Goal: Task Accomplishment & Management: Complete application form

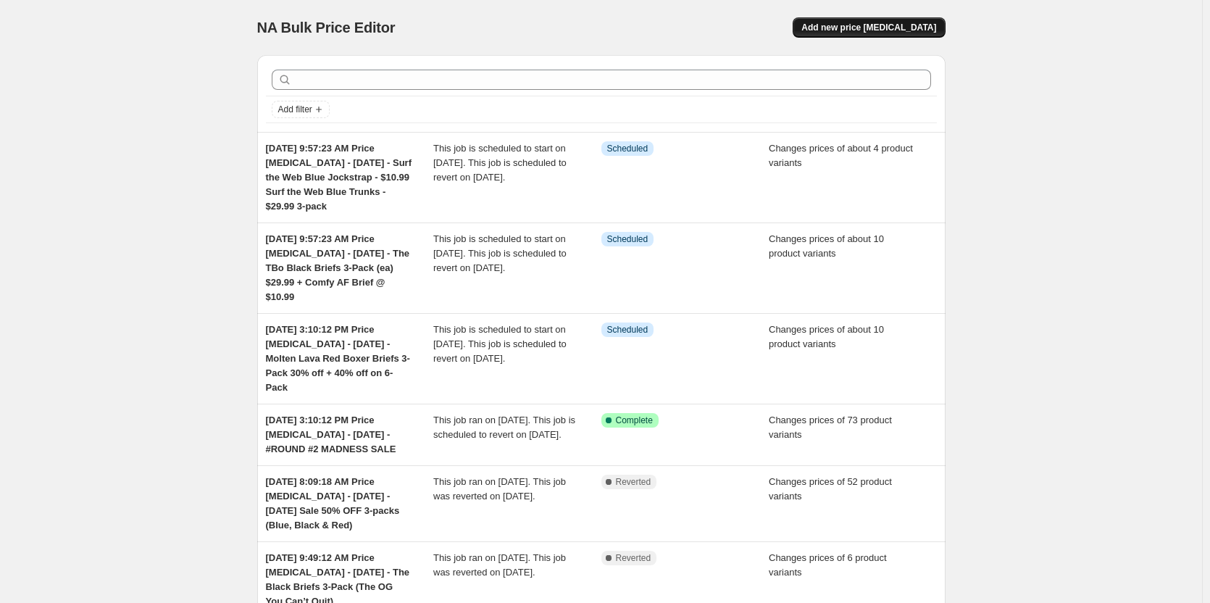
click at [893, 21] on button "Add new price change job" at bounding box center [868, 27] width 152 height 20
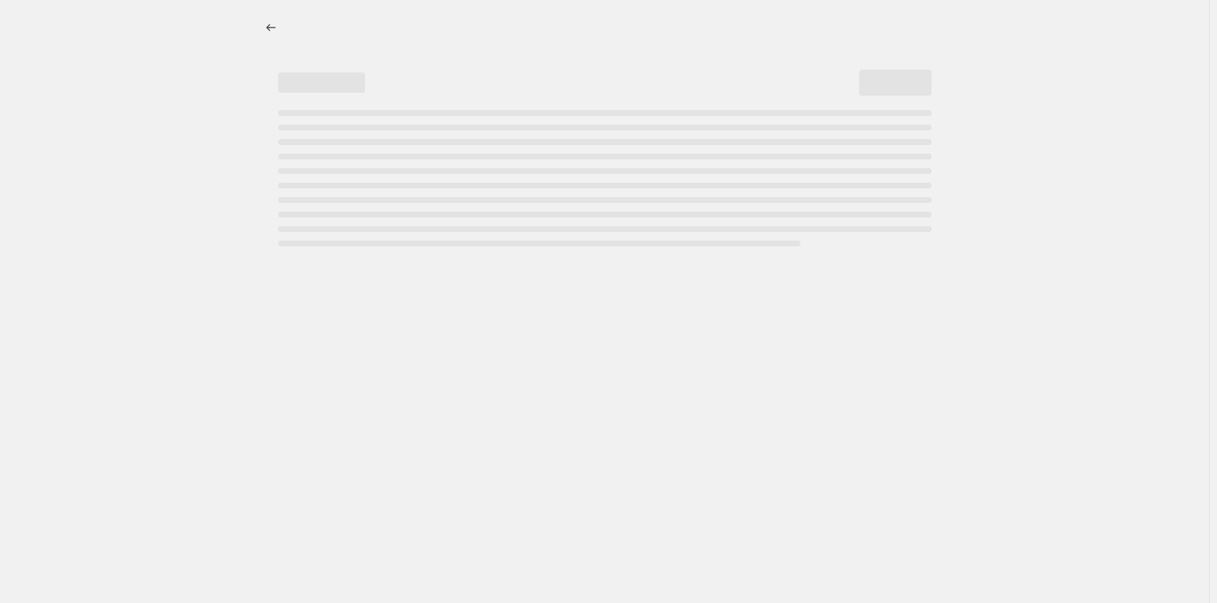
select select "percentage"
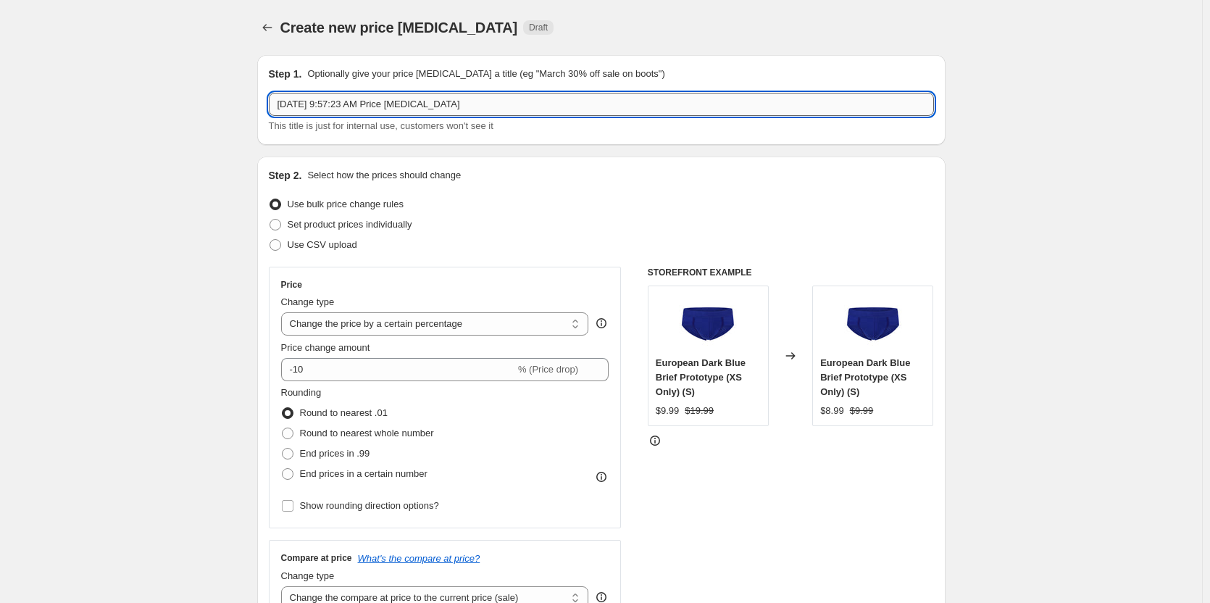
click at [497, 104] on input "Sep 2, 2025, 9:57:23 AM Price change job" at bounding box center [601, 104] width 665 height 23
click at [580, 108] on input "Sep 2, 2025, 9:57:23 AM Price change job - Saturday -" at bounding box center [601, 104] width 665 height 23
paste input "Flash Sale 45% Serenity Blue Powder Blue Brief Powder Blue Boxer Brief Black Br…"
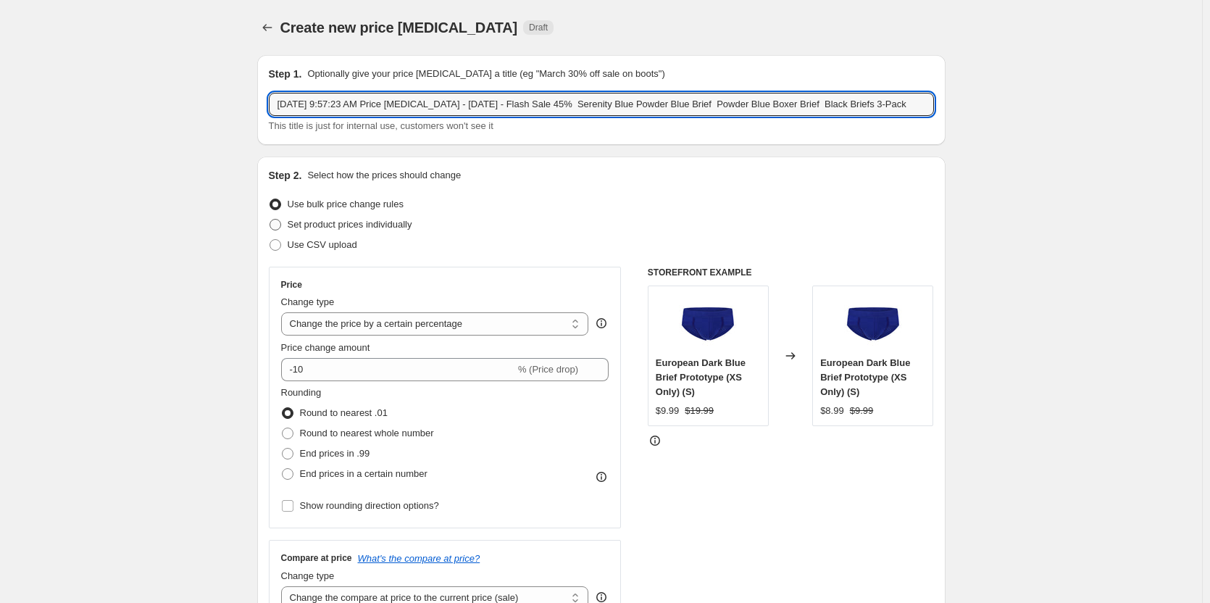
type input "Sep 2, 2025, 9:57:23 AM Price change job - Saturday - Flash Sale 45% Serenity B…"
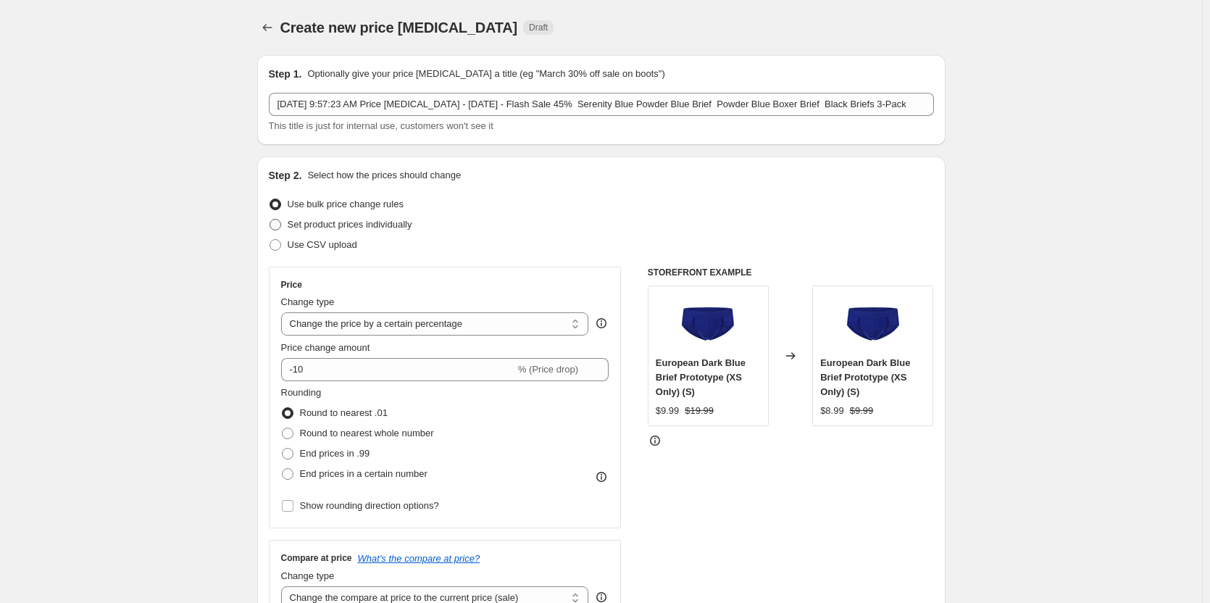
click at [334, 225] on span "Set product prices individually" at bounding box center [350, 224] width 125 height 11
click at [270, 219] on input "Set product prices individually" at bounding box center [269, 219] width 1 height 1
radio input "true"
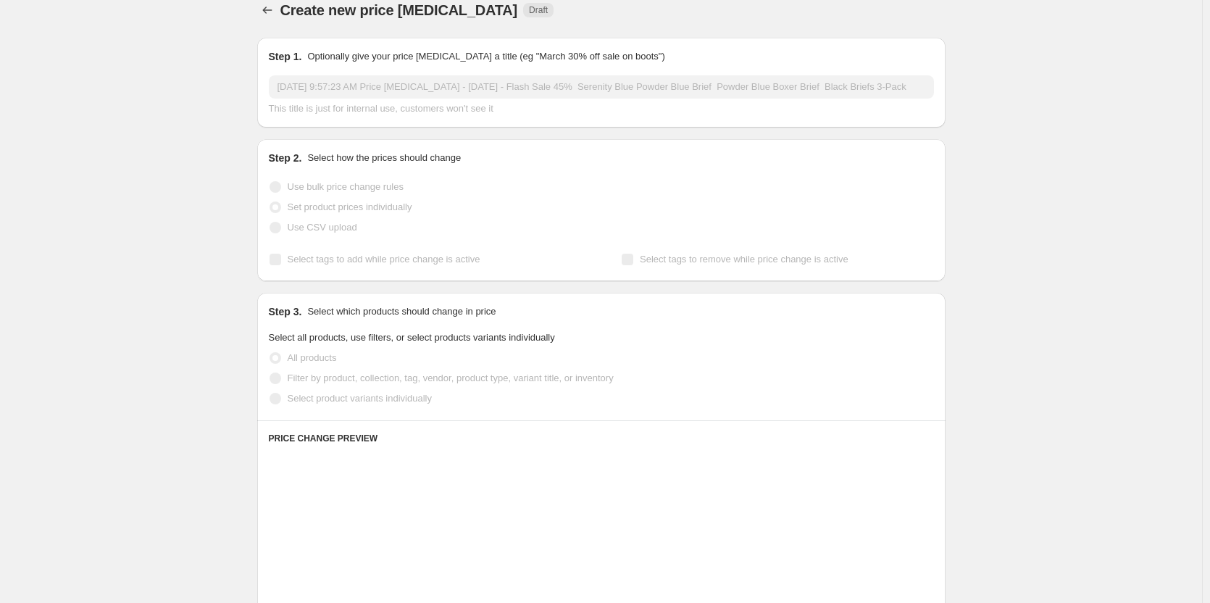
scroll to position [72, 0]
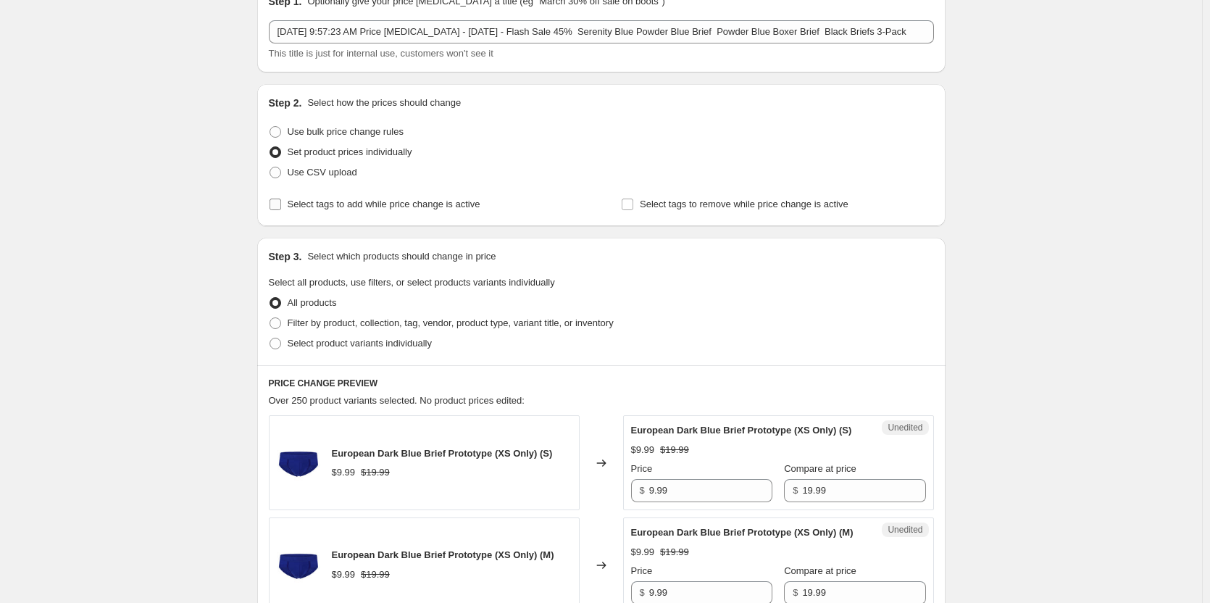
click at [353, 211] on span "Select tags to add while price change is active" at bounding box center [384, 204] width 193 height 14
click at [281, 210] on input "Select tags to add while price change is active" at bounding box center [275, 204] width 12 height 12
checkbox input "true"
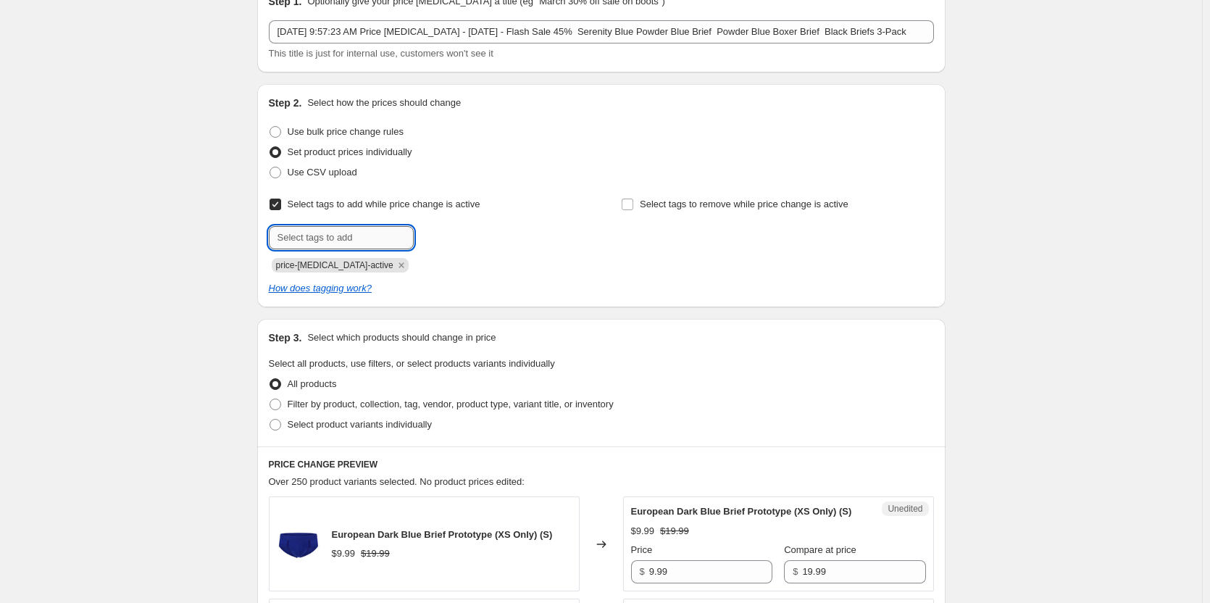
click at [348, 235] on input "text" at bounding box center [341, 237] width 145 height 23
type input "dc"
click at [443, 237] on b "Add" at bounding box center [434, 236] width 17 height 10
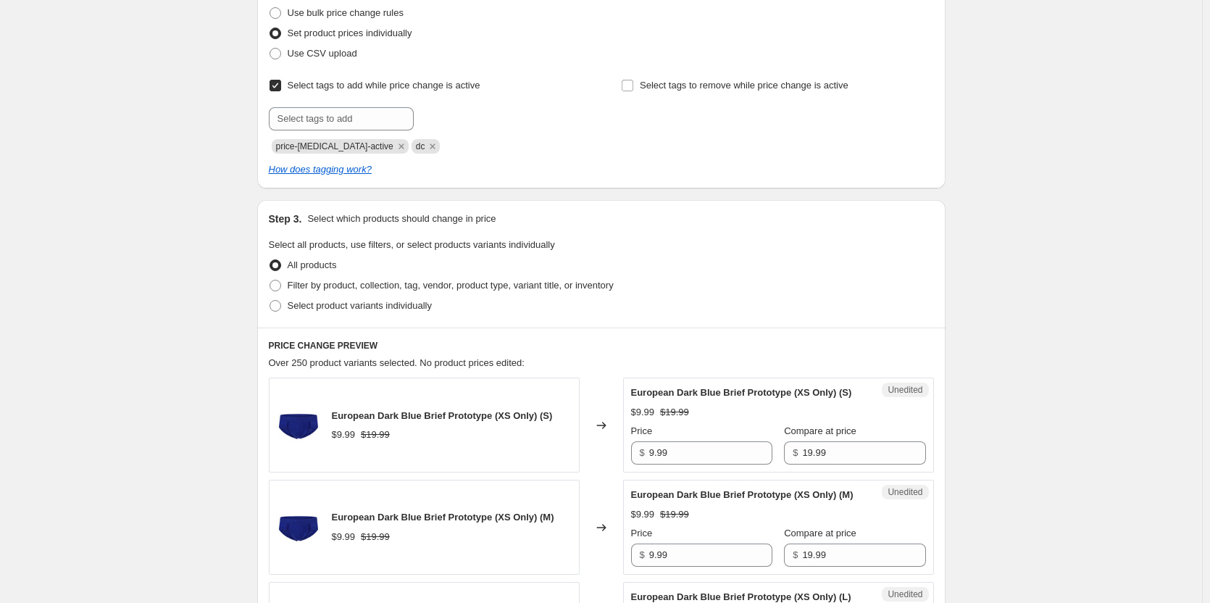
scroll to position [217, 0]
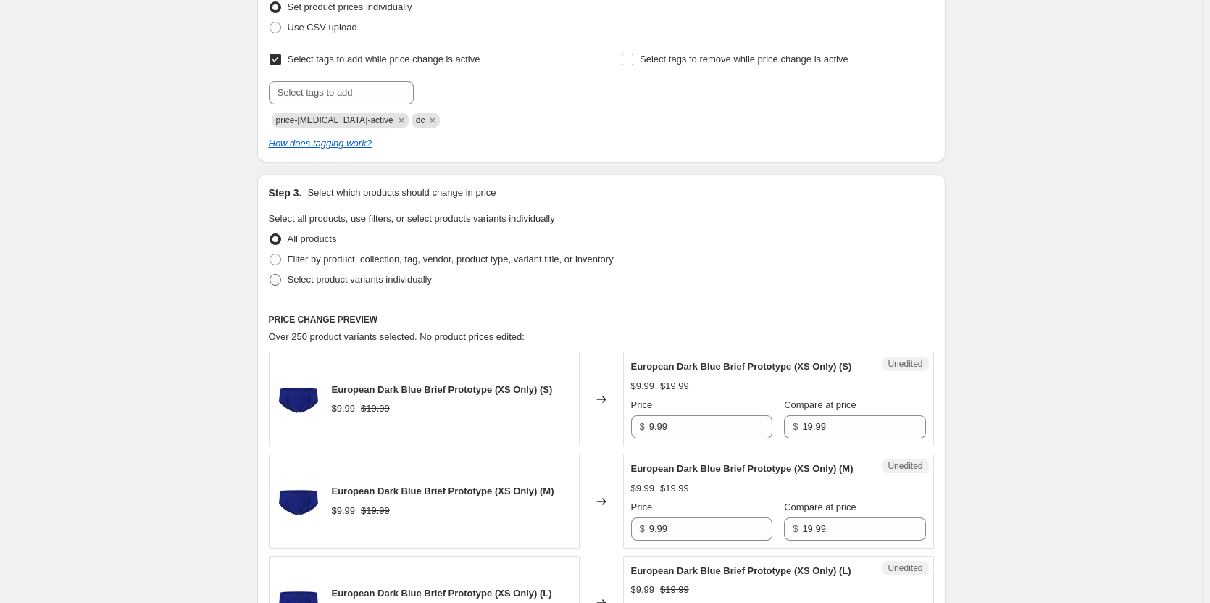
click at [385, 277] on span "Select product variants individually" at bounding box center [360, 279] width 144 height 11
click at [270, 275] on input "Select product variants individually" at bounding box center [269, 274] width 1 height 1
radio input "true"
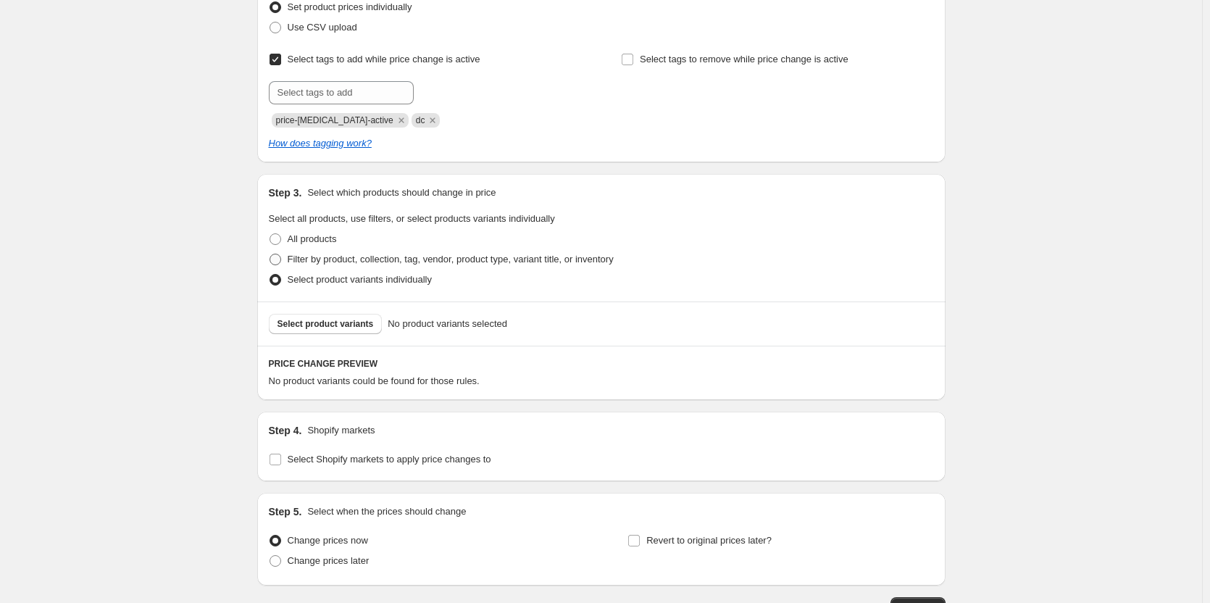
click at [419, 261] on span "Filter by product, collection, tag, vendor, product type, variant title, or inv…" at bounding box center [451, 259] width 326 height 11
click at [270, 254] on input "Filter by product, collection, tag, vendor, product type, variant title, or inv…" at bounding box center [269, 254] width 1 height 1
radio input "true"
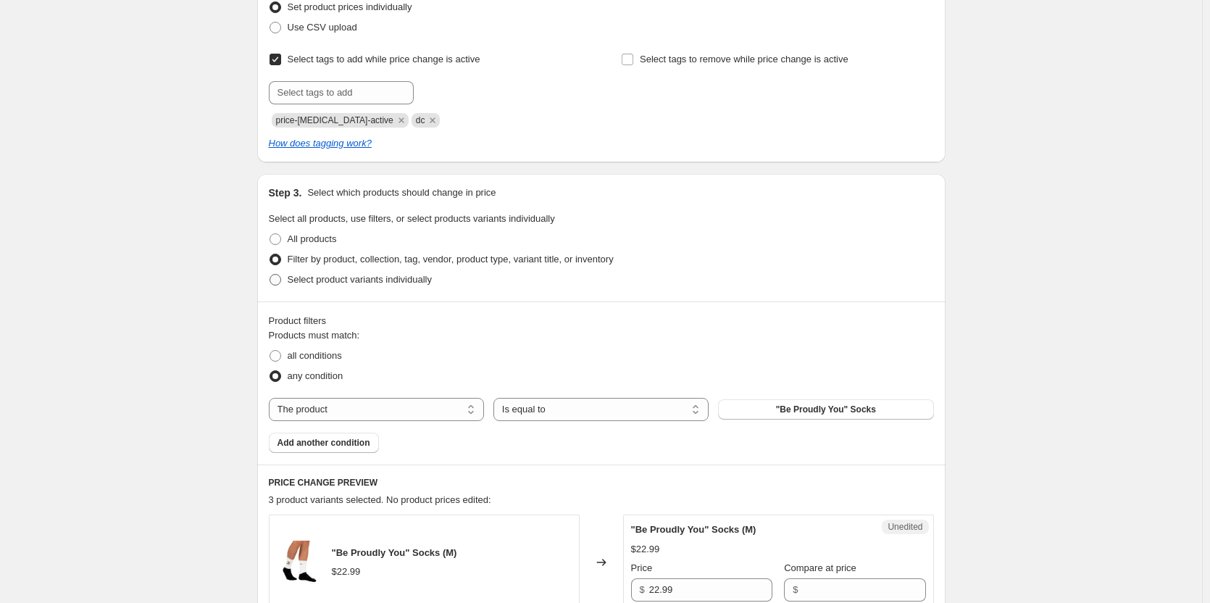
click at [323, 280] on span "Select product variants individually" at bounding box center [360, 279] width 144 height 11
click at [270, 275] on input "Select product variants individually" at bounding box center [269, 274] width 1 height 1
radio input "true"
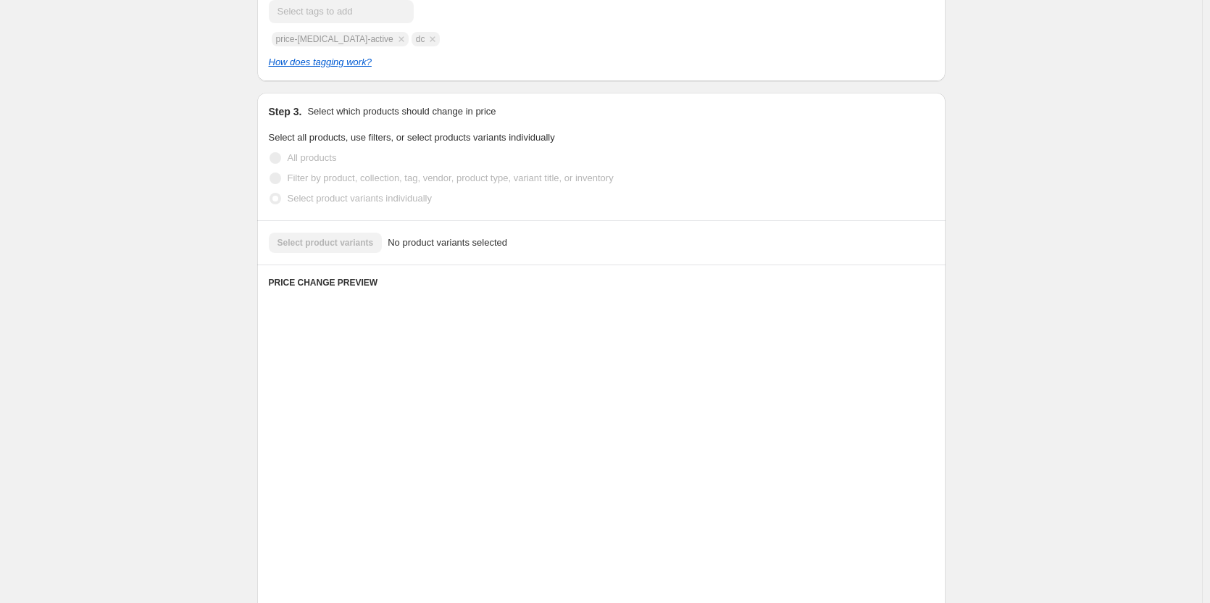
scroll to position [320, 0]
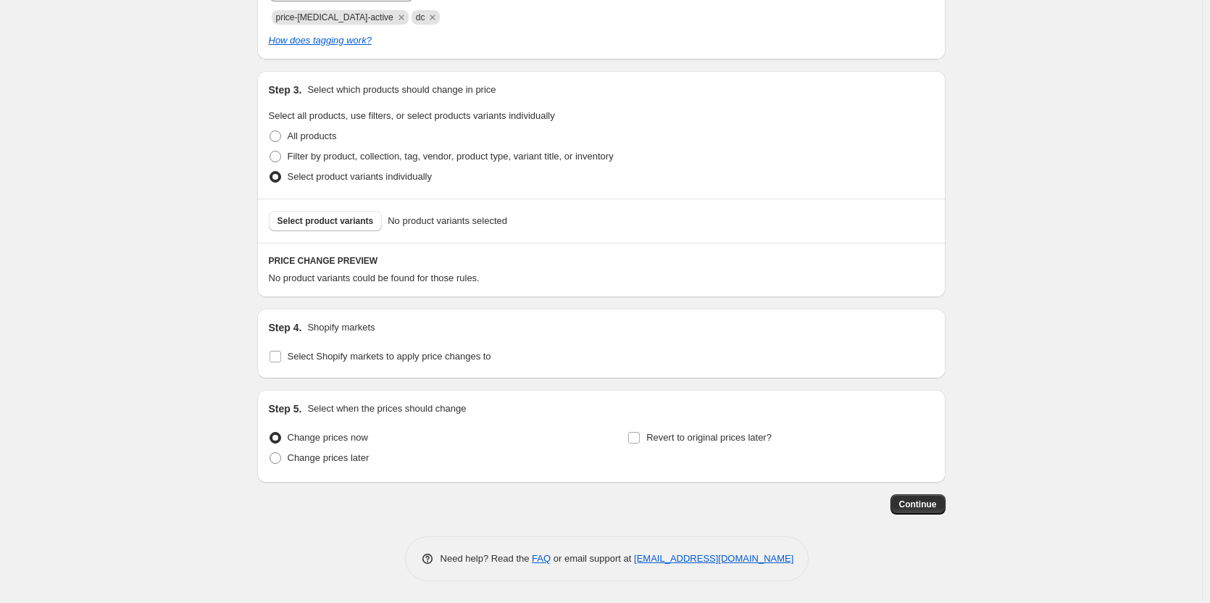
click at [351, 233] on div "Select product variants No product variants selected" at bounding box center [601, 220] width 688 height 44
click at [345, 225] on span "Select product variants" at bounding box center [325, 221] width 96 height 12
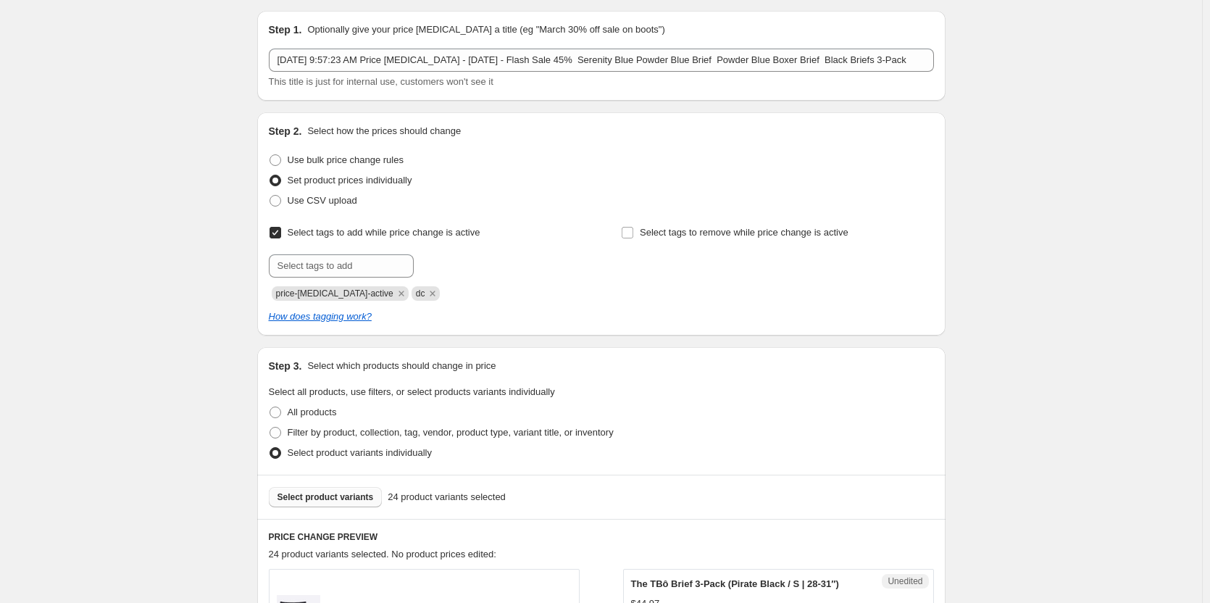
scroll to position [0, 0]
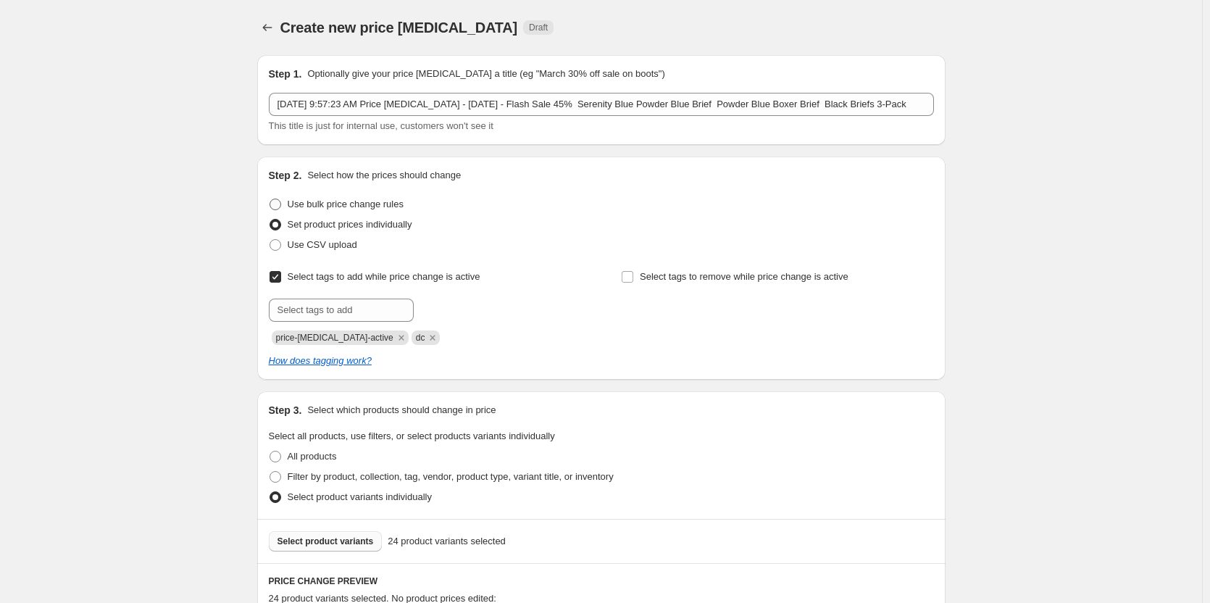
click at [380, 204] on span "Use bulk price change rules" at bounding box center [346, 203] width 116 height 11
click at [270, 199] on input "Use bulk price change rules" at bounding box center [269, 198] width 1 height 1
radio input "true"
select select "percentage"
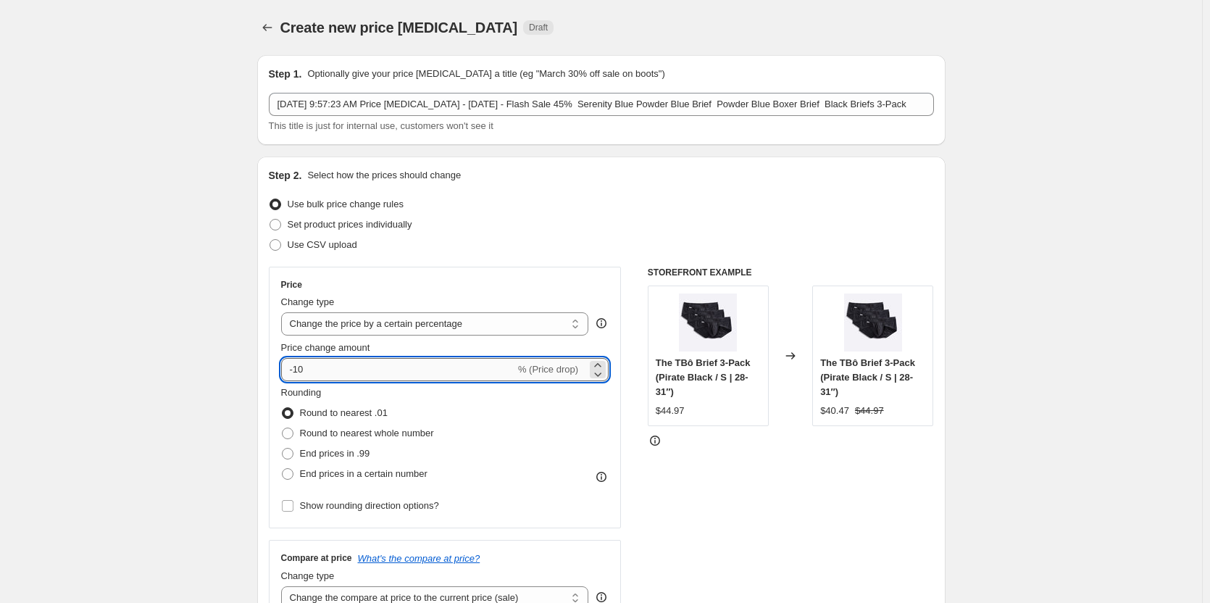
click at [380, 371] on input "-10" at bounding box center [398, 369] width 234 height 23
click at [380, 371] on input "-45" at bounding box center [398, 369] width 234 height 23
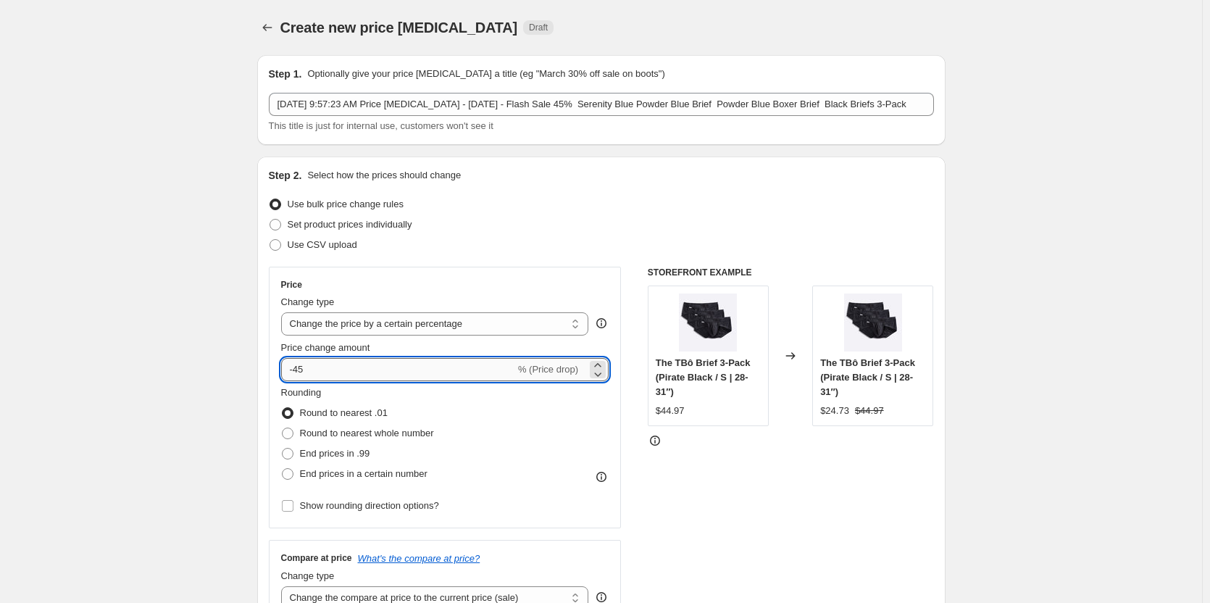
click at [385, 376] on input "-45" at bounding box center [398, 369] width 234 height 23
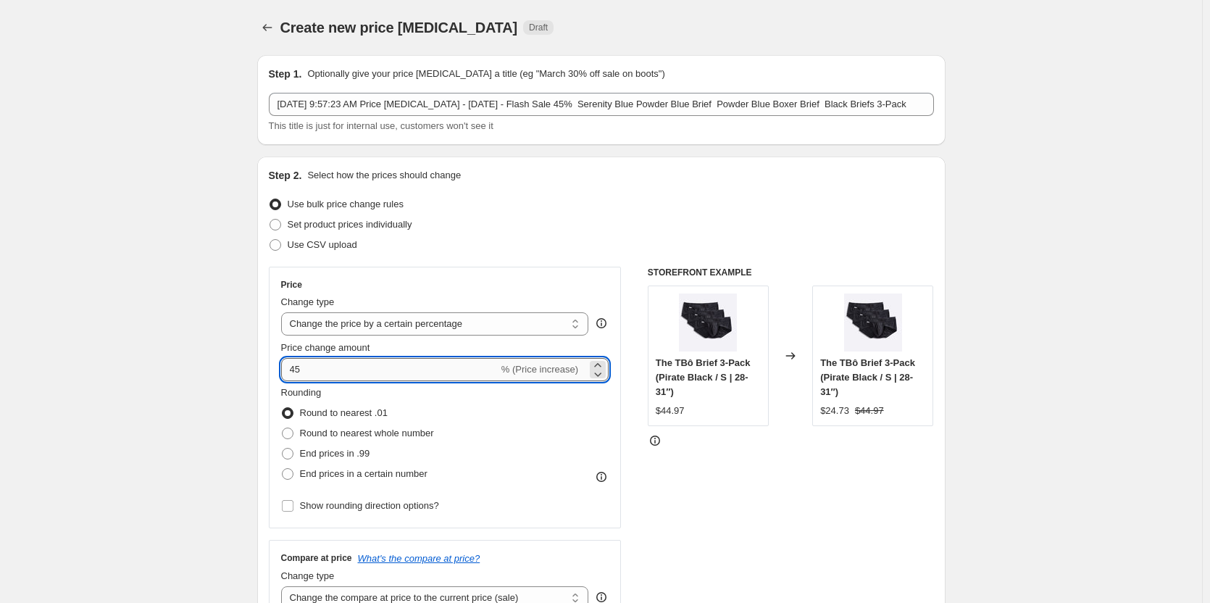
type input "45"
click at [401, 372] on input "45" at bounding box center [389, 369] width 217 height 23
type input "-45"
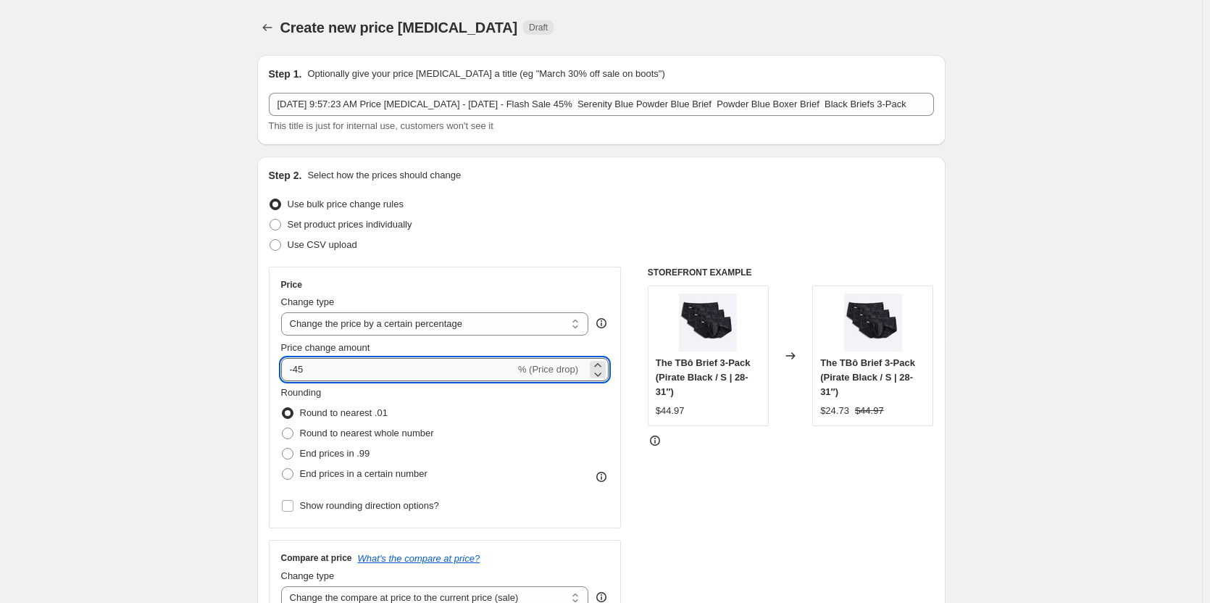
click at [343, 371] on input "-45" at bounding box center [398, 369] width 234 height 23
click at [358, 334] on select "Change the price to a certain amount Change the price by a certain amount Chang…" at bounding box center [435, 323] width 308 height 23
click at [284, 312] on select "Change the price to a certain amount Change the price by a certain amount Chang…" at bounding box center [435, 323] width 308 height 23
click at [292, 449] on span at bounding box center [288, 454] width 12 height 12
click at [282, 448] on input "End prices in .99" at bounding box center [282, 448] width 1 height 1
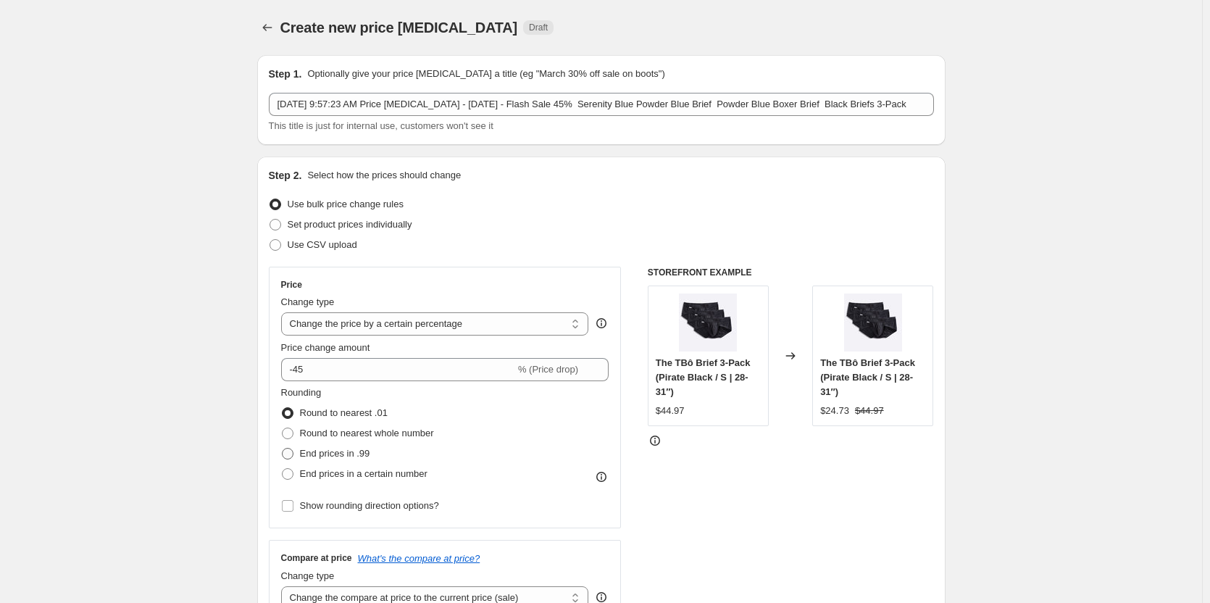
radio input "true"
click at [293, 437] on span at bounding box center [288, 433] width 12 height 12
click at [282, 428] on input "Round to nearest whole number" at bounding box center [282, 427] width 1 height 1
radio input "true"
click at [290, 452] on span at bounding box center [288, 454] width 12 height 12
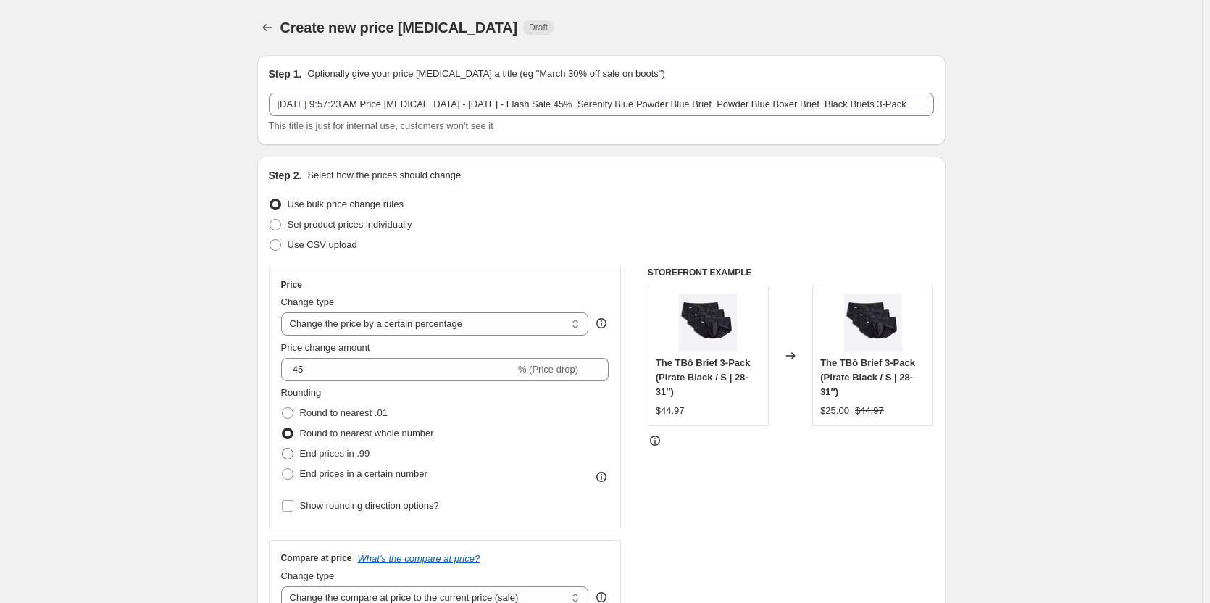
click at [282, 448] on input "End prices in .99" at bounding box center [282, 448] width 1 height 1
radio input "true"
click at [290, 417] on span at bounding box center [288, 413] width 12 height 12
click at [282, 408] on input "Round to nearest .01" at bounding box center [282, 407] width 1 height 1
radio input "true"
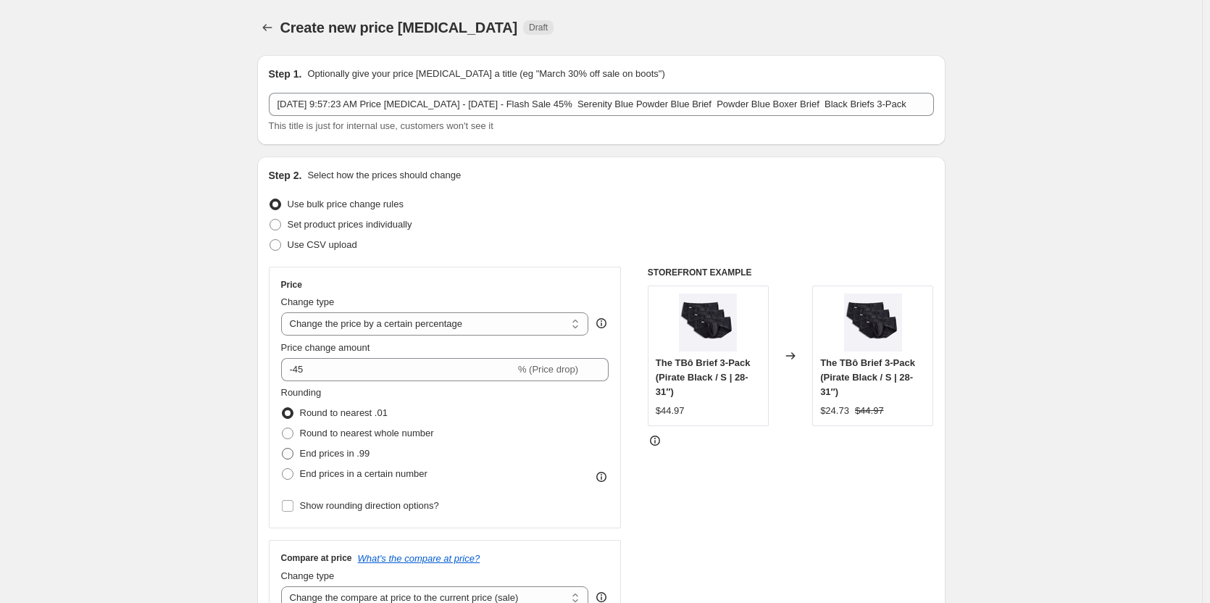
click at [290, 451] on span at bounding box center [288, 454] width 12 height 12
click at [282, 448] on input "End prices in .99" at bounding box center [282, 448] width 1 height 1
radio input "true"
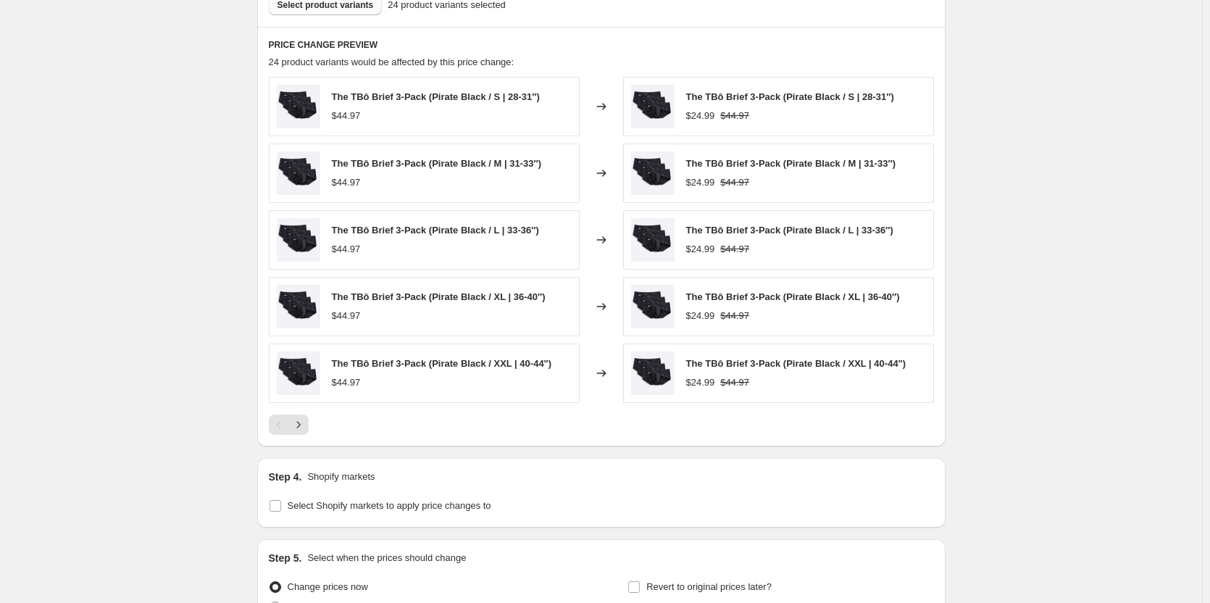
scroll to position [869, 0]
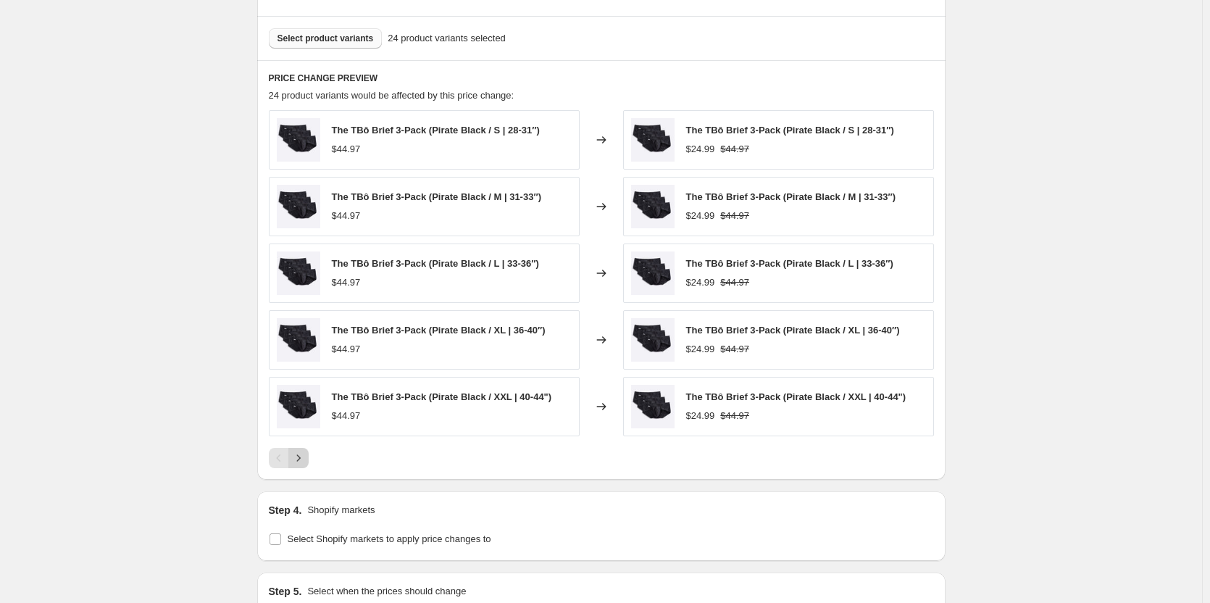
click at [300, 457] on icon "Next" at bounding box center [298, 457] width 4 height 7
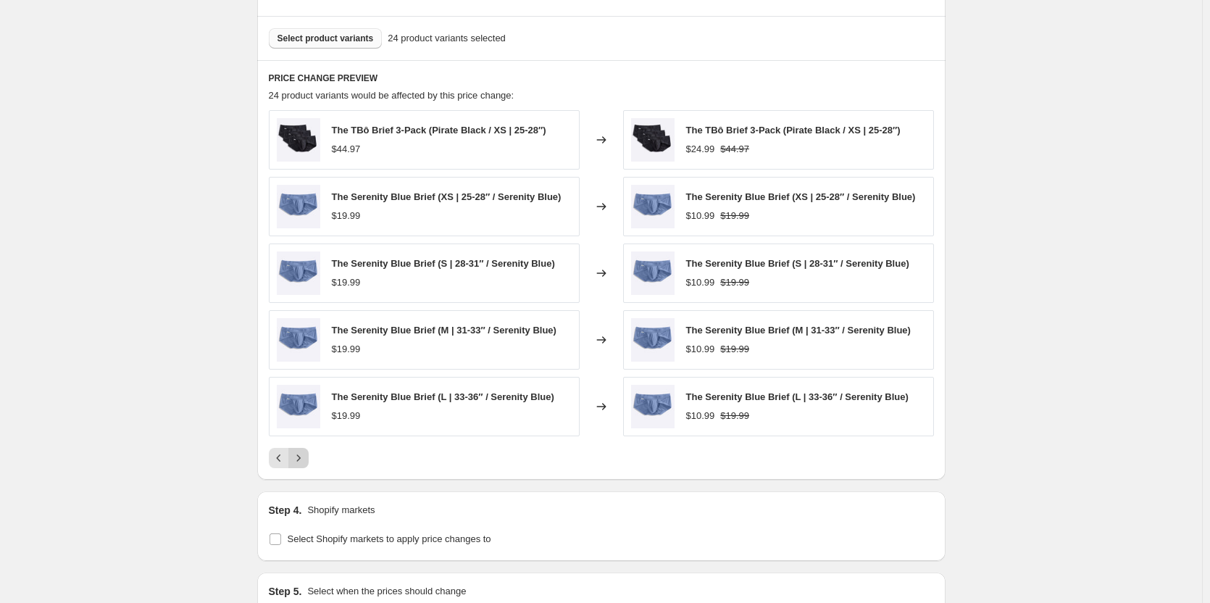
click at [300, 457] on icon "Next" at bounding box center [298, 457] width 4 height 7
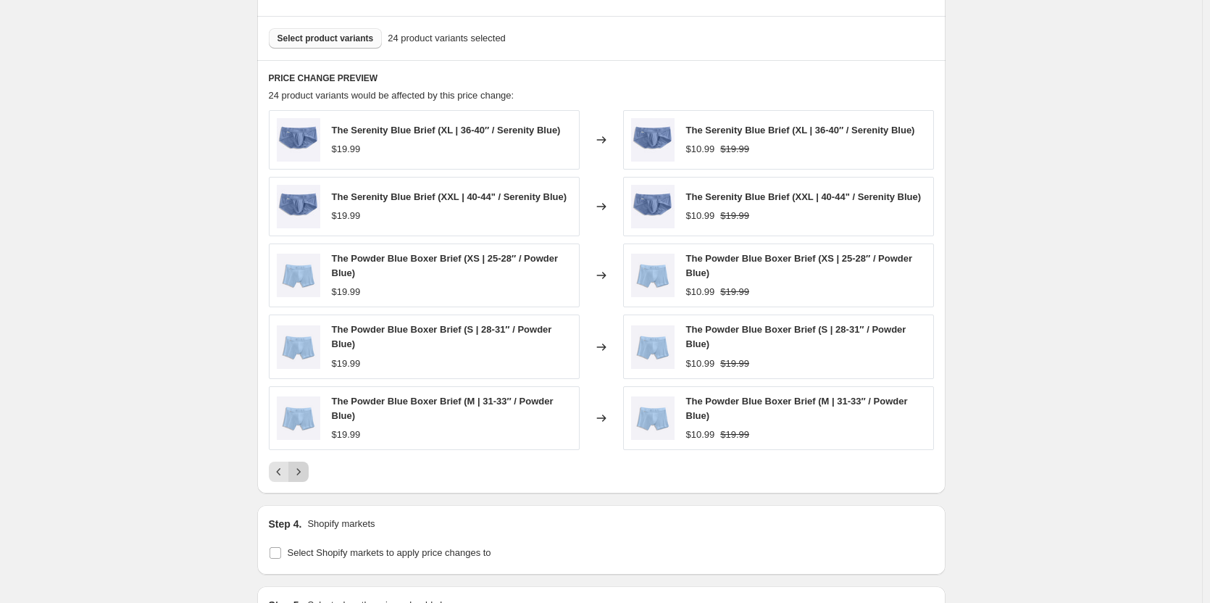
click at [301, 457] on div "The Serenity Blue Brief (XL | 36-40″ / Serenity Blue) $19.99 Changed to The Ser…" at bounding box center [601, 296] width 665 height 372
click at [303, 478] on icon "Next" at bounding box center [298, 471] width 14 height 14
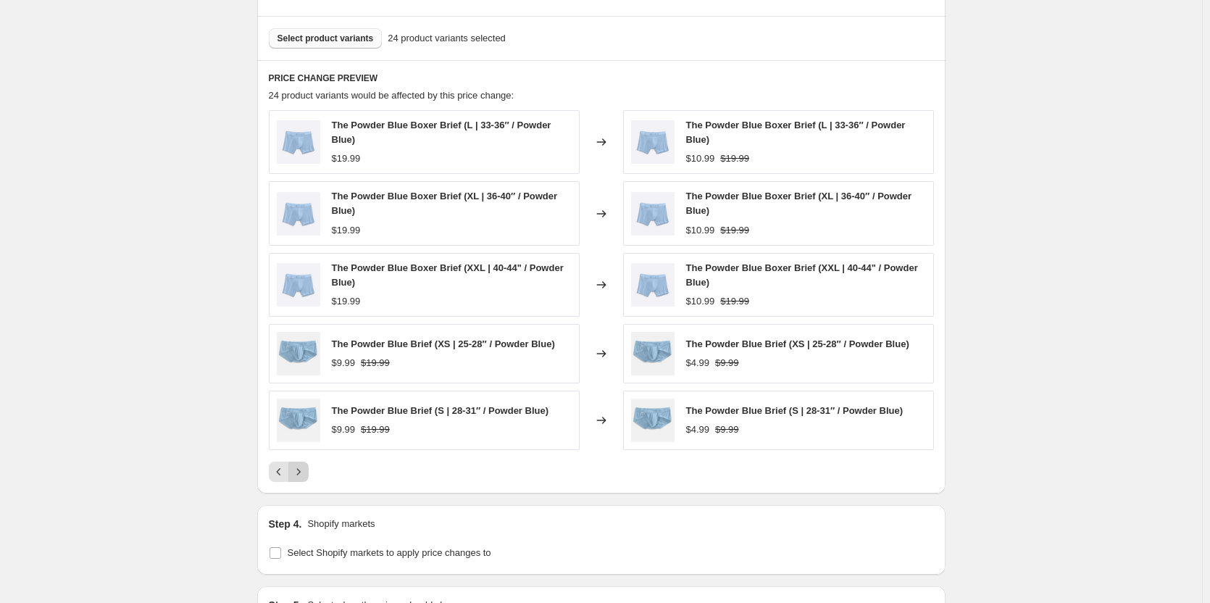
click at [304, 477] on icon "Next" at bounding box center [298, 471] width 14 height 14
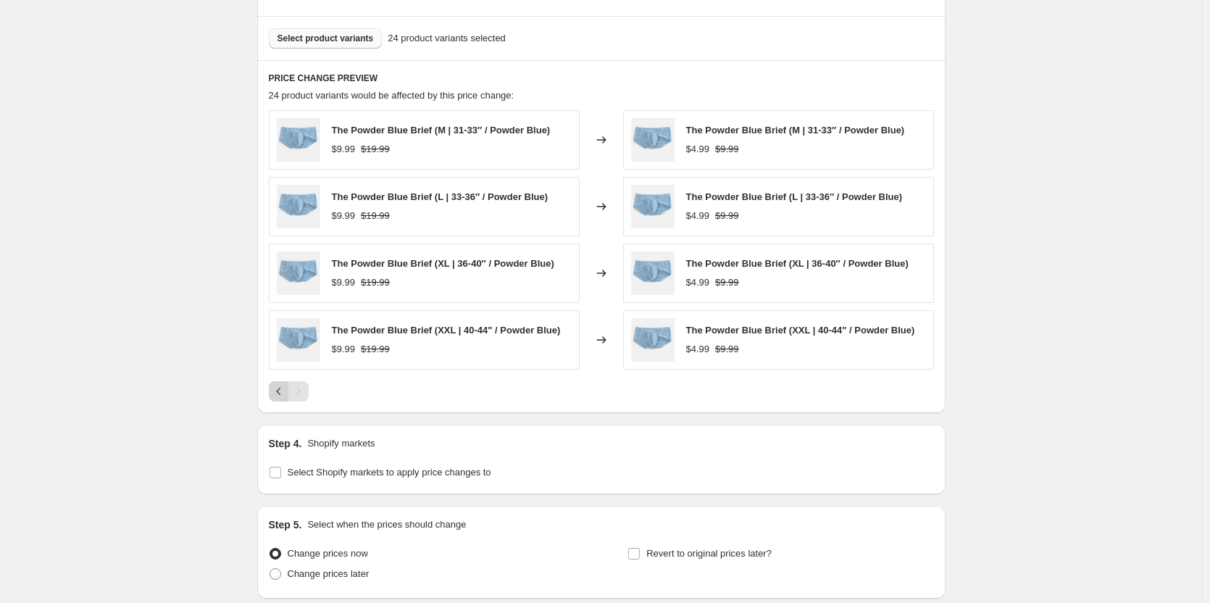
click at [280, 395] on icon "Previous" at bounding box center [278, 391] width 4 height 7
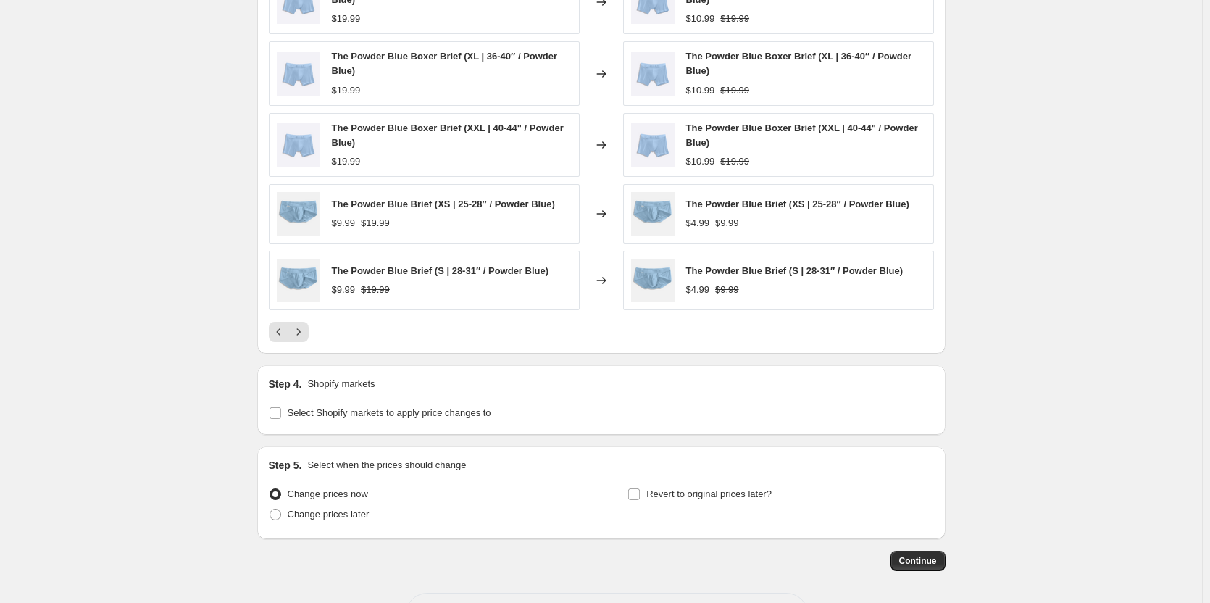
scroll to position [1014, 0]
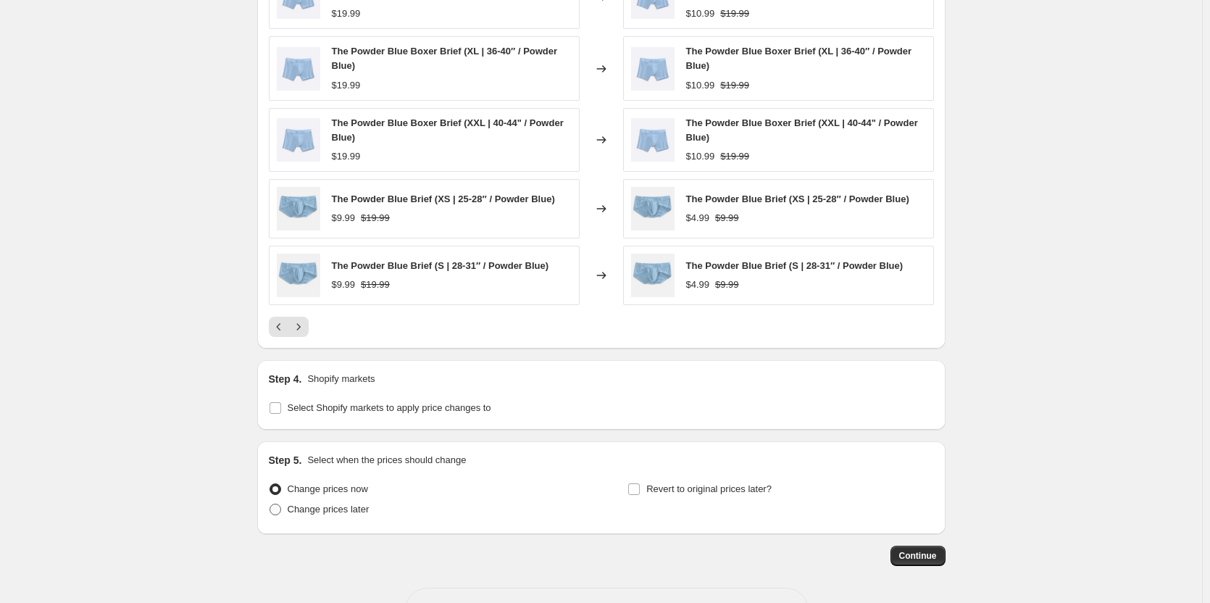
click at [360, 508] on span "Change prices later" at bounding box center [329, 508] width 82 height 11
click at [270, 504] on input "Change prices later" at bounding box center [269, 503] width 1 height 1
radio input "true"
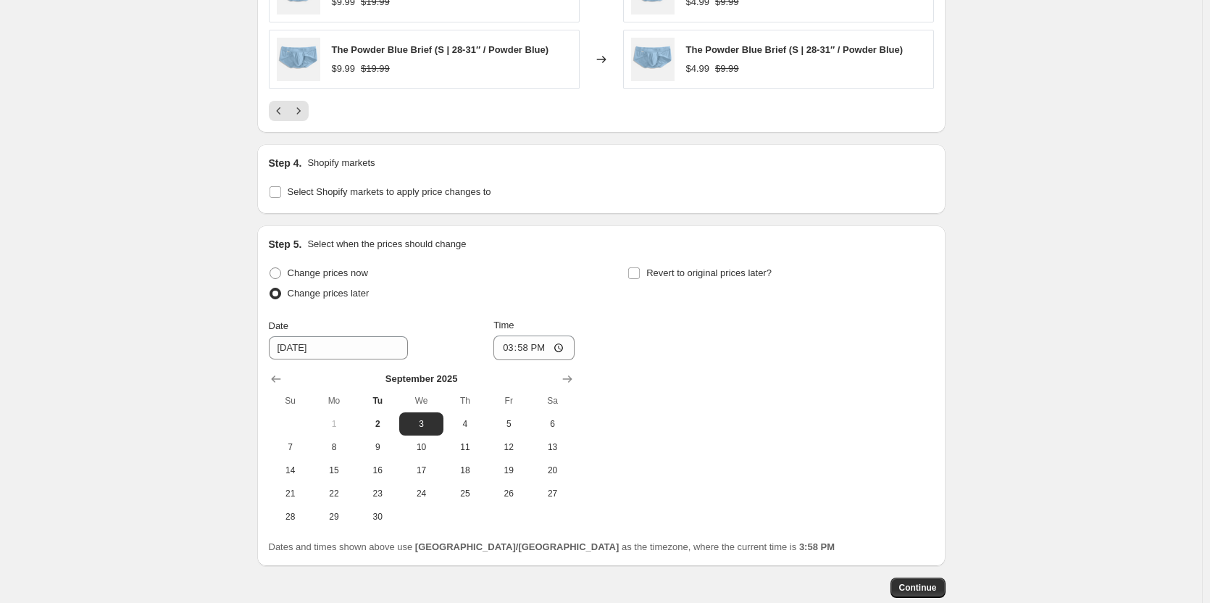
scroll to position [1231, 0]
click at [640, 275] on input "Revert to original prices later?" at bounding box center [634, 272] width 12 height 12
checkbox input "true"
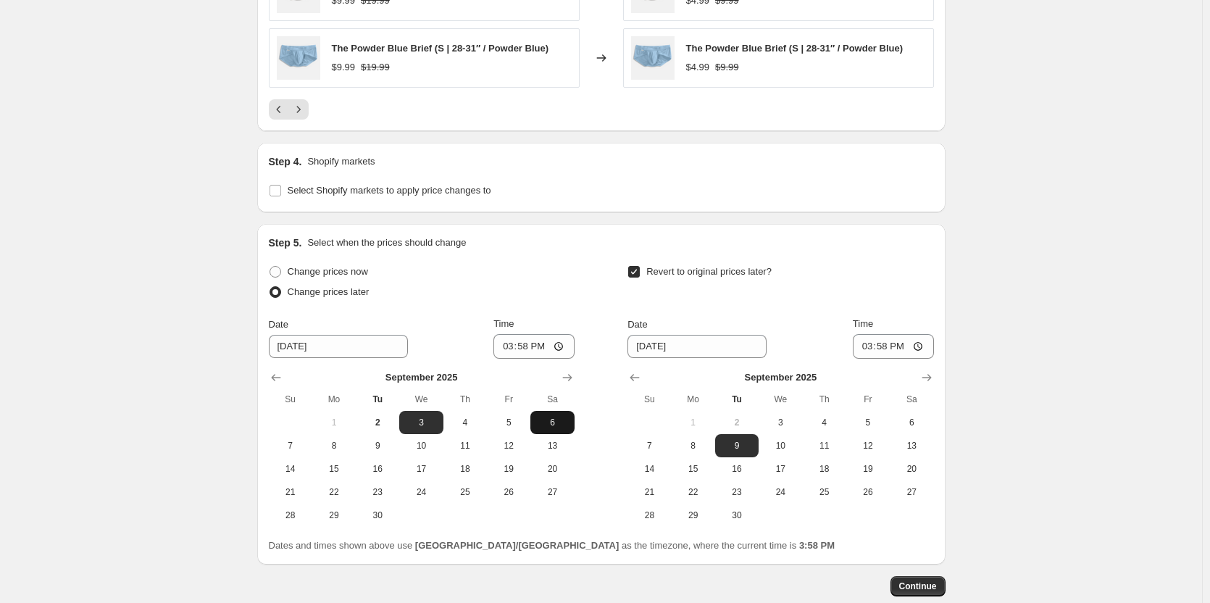
click at [566, 422] on span "6" at bounding box center [552, 422] width 32 height 12
type input "9/6/2025"
click at [532, 350] on input "15:58" at bounding box center [533, 346] width 81 height 25
type input "09:00"
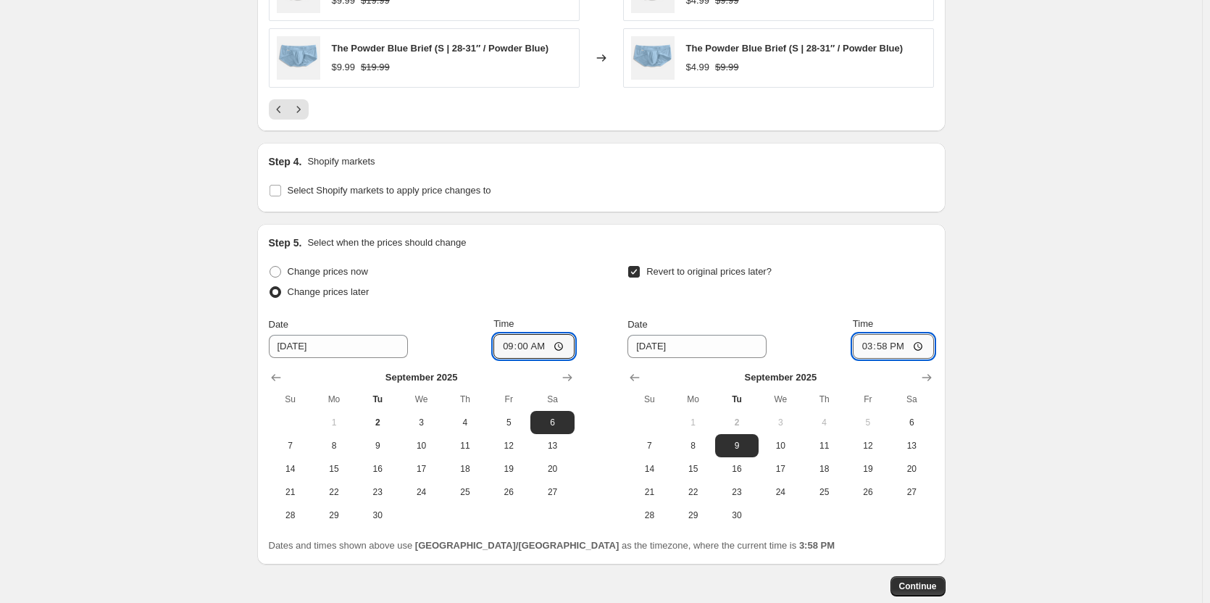
click at [895, 345] on input "15:58" at bounding box center [893, 346] width 81 height 25
type input "09:00"
click at [646, 446] on span "7" at bounding box center [649, 446] width 32 height 12
type input "9/7/2025"
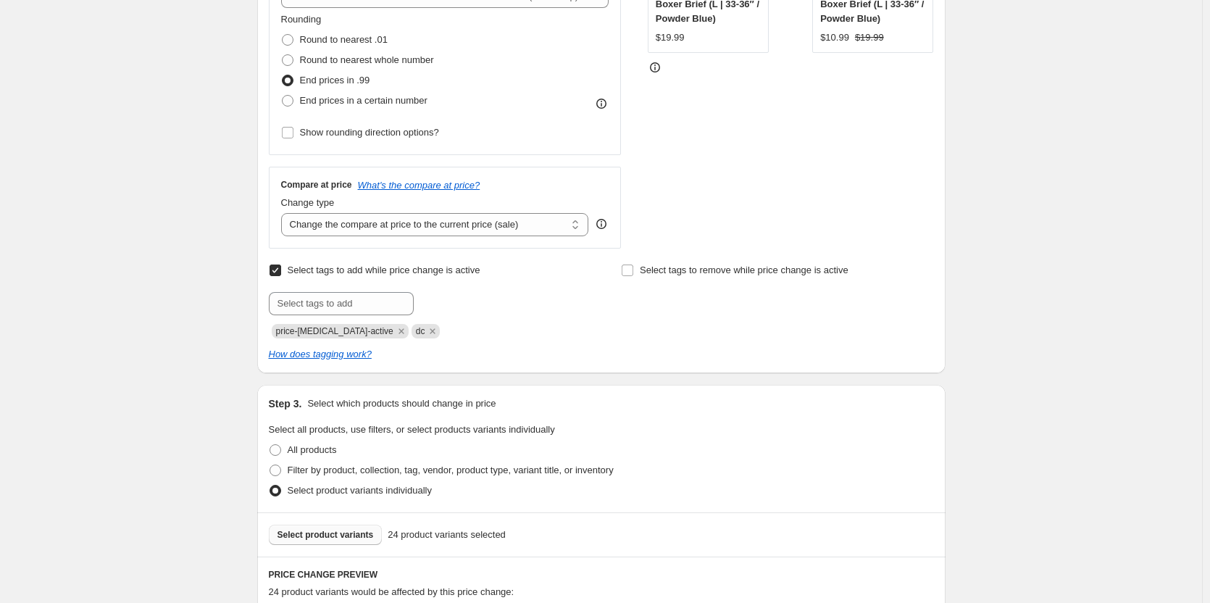
scroll to position [145, 0]
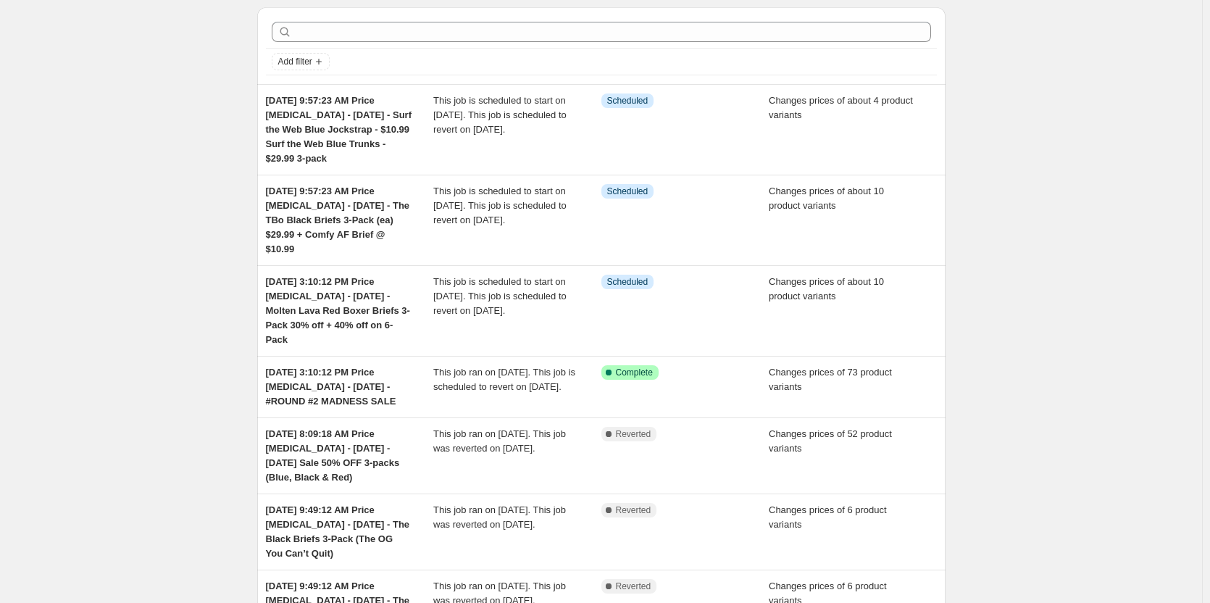
scroll to position [72, 0]
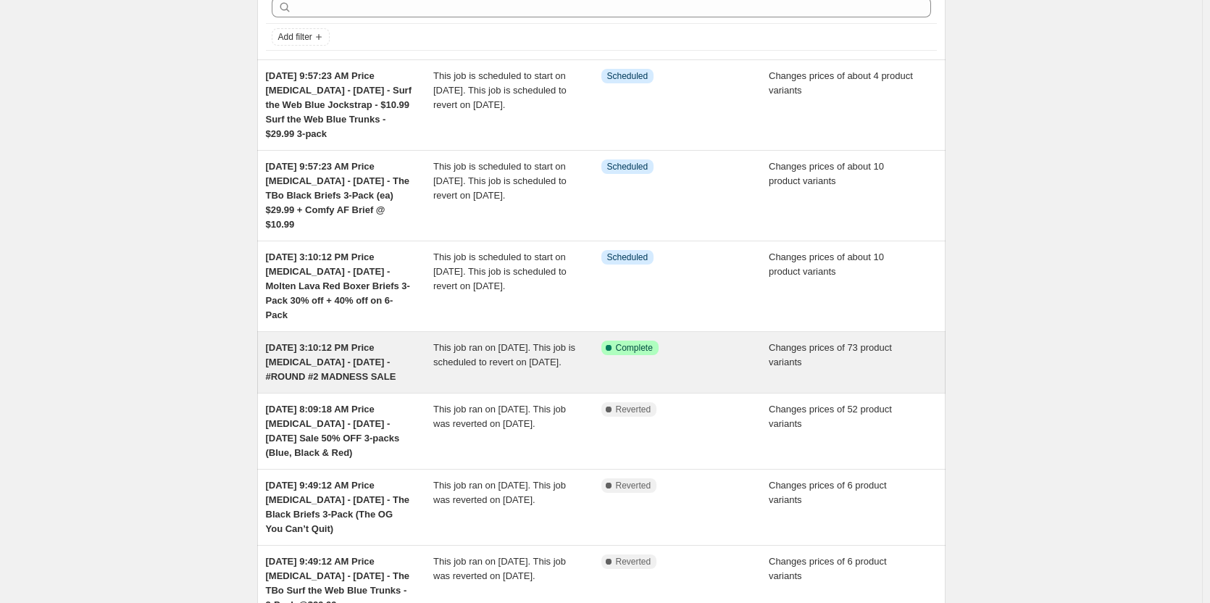
click at [558, 350] on span "This job ran on [DATE]. This job is scheduled to revert on [DATE]." at bounding box center [504, 354] width 142 height 25
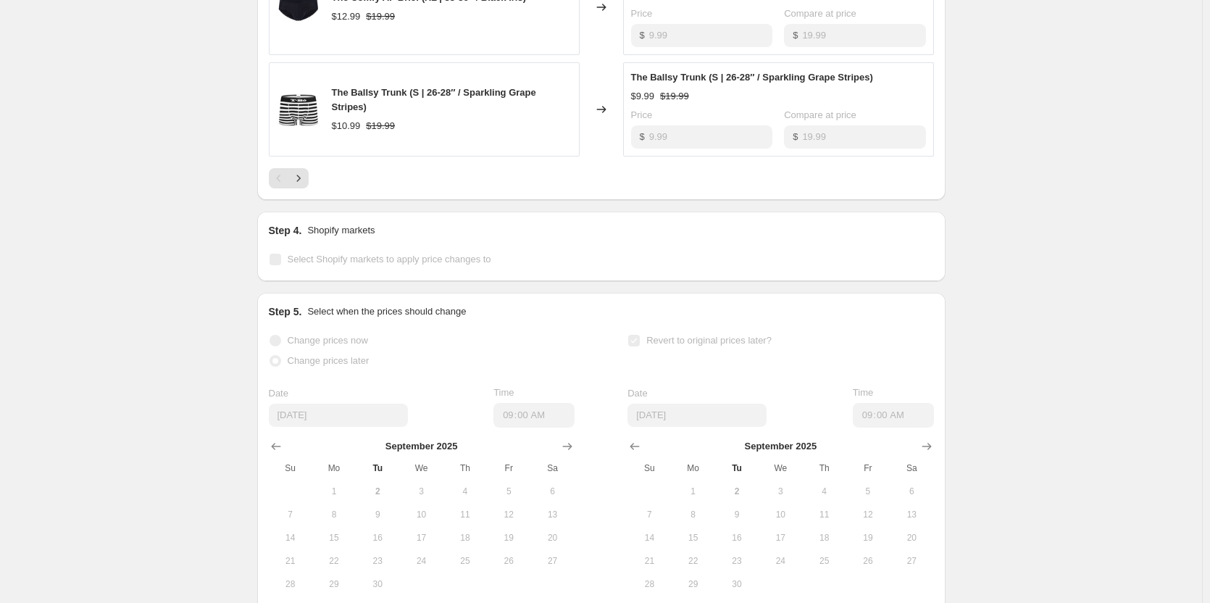
scroll to position [1159, 0]
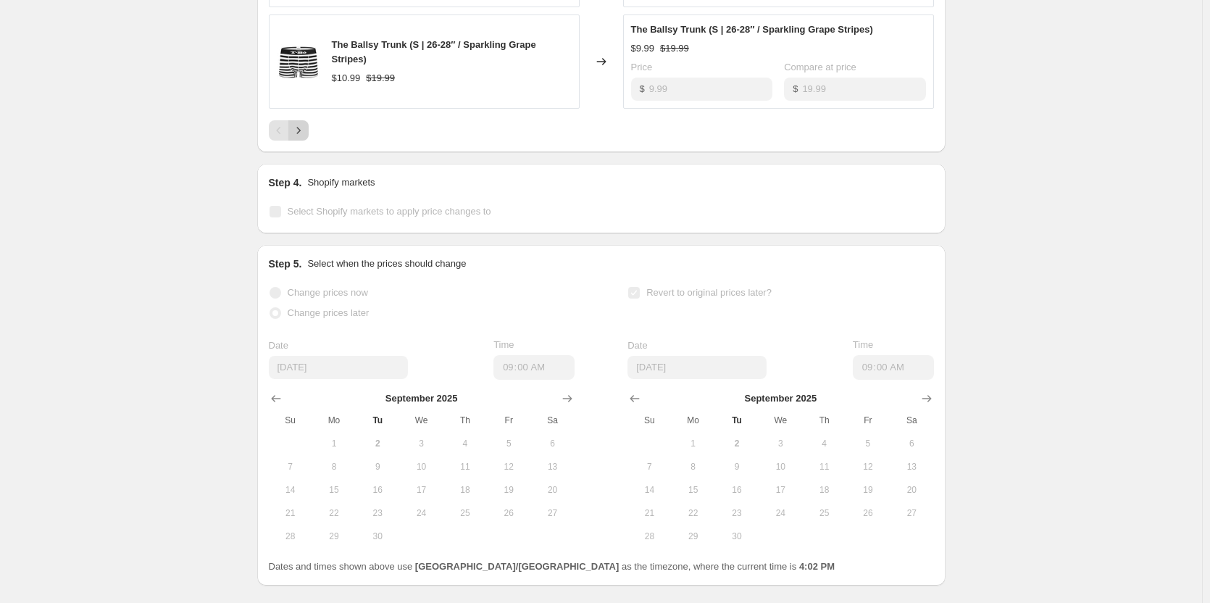
click at [305, 138] on icon "Next" at bounding box center [298, 130] width 14 height 14
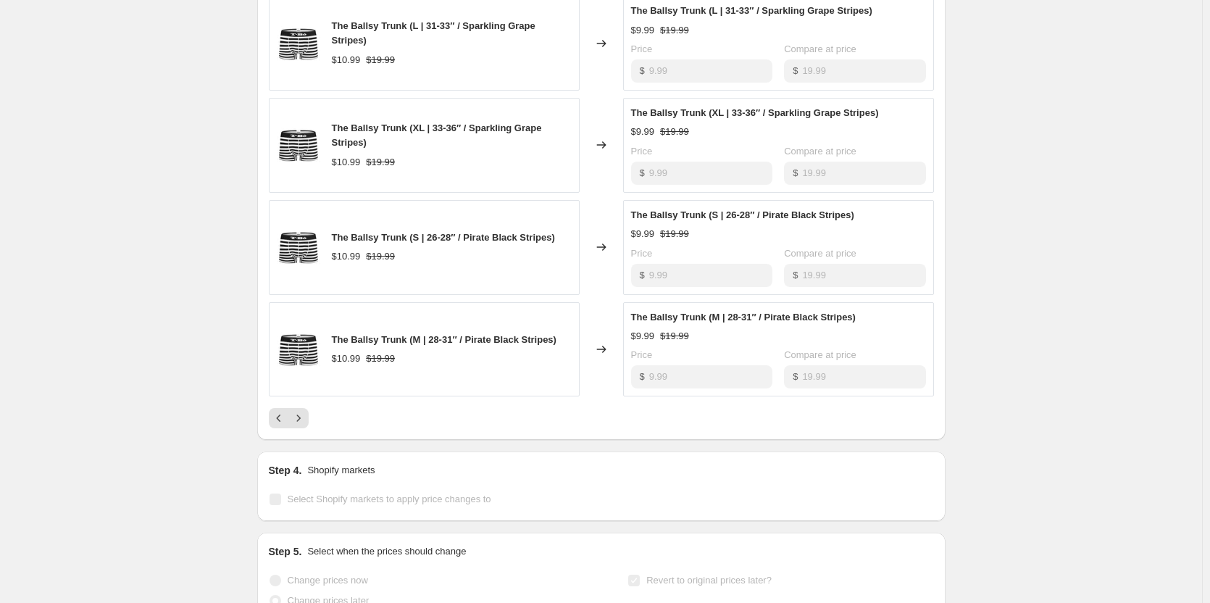
scroll to position [869, 0]
click at [296, 427] on icon "Next" at bounding box center [298, 420] width 14 height 14
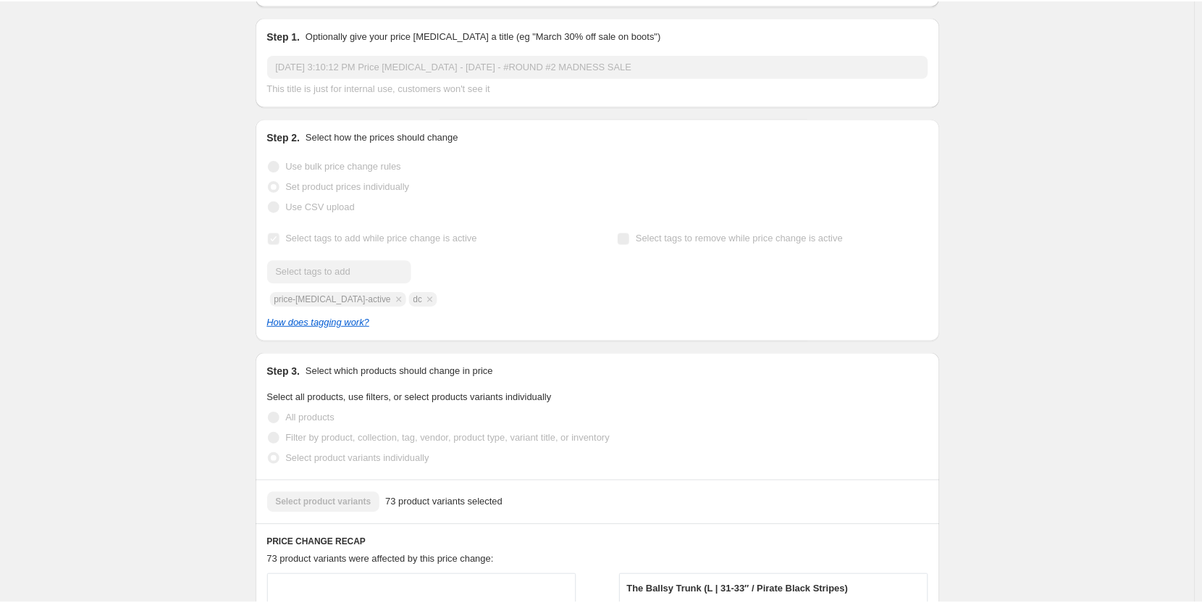
scroll to position [0, 0]
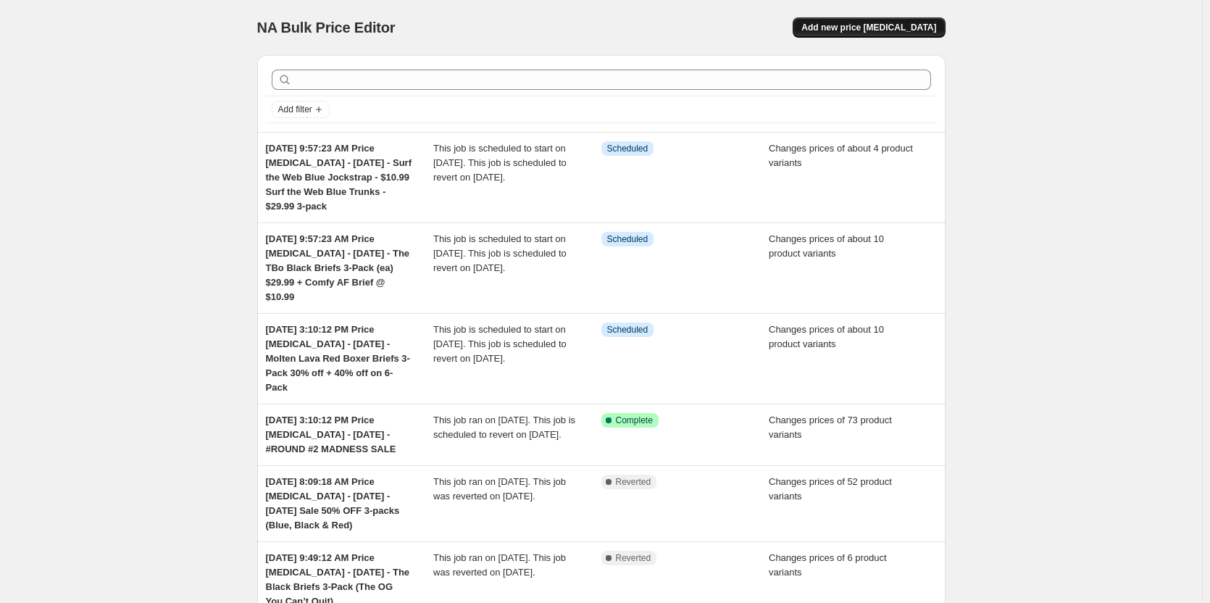
click at [845, 22] on span "Add new price change job" at bounding box center [868, 28] width 135 height 12
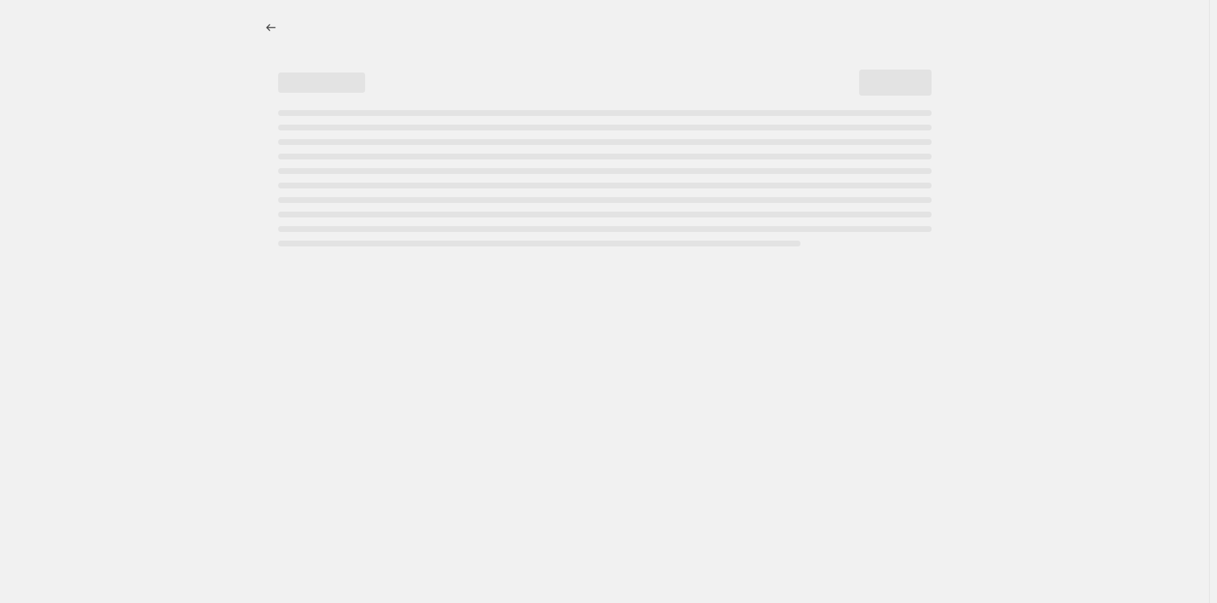
select select "percentage"
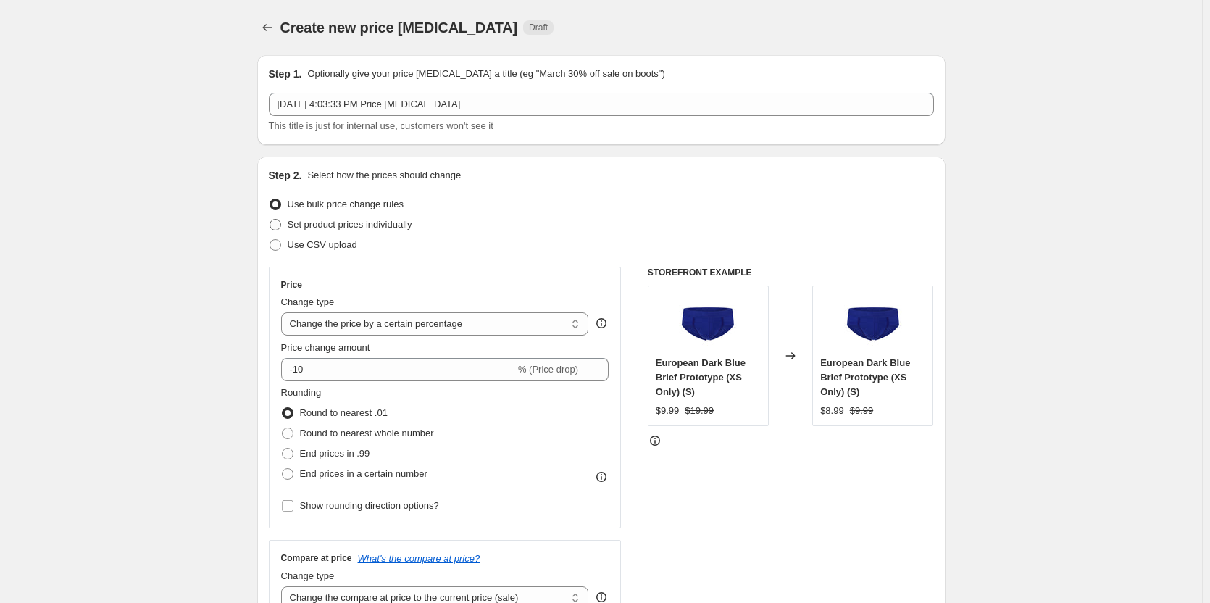
click at [385, 223] on span "Set product prices individually" at bounding box center [350, 224] width 125 height 11
click at [270, 219] on input "Set product prices individually" at bounding box center [269, 219] width 1 height 1
radio input "true"
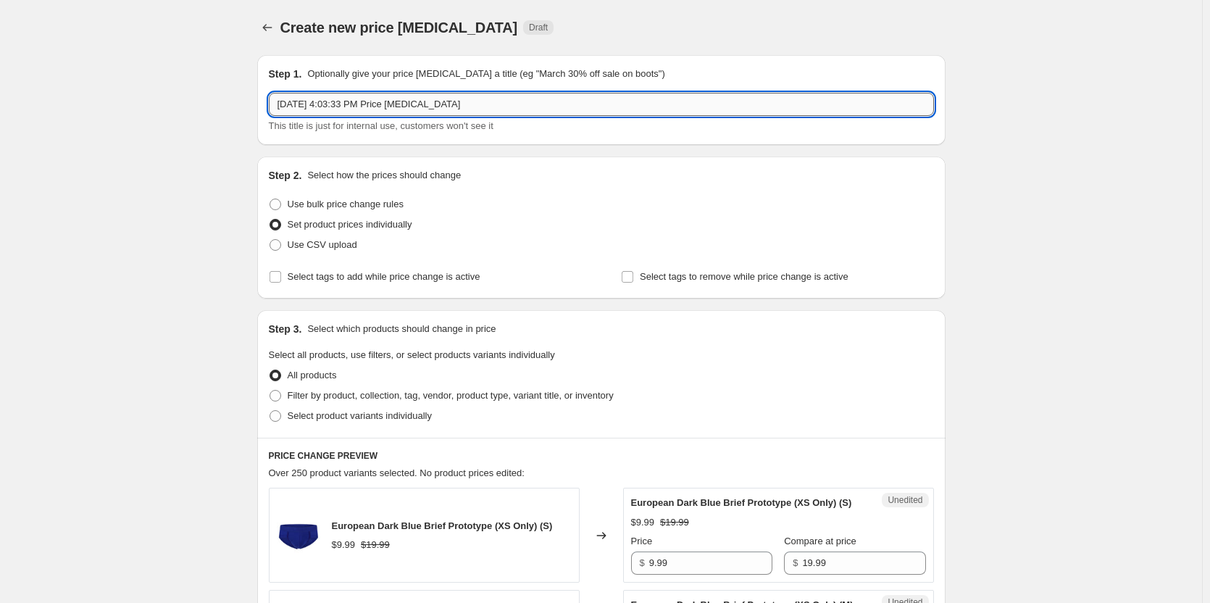
click at [493, 104] on input "Sep 2, 2025, 4:03:33 PM Price change job" at bounding box center [601, 104] width 665 height 23
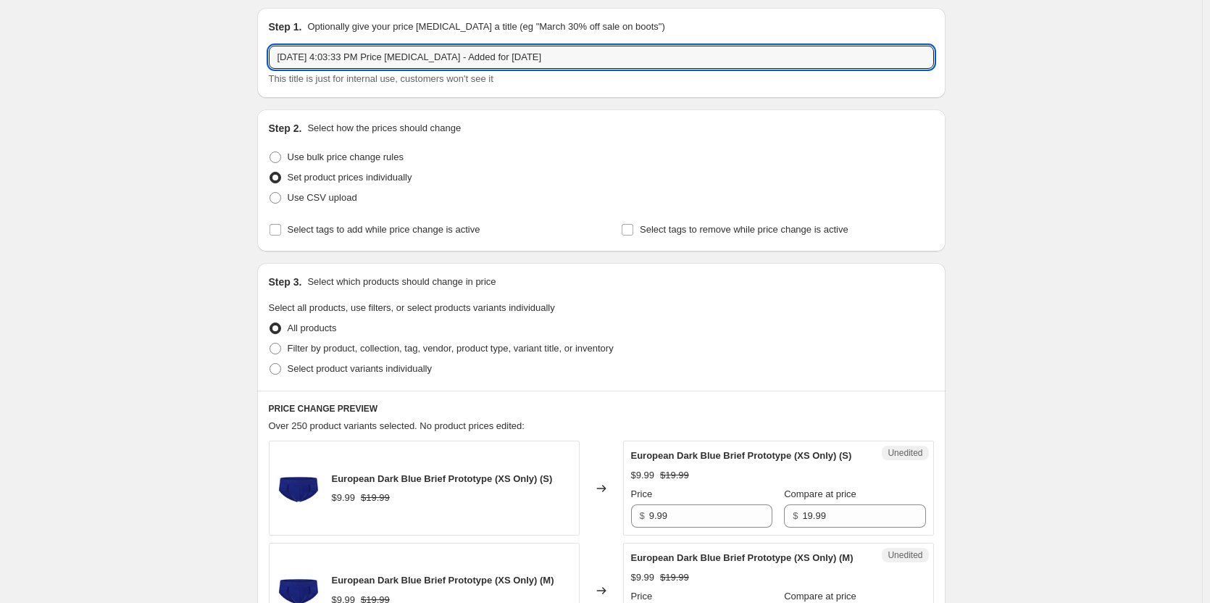
scroll to position [72, 0]
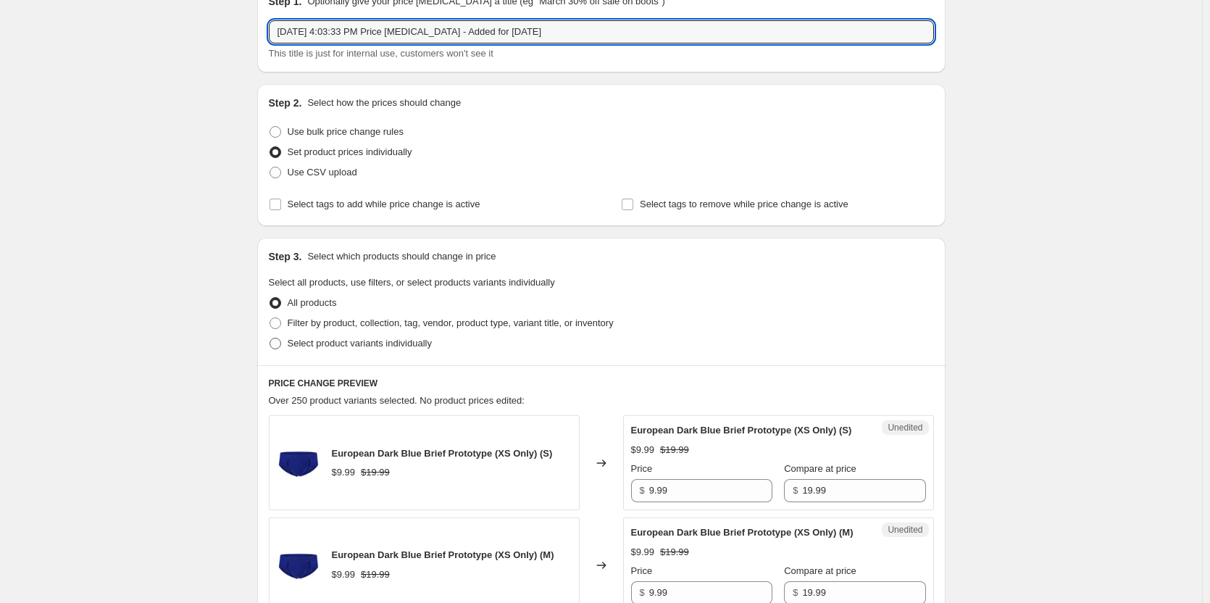
type input "[DATE] 4:03:33 PM Price [MEDICAL_DATA] - Added for [DATE]"
click at [314, 344] on span "Select product variants individually" at bounding box center [360, 343] width 144 height 11
click at [270, 338] on input "Select product variants individually" at bounding box center [269, 338] width 1 height 1
radio input "true"
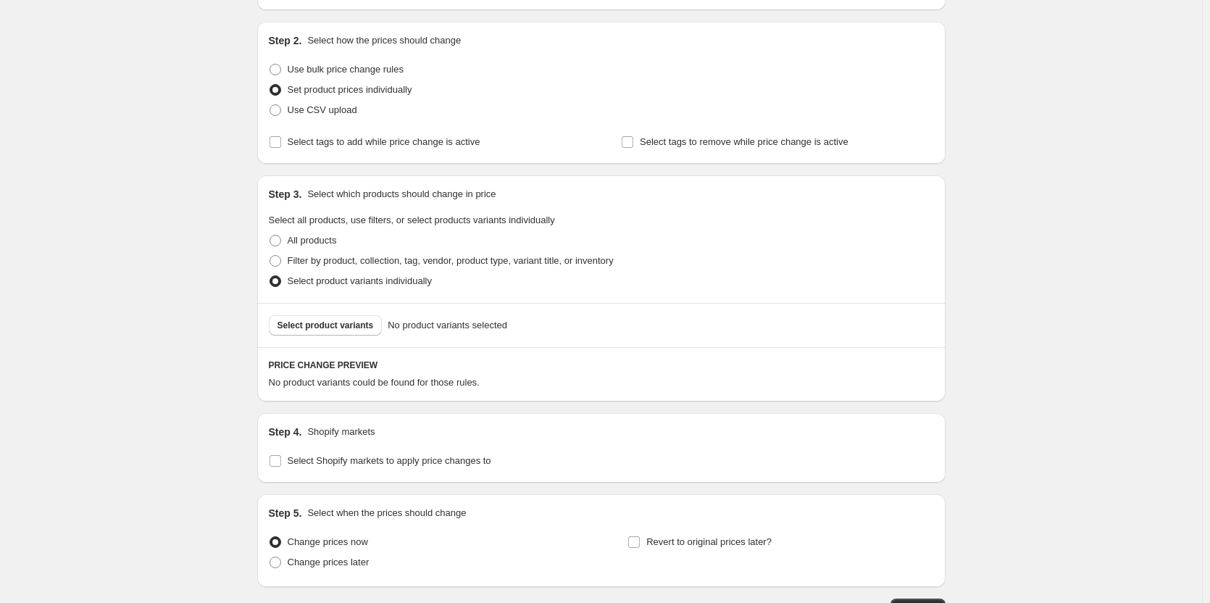
scroll to position [217, 0]
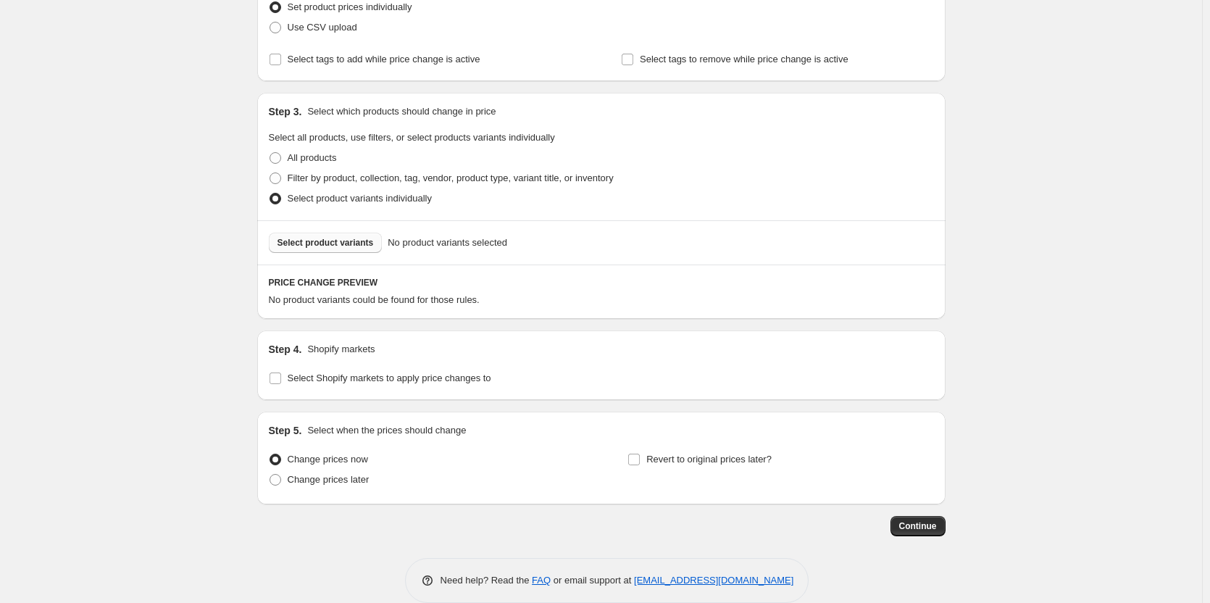
click at [338, 246] on span "Select product variants" at bounding box center [325, 243] width 96 height 12
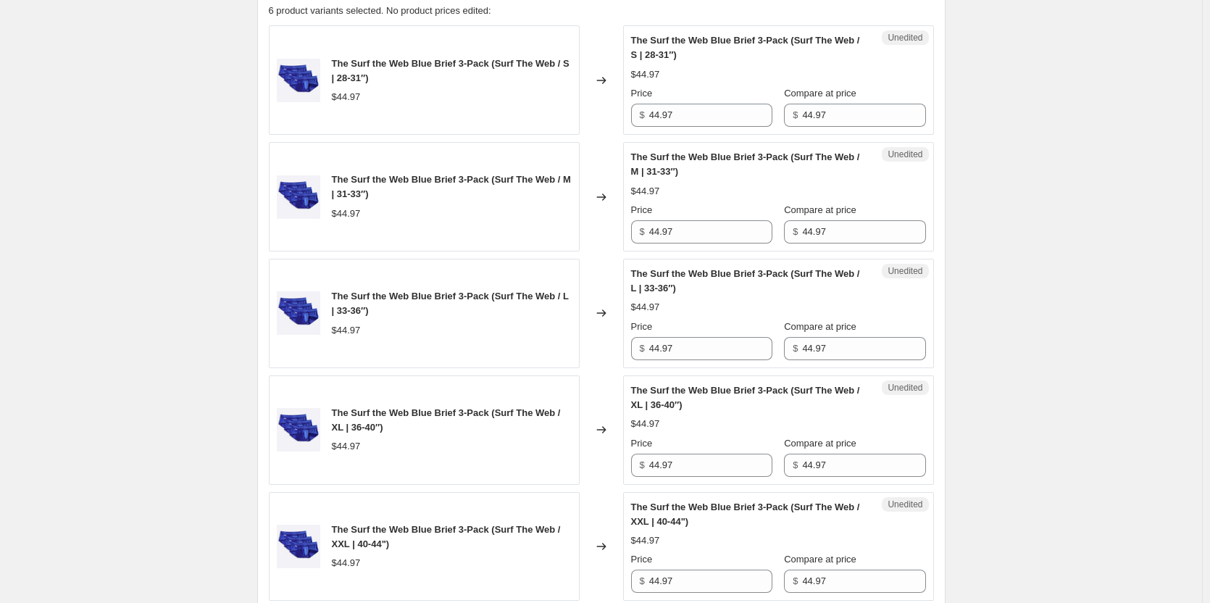
scroll to position [507, 0]
click at [709, 120] on input "44.97" at bounding box center [710, 114] width 123 height 23
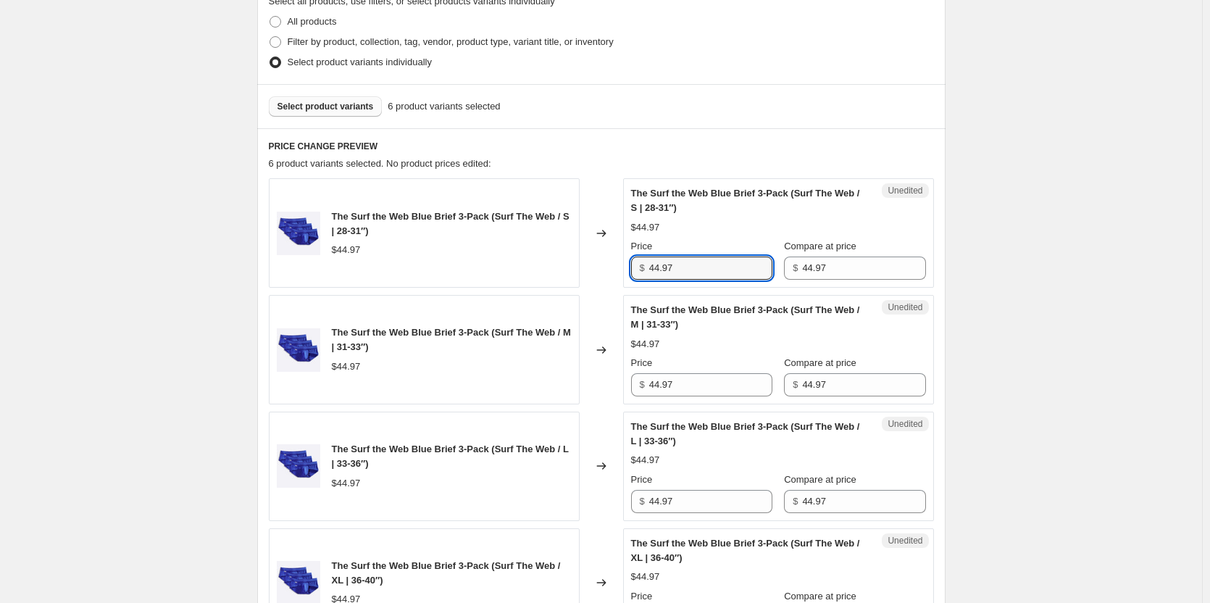
scroll to position [362, 0]
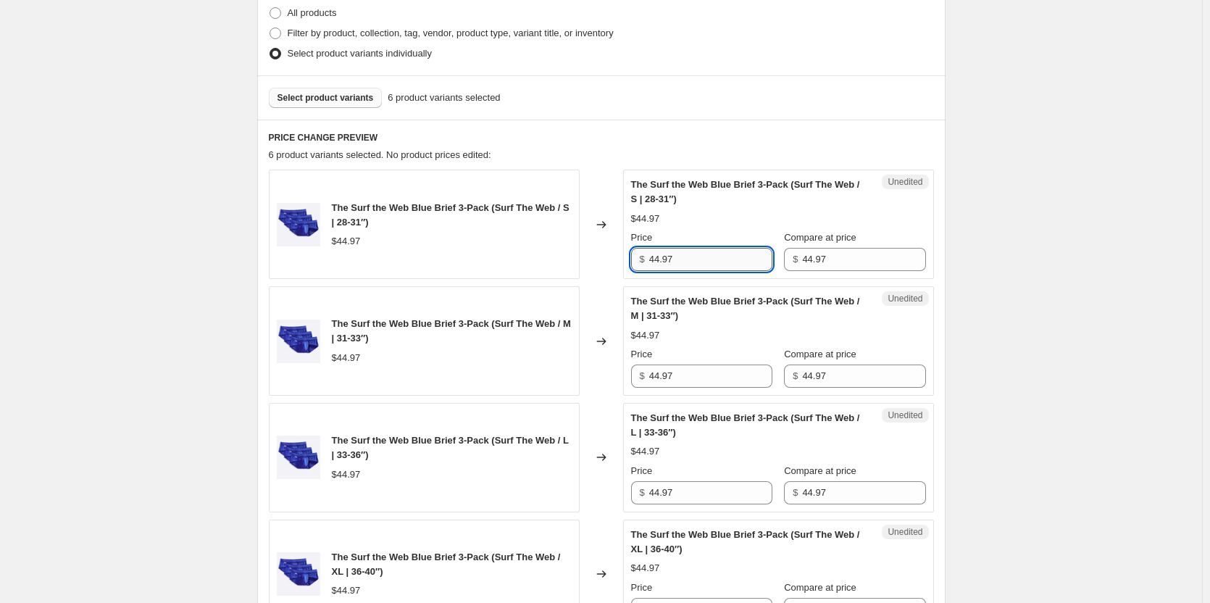
click at [722, 271] on input "44.97" at bounding box center [710, 259] width 123 height 23
click at [721, 271] on input "44.97" at bounding box center [710, 259] width 123 height 23
type input "29.97"
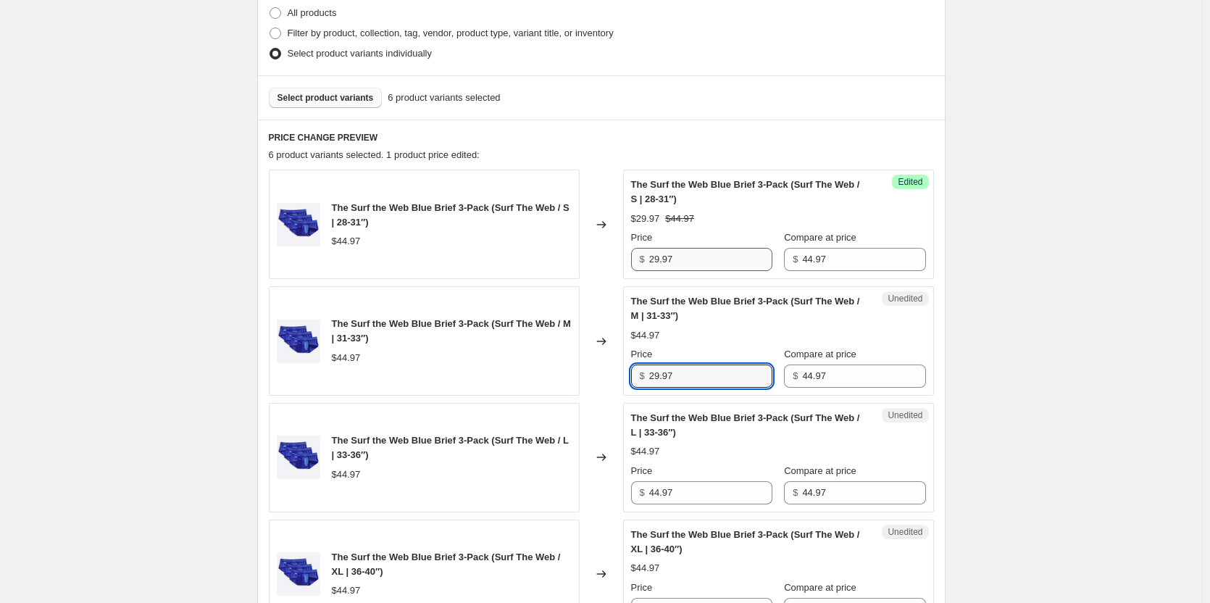
type input "29.97"
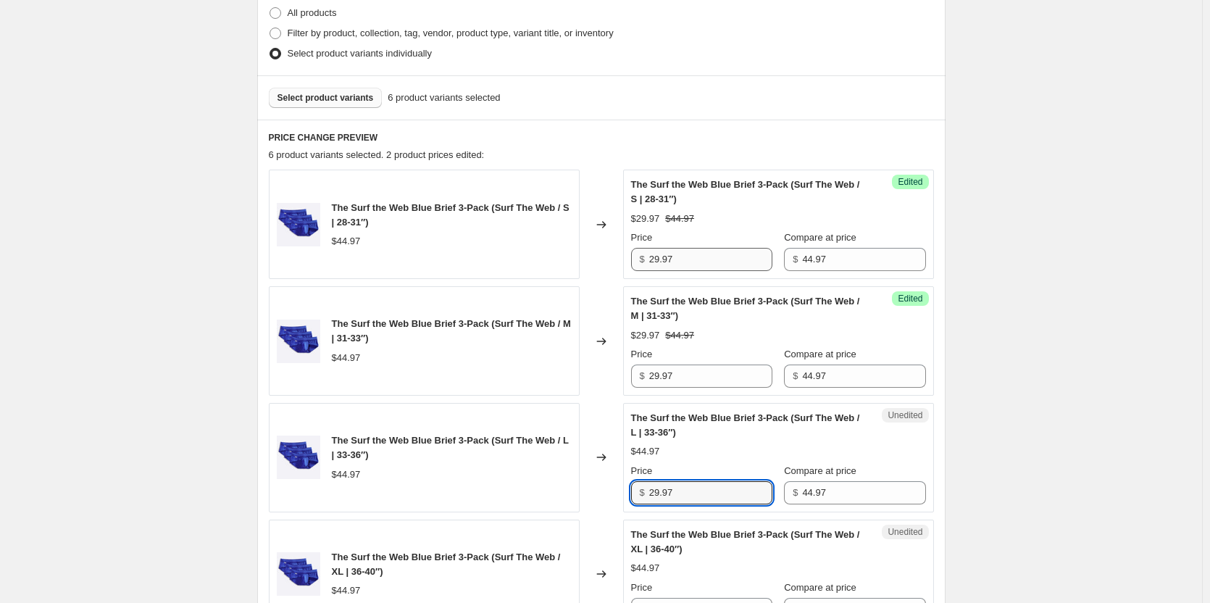
type input "29.97"
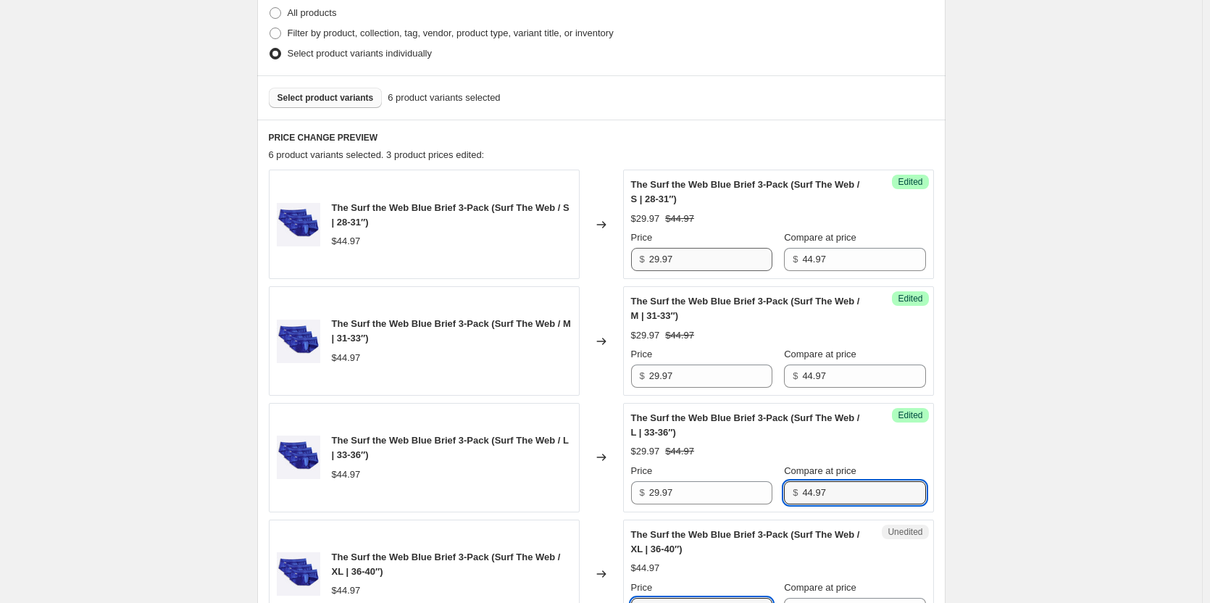
scroll to position [380, 0]
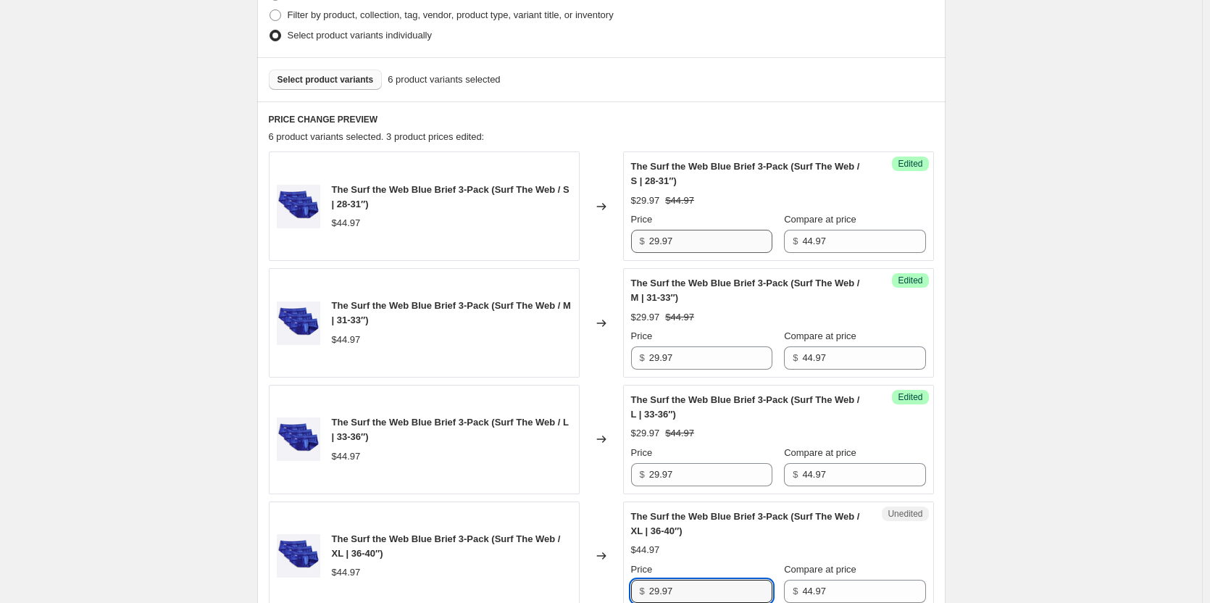
type input "29.97"
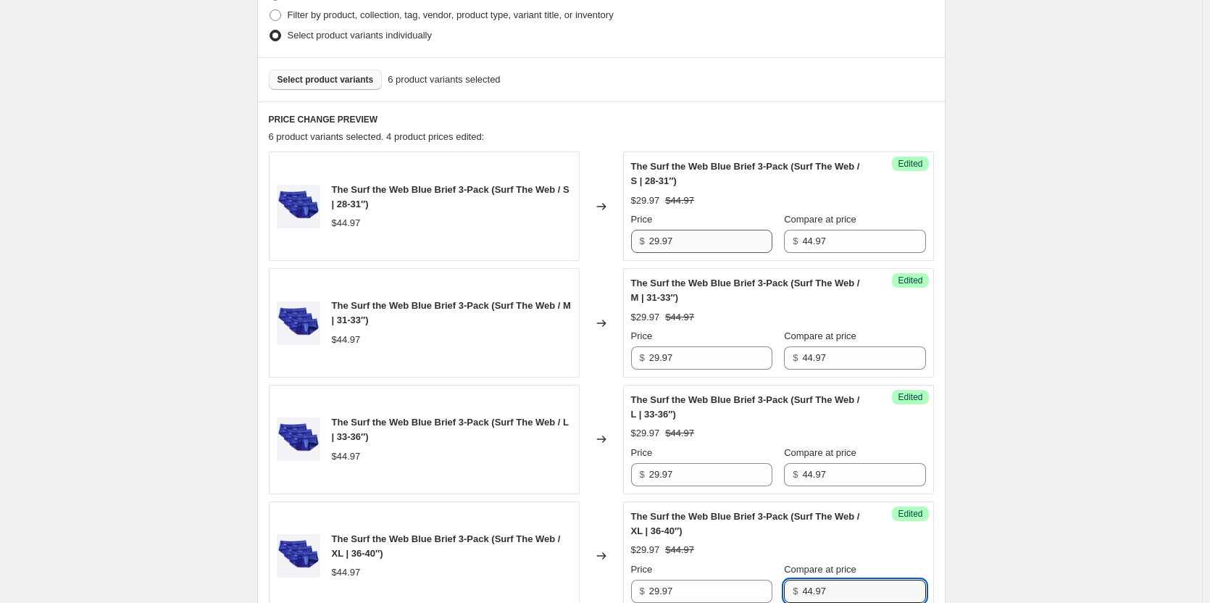
scroll to position [786, 0]
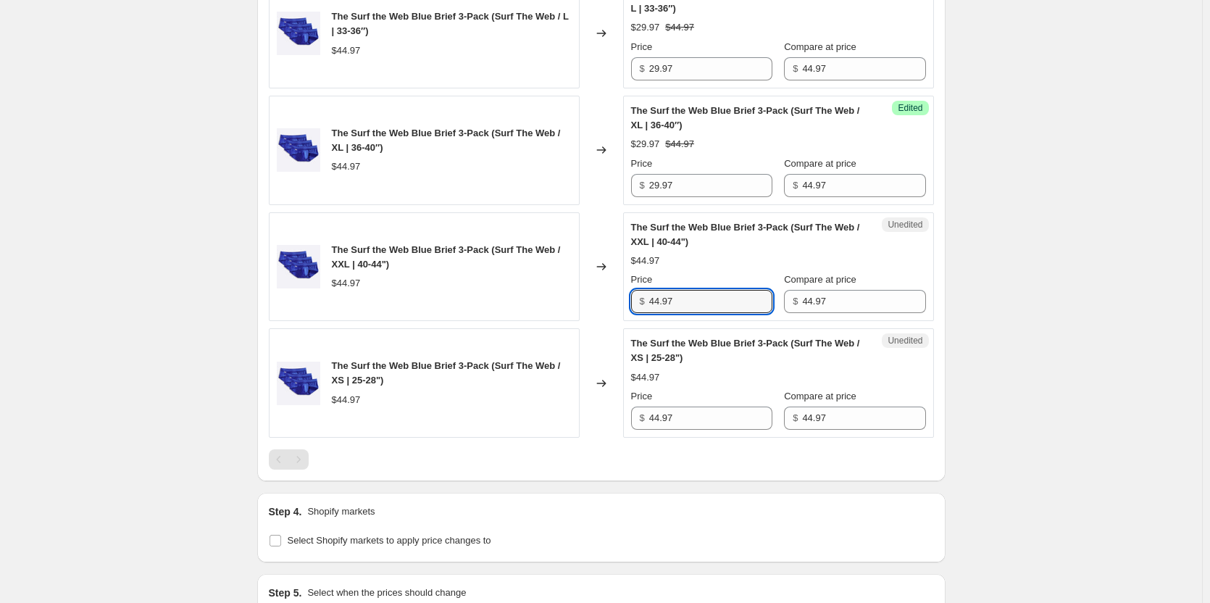
type input "0"
type input "29.97"
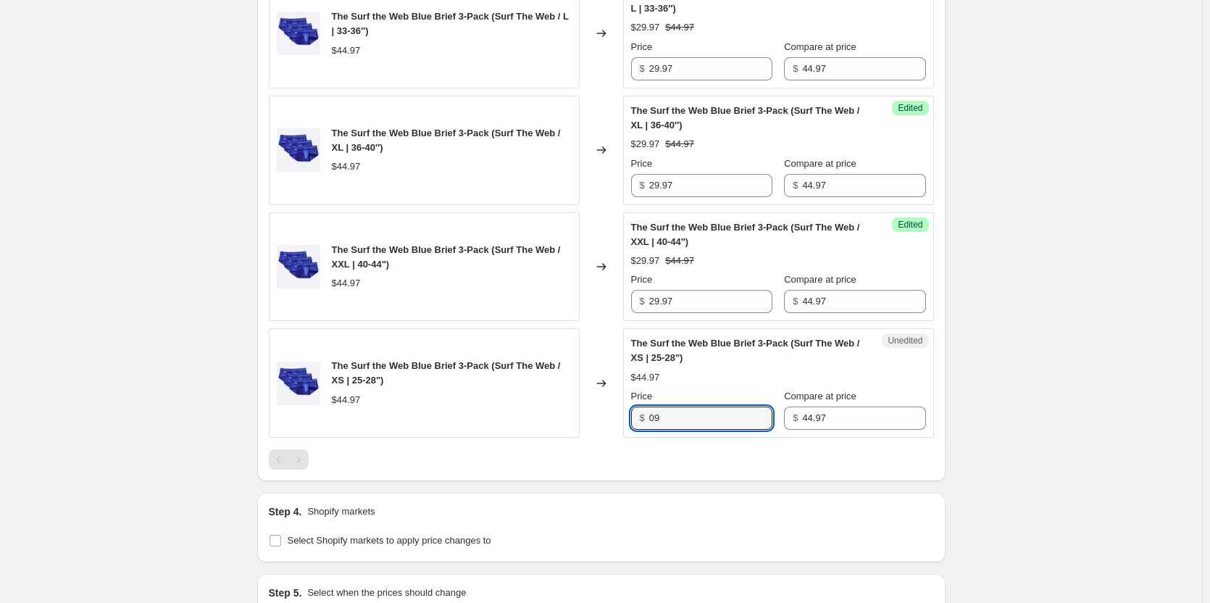
type input "0"
type input "29.97"
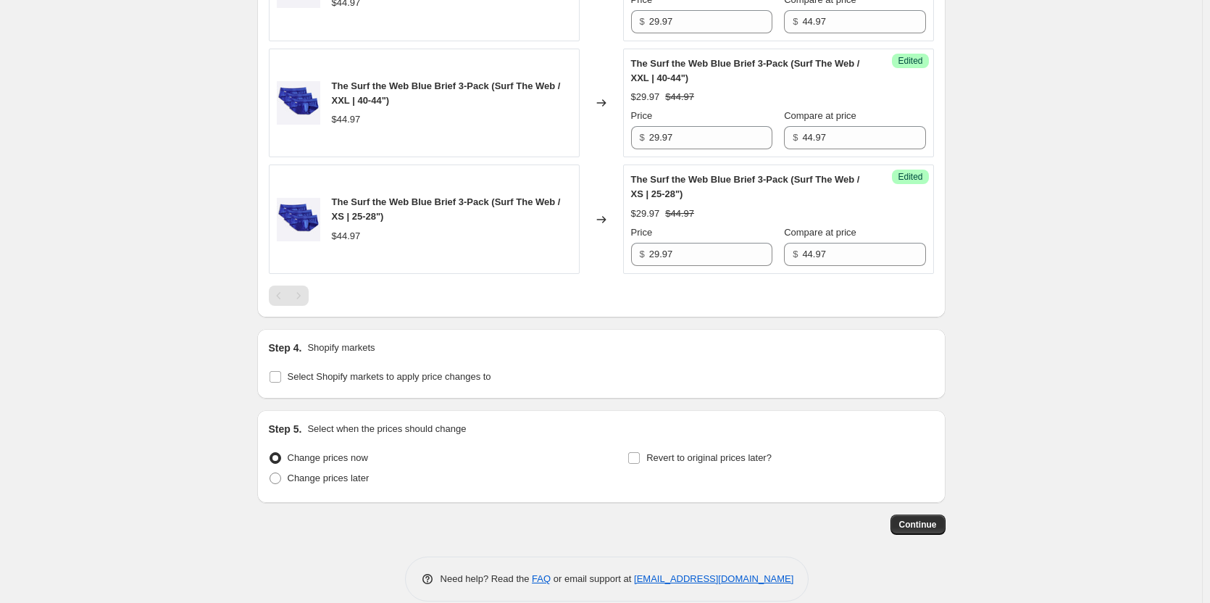
scroll to position [970, 0]
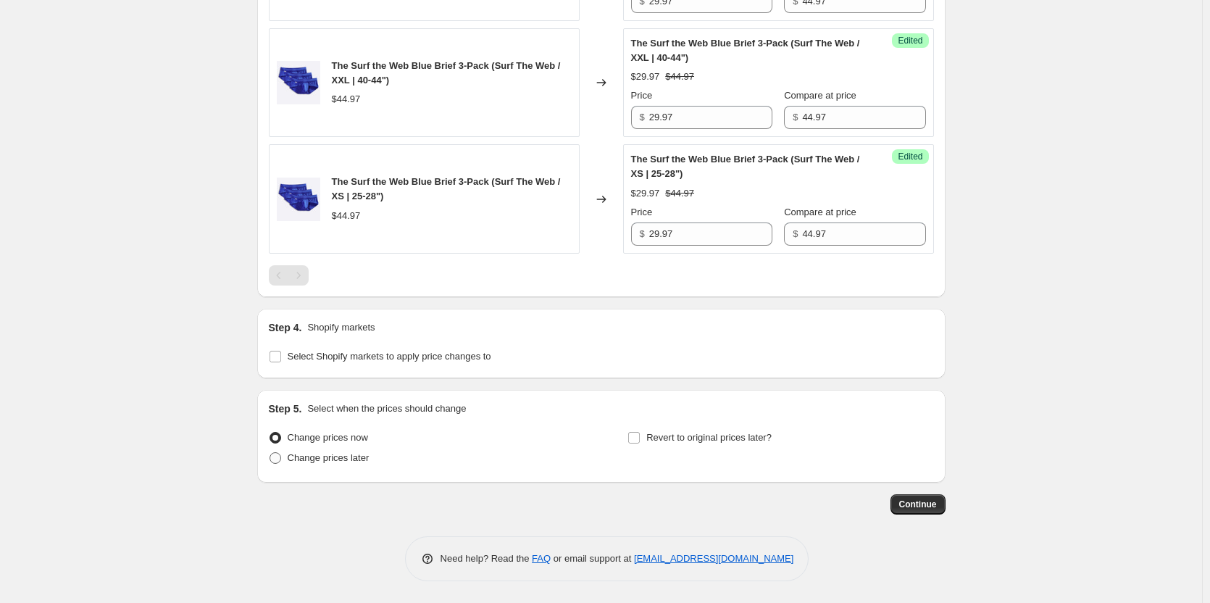
click at [317, 461] on span "Change prices later" at bounding box center [329, 457] width 82 height 11
click at [270, 453] on input "Change prices later" at bounding box center [269, 452] width 1 height 1
radio input "true"
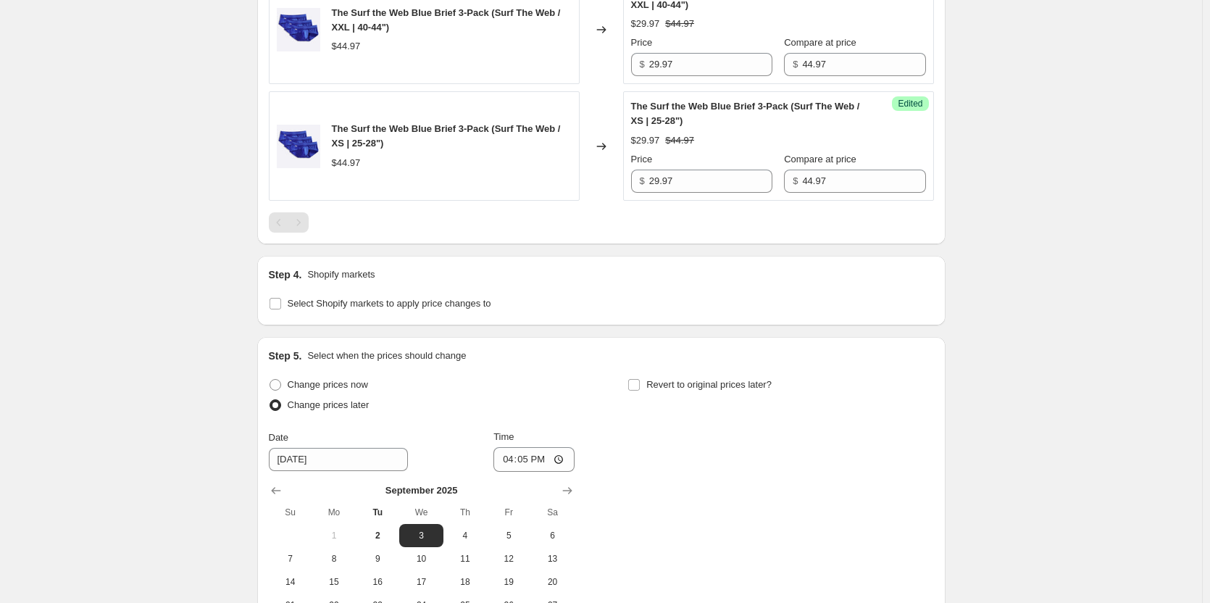
scroll to position [1115, 0]
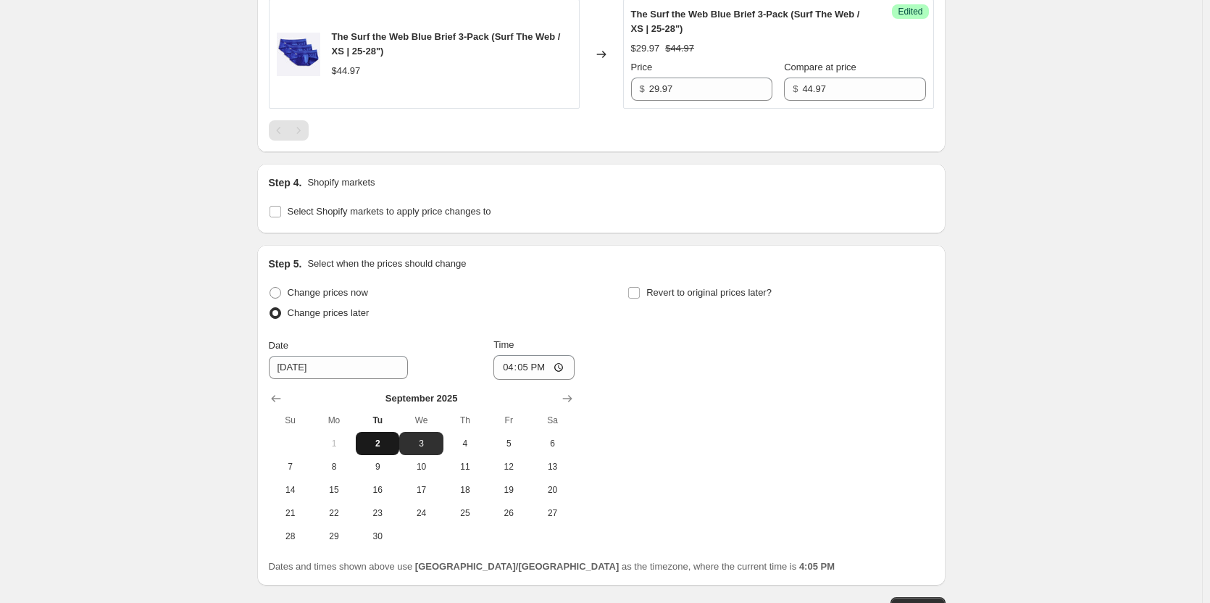
click at [377, 445] on span "2" at bounding box center [377, 443] width 32 height 12
type input "[DATE]"
click at [637, 293] on input "Revert to original prices later?" at bounding box center [634, 293] width 12 height 12
checkbox input "true"
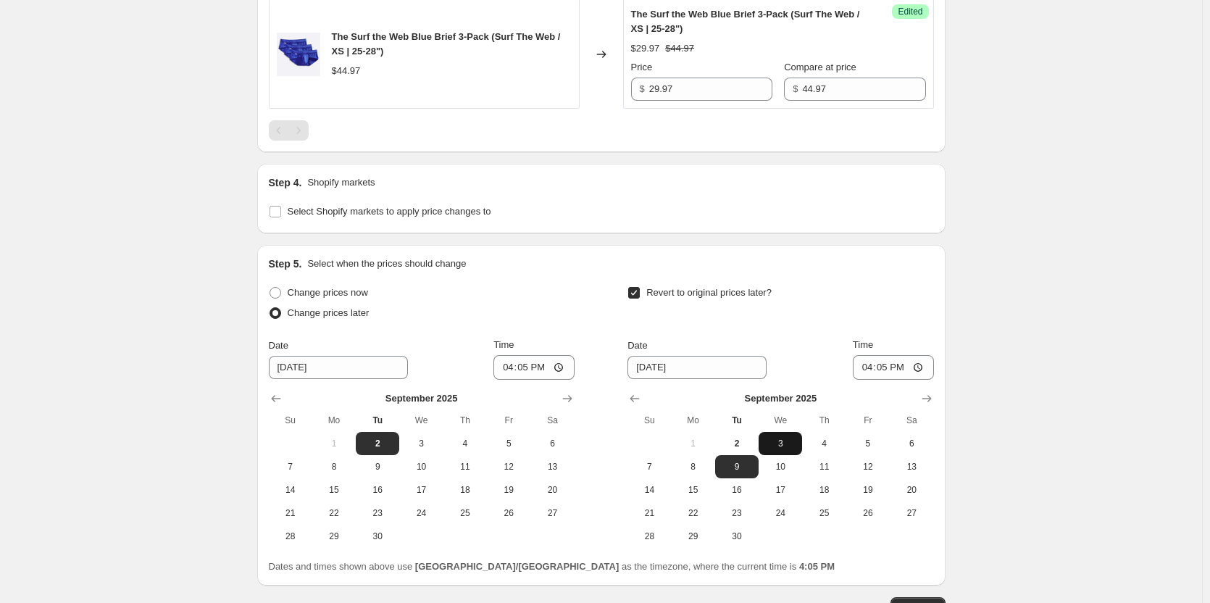
click at [787, 443] on span "3" at bounding box center [780, 443] width 32 height 12
type input "[DATE]"
click at [532, 372] on input "16:05" at bounding box center [533, 367] width 81 height 25
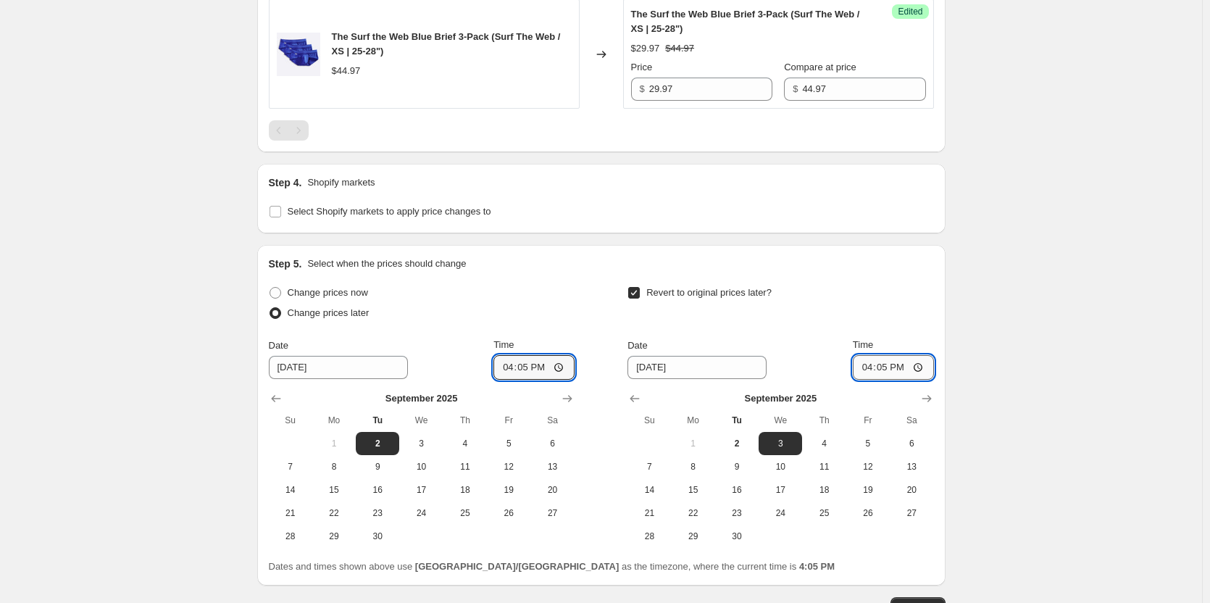
click at [887, 367] on input "16:05" at bounding box center [893, 367] width 81 height 25
type input "09:00"
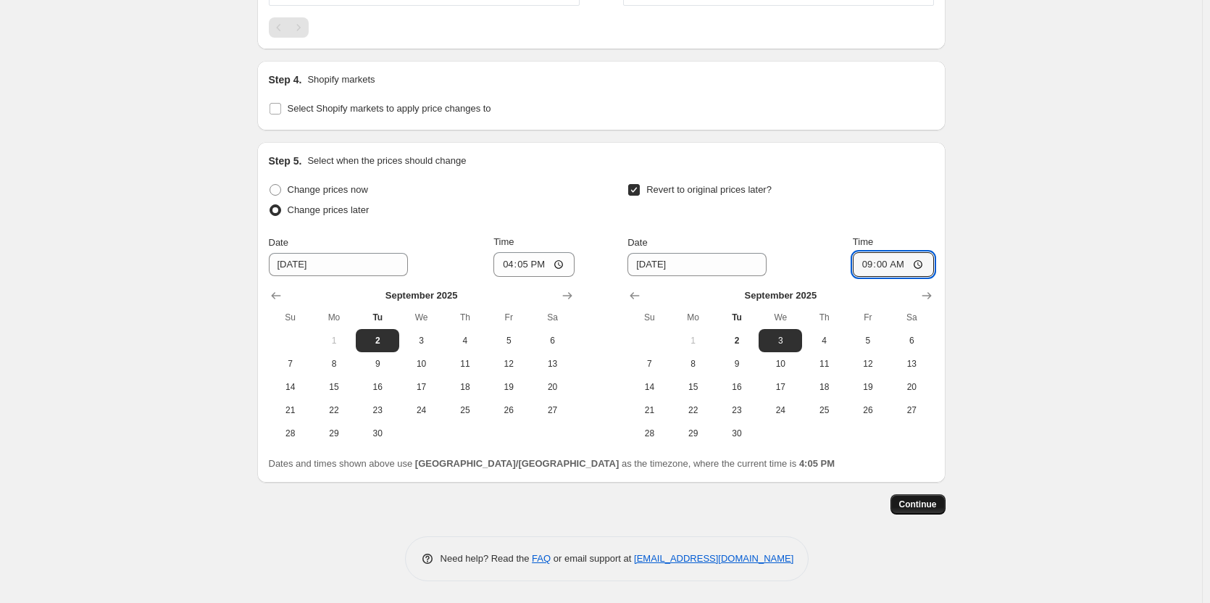
click at [926, 508] on span "Continue" at bounding box center [918, 504] width 38 height 12
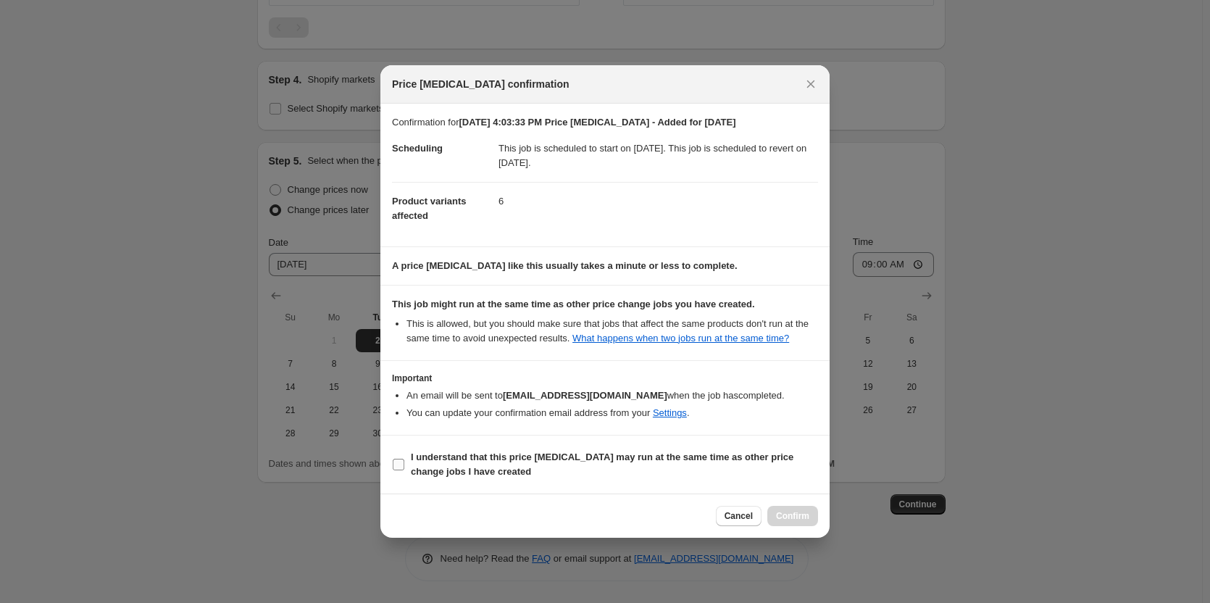
click at [464, 479] on label "I understand that this price [MEDICAL_DATA] may run at the same time as other p…" at bounding box center [605, 464] width 426 height 35
click at [404, 470] on input "I understand that this price [MEDICAL_DATA] may run at the same time as other p…" at bounding box center [399, 464] width 12 height 12
checkbox input "true"
click at [829, 509] on div "Cancel Confirm" at bounding box center [604, 515] width 449 height 44
click at [799, 517] on span "Confirm" at bounding box center [792, 516] width 33 height 12
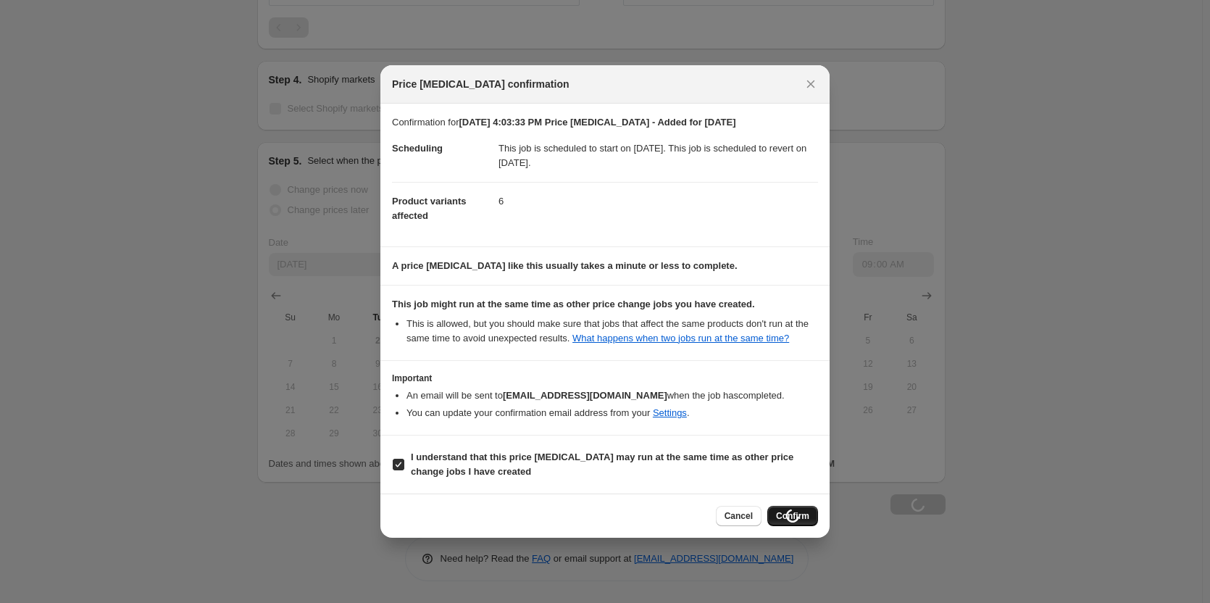
type input "[DATE] 4:03:33 PM Price [MEDICAL_DATA] - Added for [DATE]"
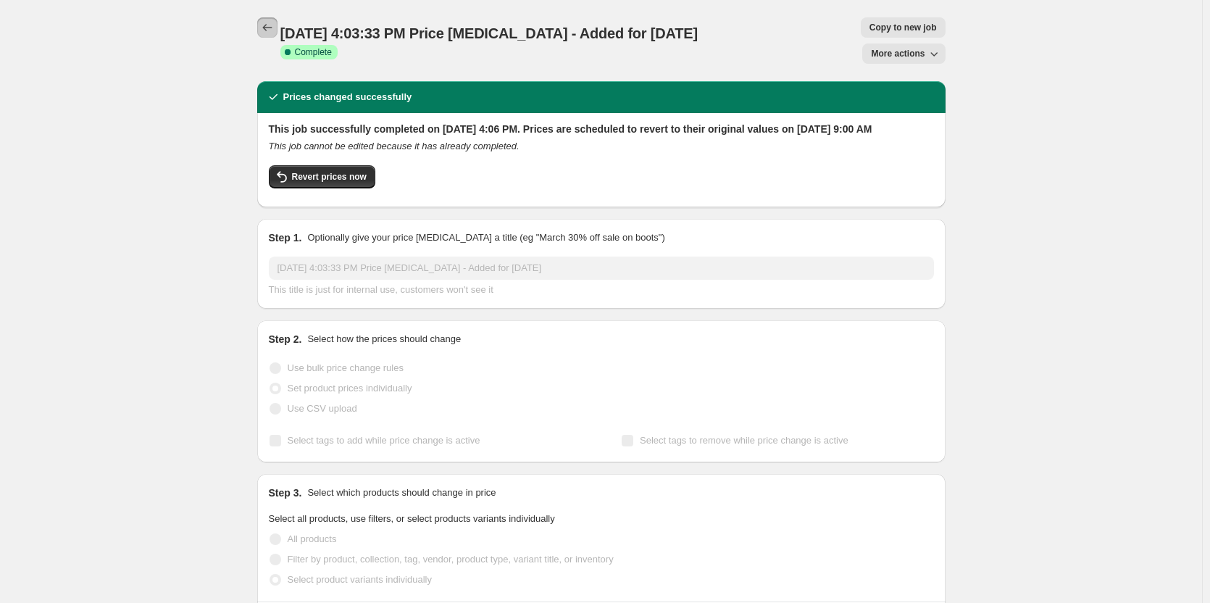
click at [269, 30] on icon "Price change jobs" at bounding box center [267, 27] width 14 height 14
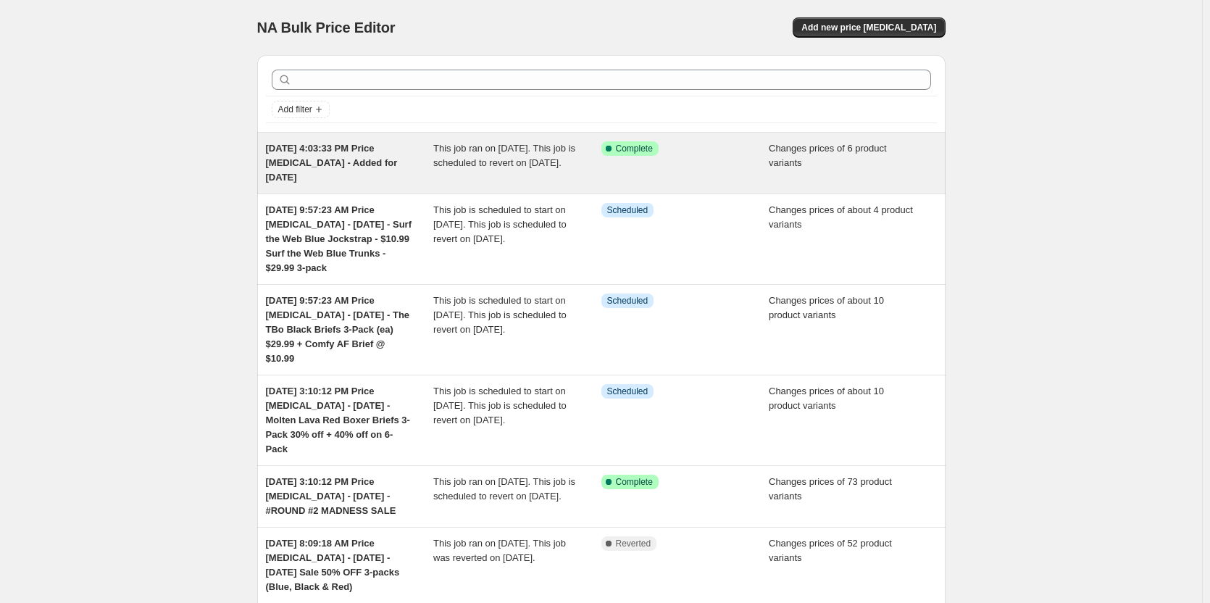
click at [705, 169] on div "Success Complete Complete" at bounding box center [685, 162] width 168 height 43
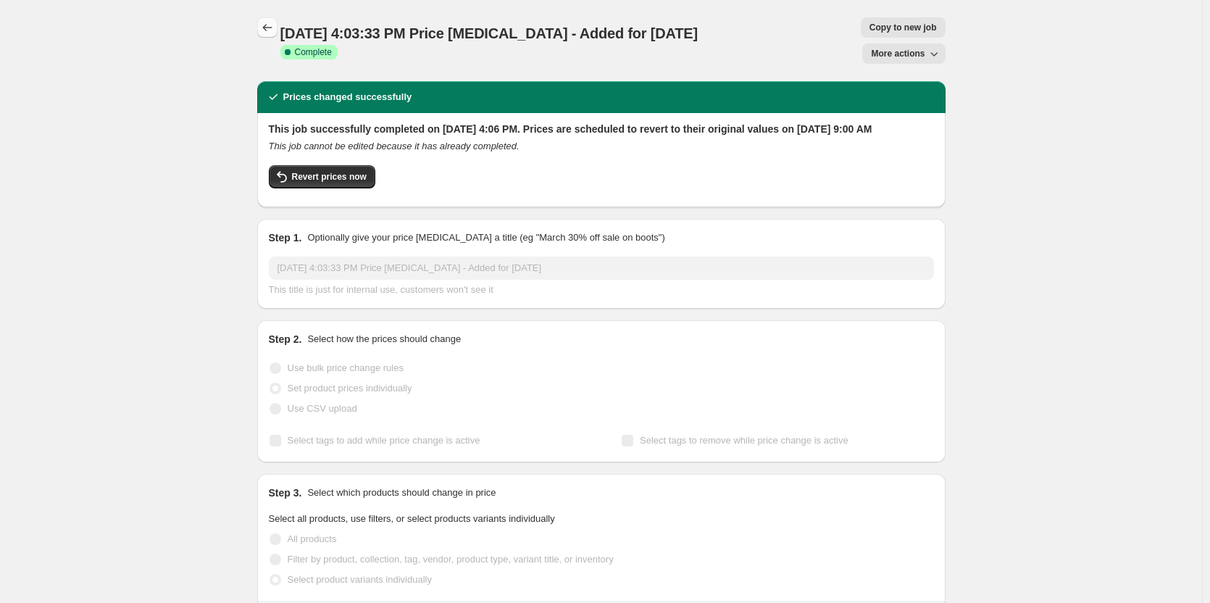
click at [264, 25] on icon "Price change jobs" at bounding box center [267, 27] width 14 height 14
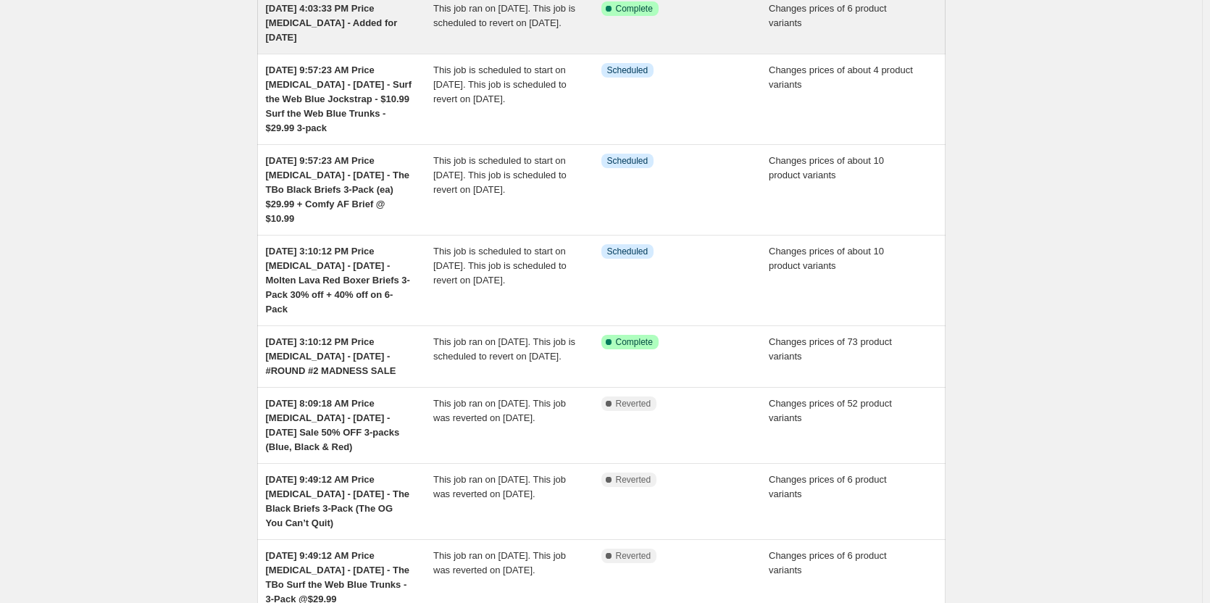
scroll to position [145, 0]
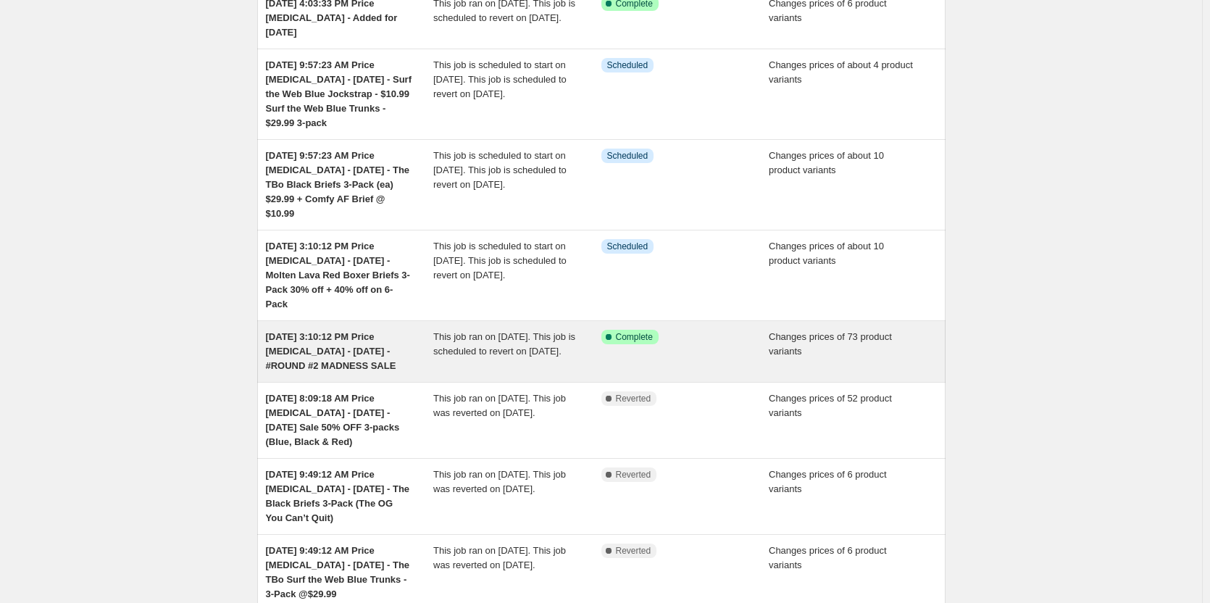
click at [568, 348] on div "This job ran on [DATE]. This job is scheduled to revert on [DATE]." at bounding box center [517, 351] width 168 height 43
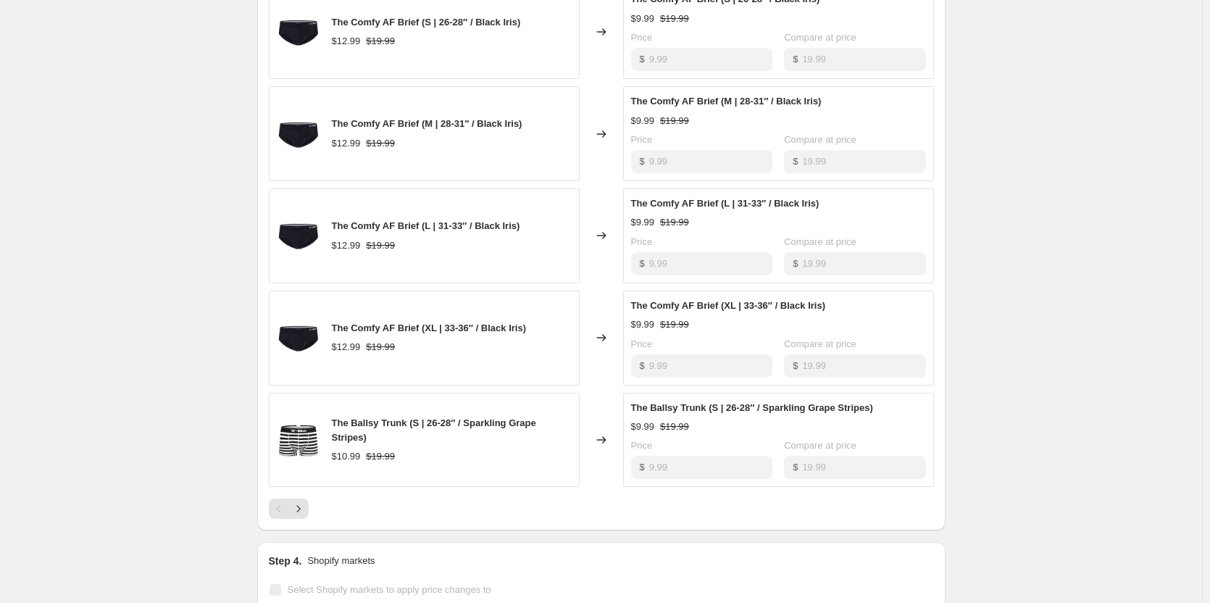
scroll to position [797, 0]
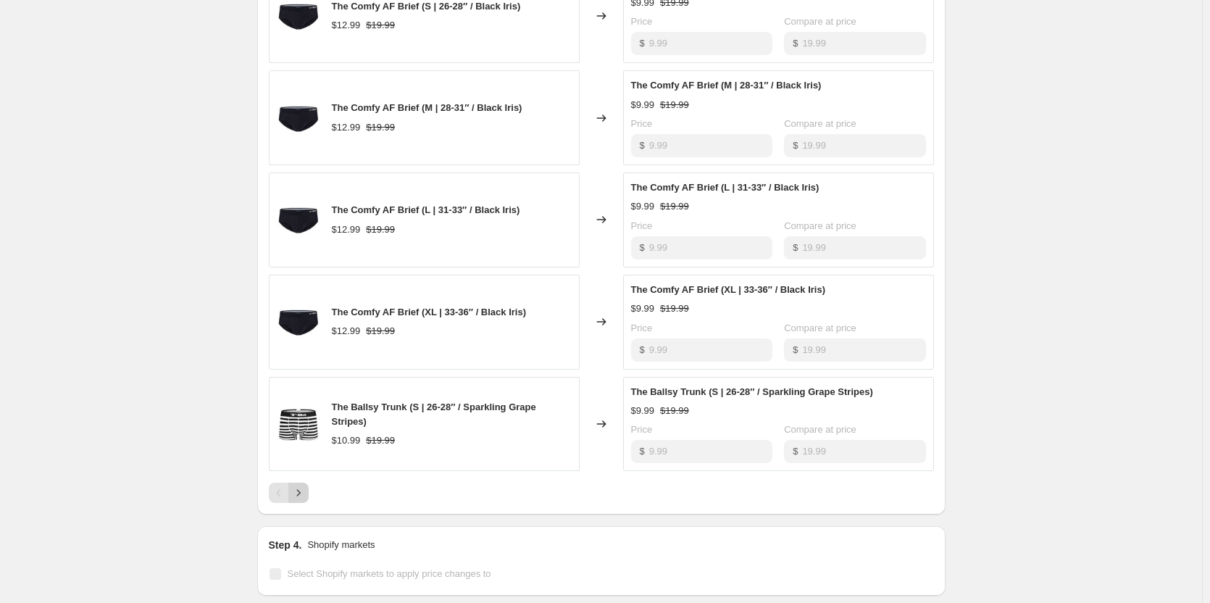
click at [301, 503] on button "Next" at bounding box center [298, 492] width 20 height 20
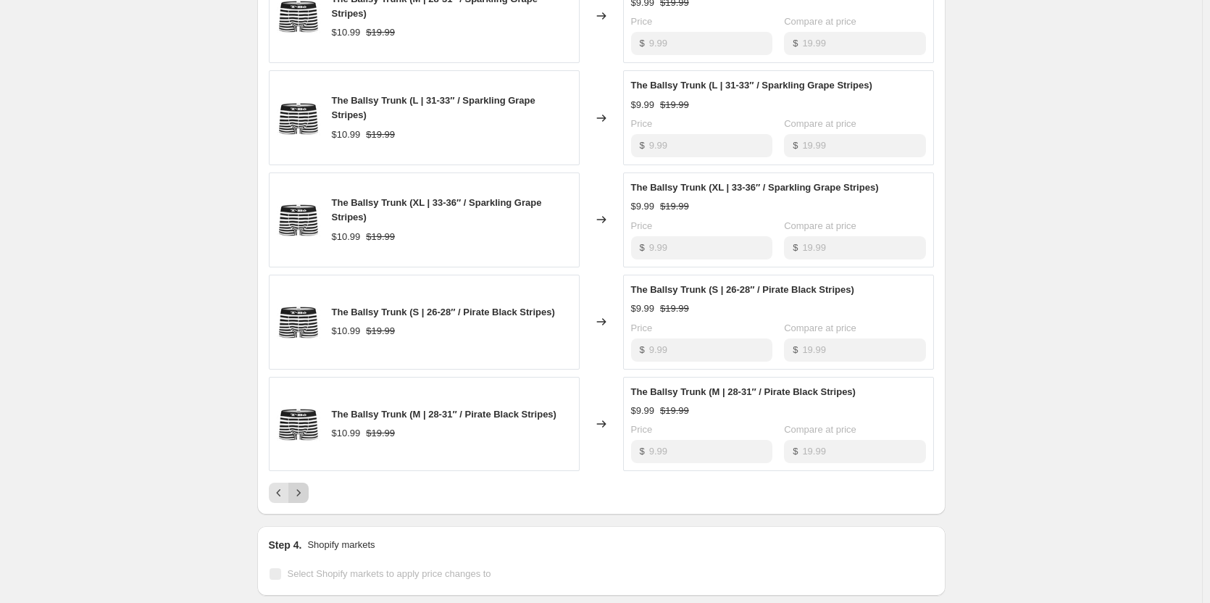
click at [301, 503] on button "Next" at bounding box center [298, 492] width 20 height 20
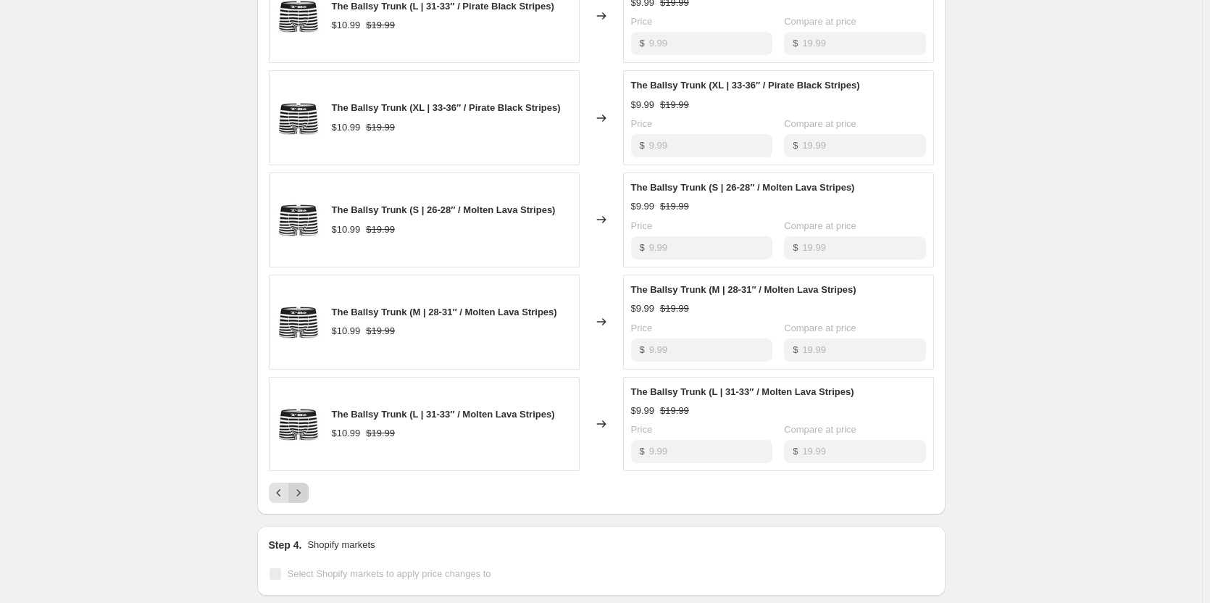
click at [301, 503] on button "Next" at bounding box center [298, 492] width 20 height 20
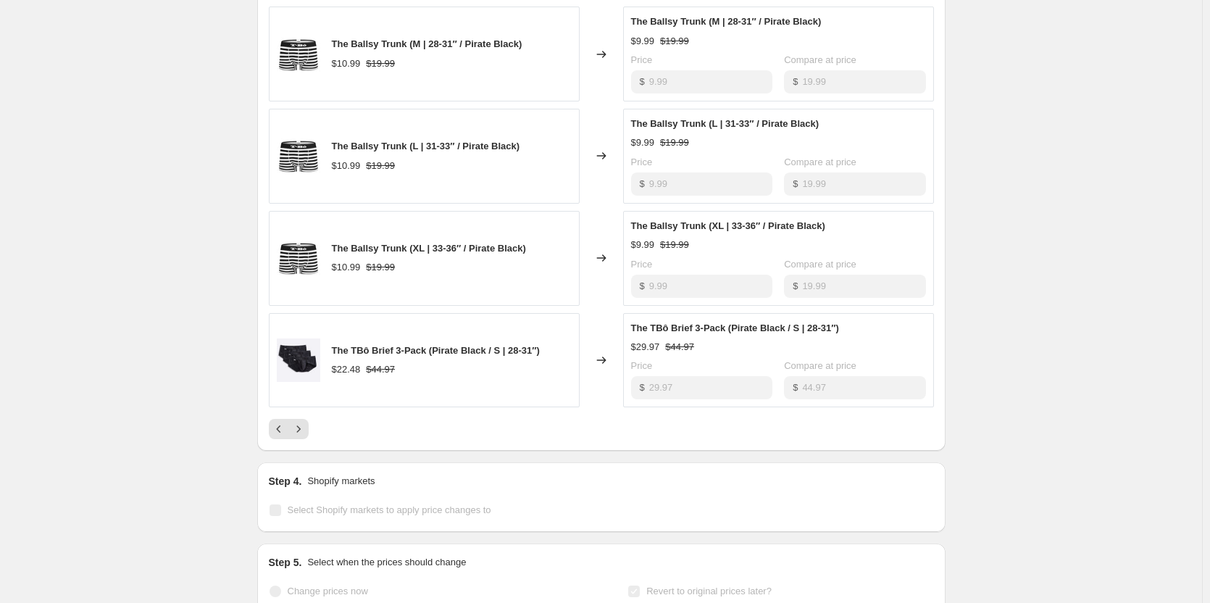
scroll to position [869, 0]
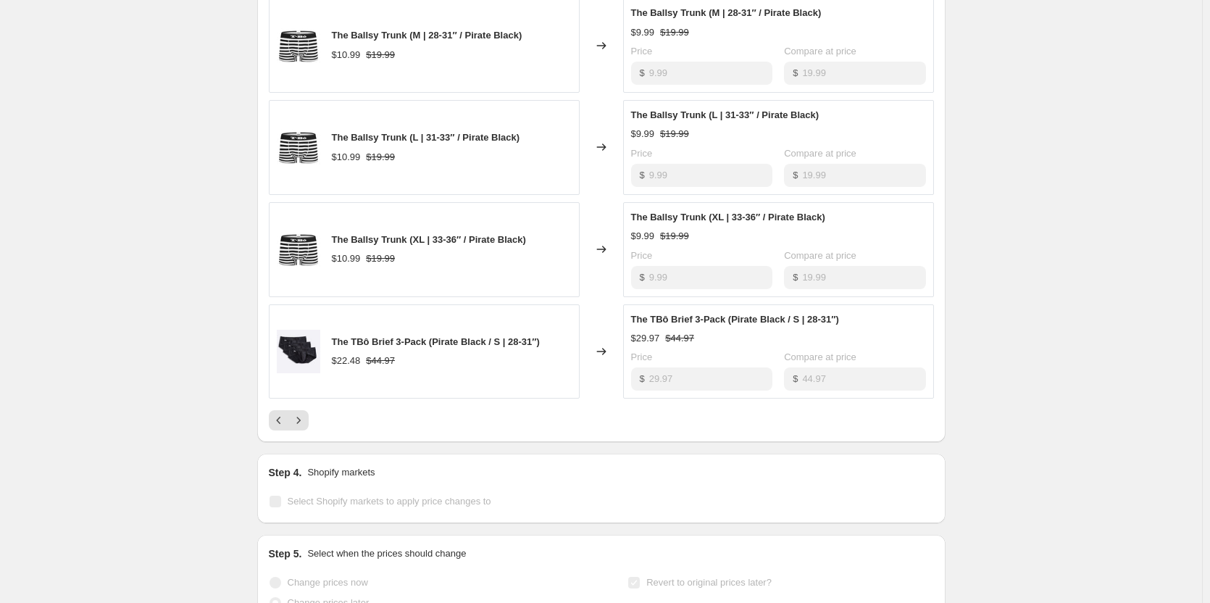
click at [273, 430] on div "Pagination" at bounding box center [279, 420] width 20 height 20
click at [279, 427] on icon "Previous" at bounding box center [279, 420] width 14 height 14
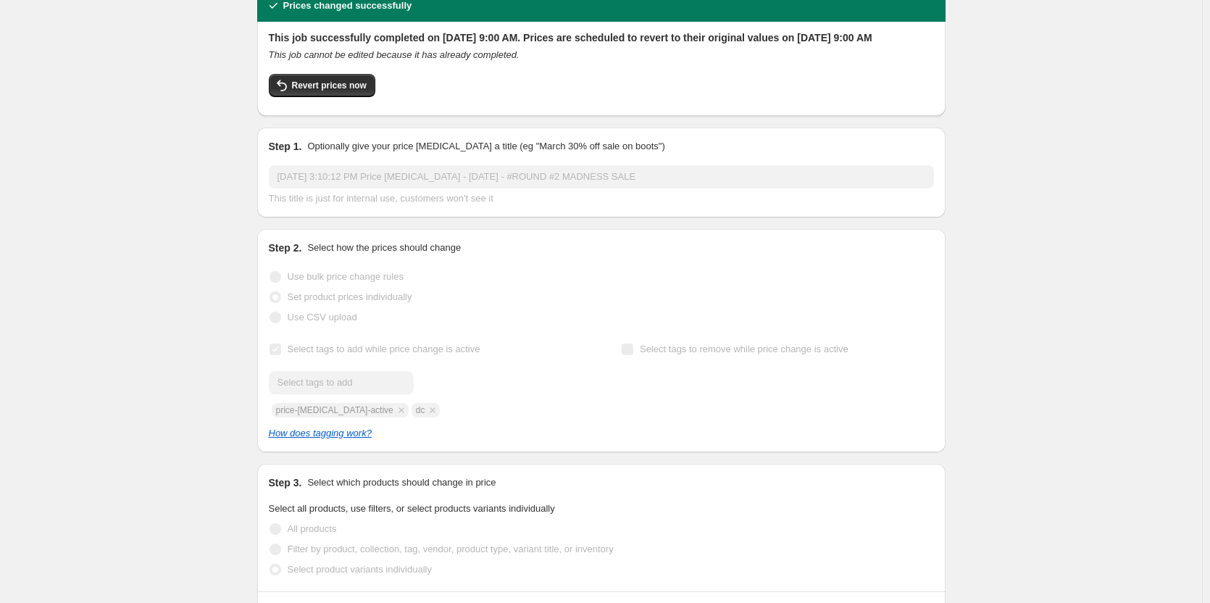
scroll to position [0, 0]
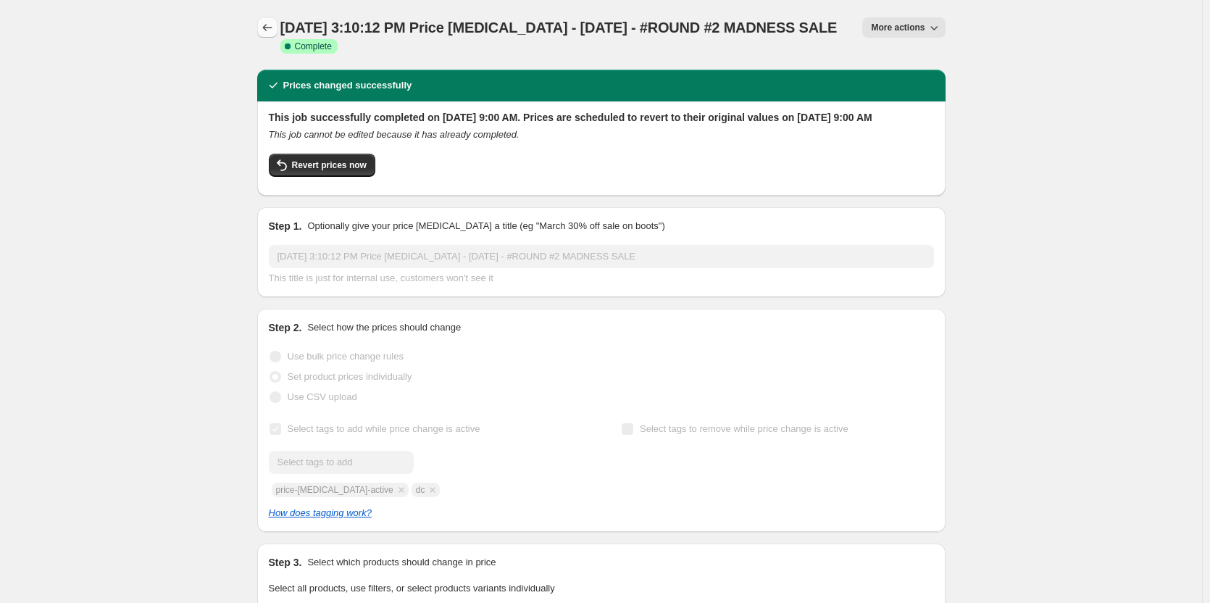
click at [262, 29] on button "Price change jobs" at bounding box center [267, 27] width 20 height 20
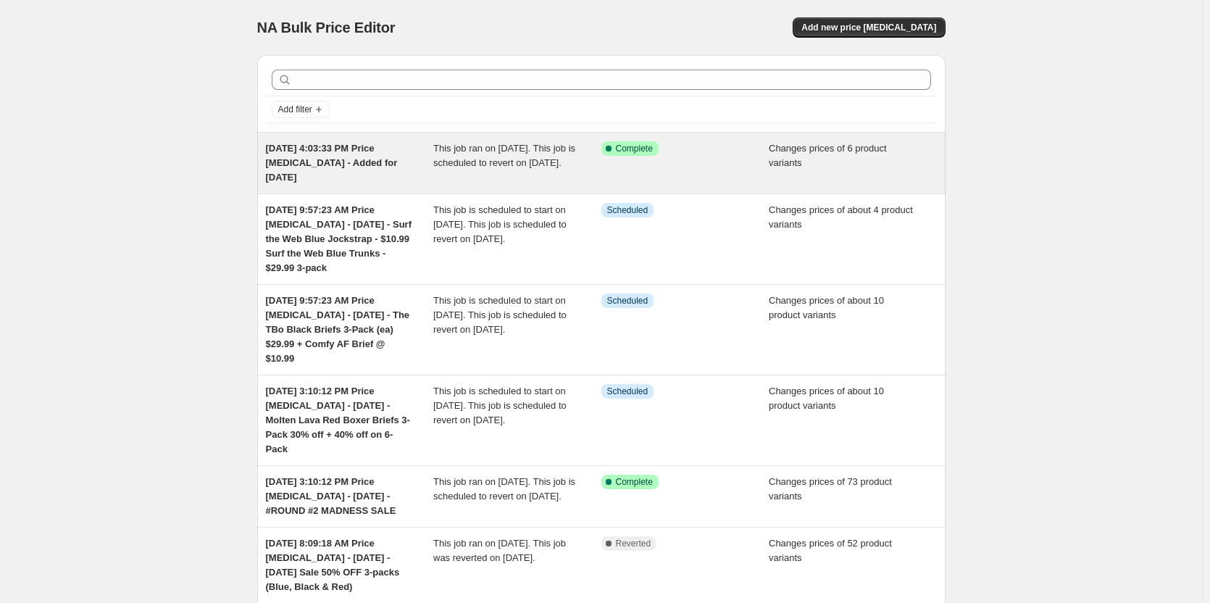
click at [758, 180] on div "Success Complete Complete" at bounding box center [685, 162] width 168 height 43
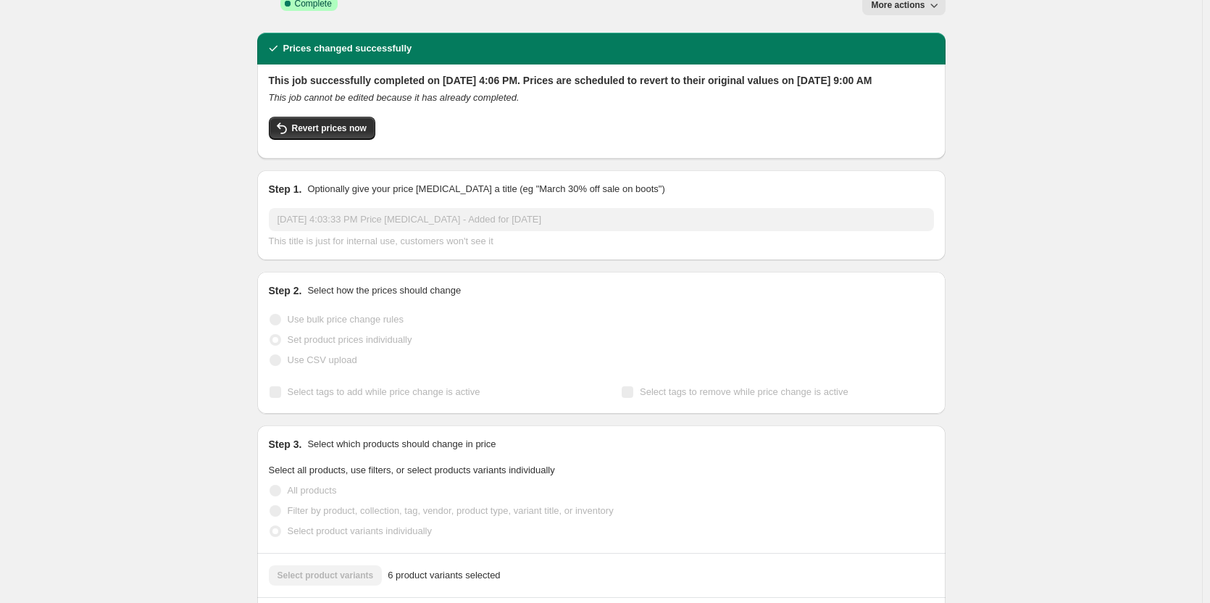
scroll to position [72, 0]
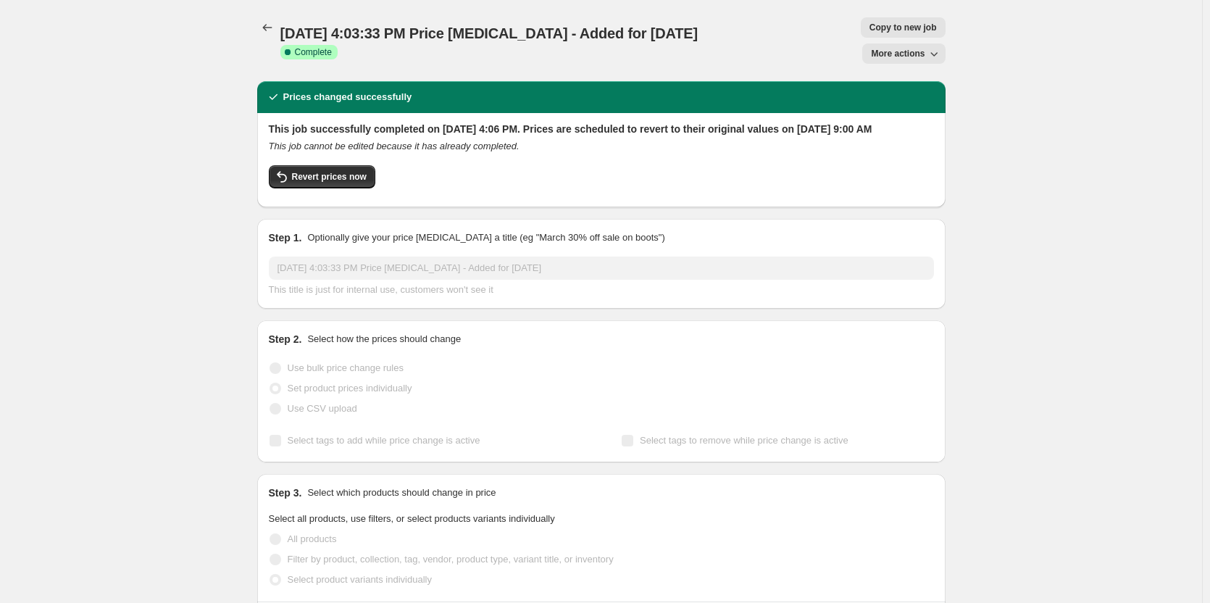
click at [910, 43] on button "More actions" at bounding box center [903, 53] width 83 height 20
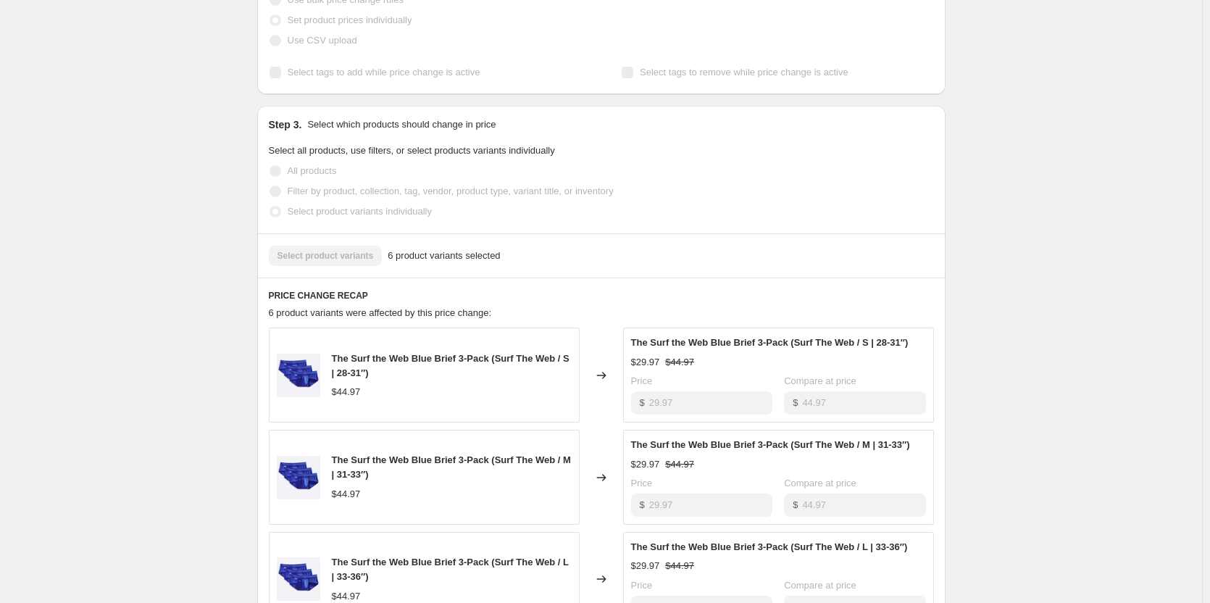
scroll to position [362, 0]
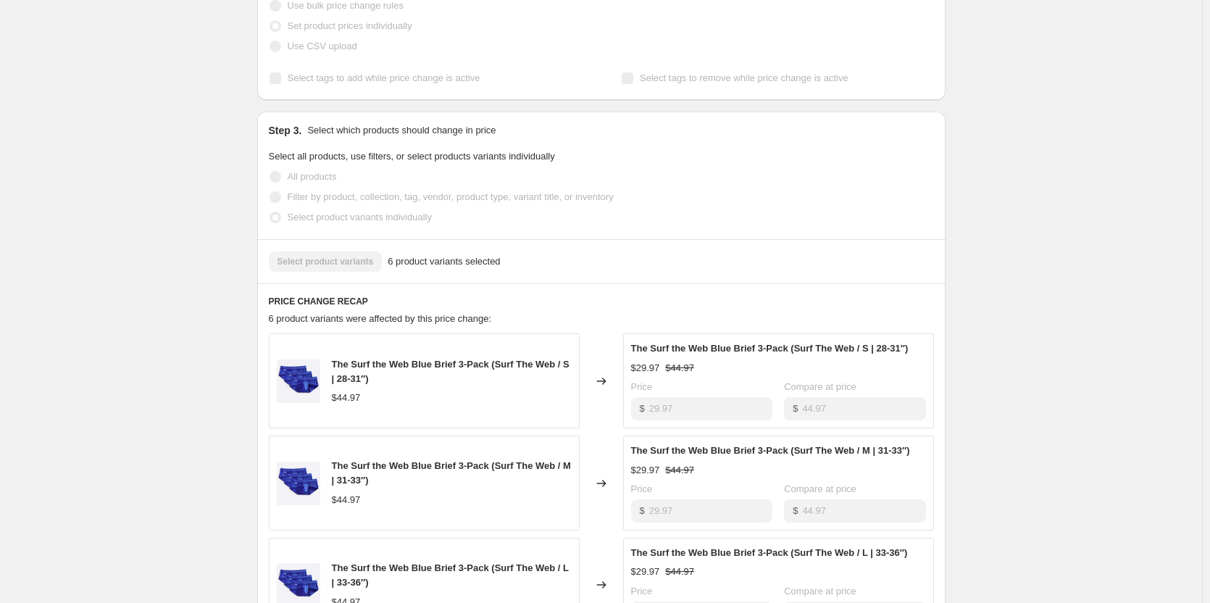
click at [687, 239] on div "Select product variants 6 product variants selected" at bounding box center [601, 261] width 688 height 44
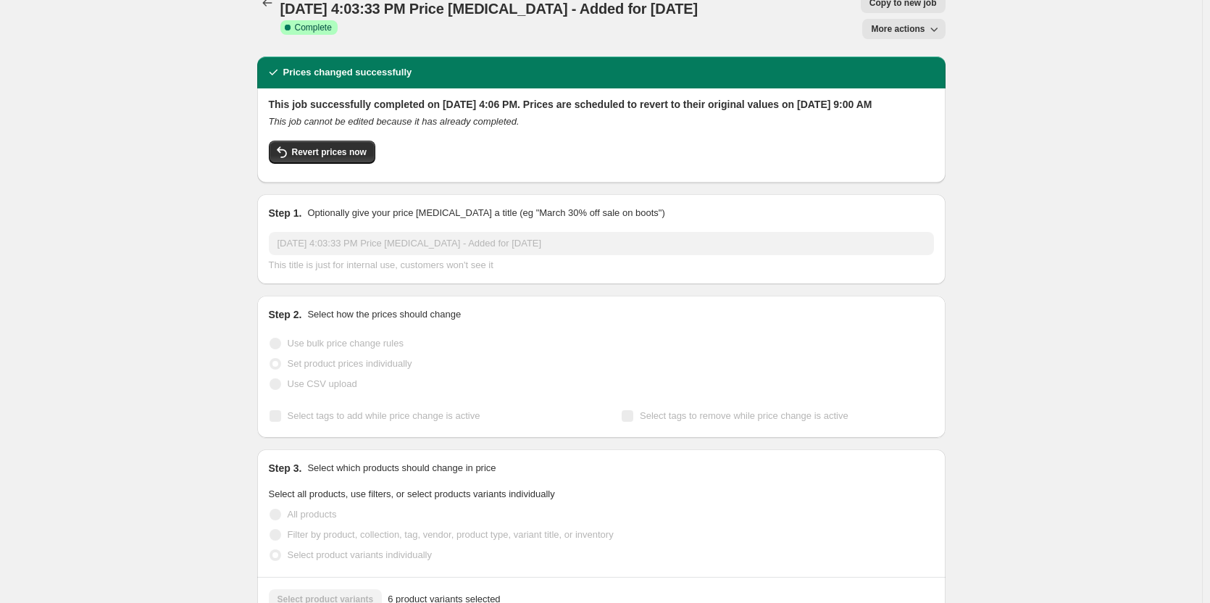
scroll to position [0, 0]
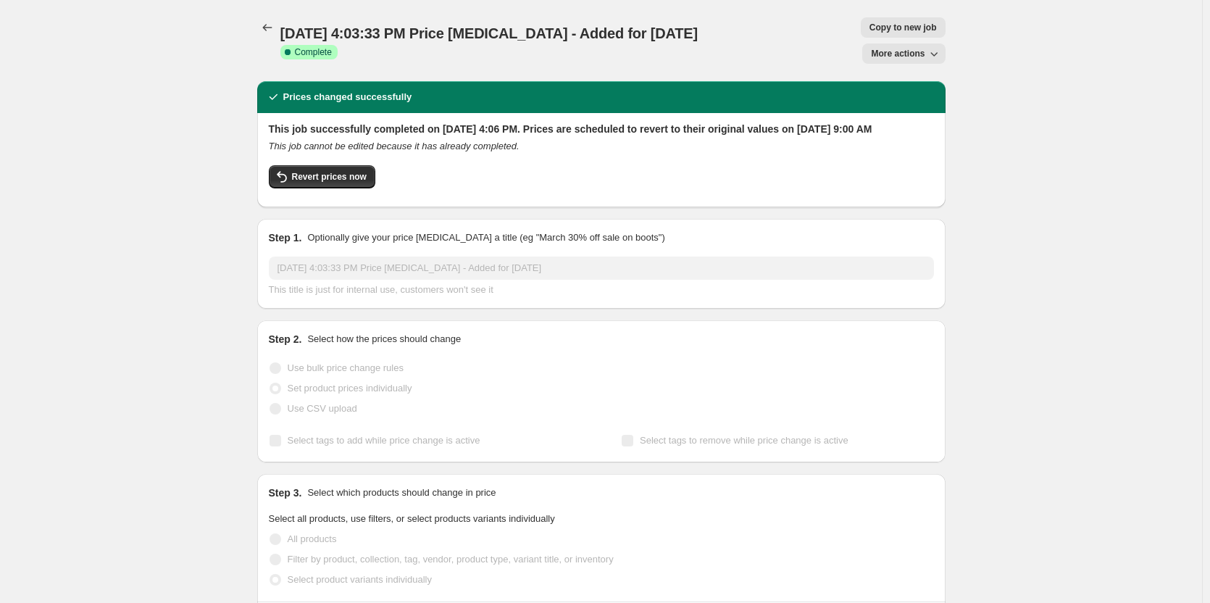
click at [924, 43] on button "More actions" at bounding box center [903, 53] width 83 height 20
click at [930, 107] on span "Delete job" at bounding box center [925, 107] width 96 height 14
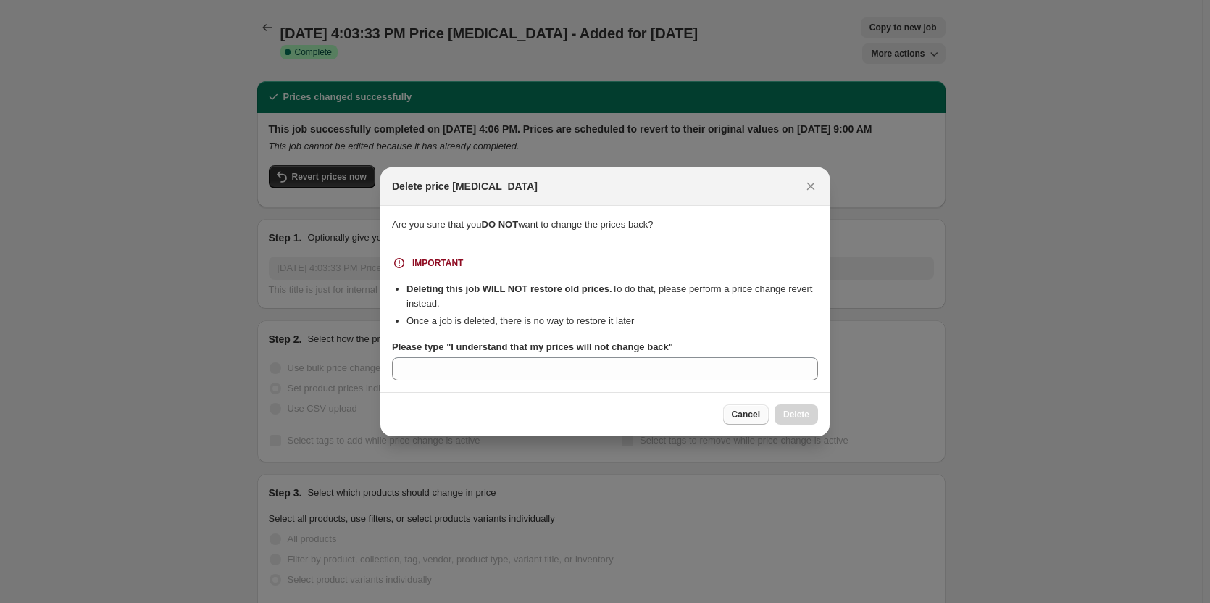
click at [741, 409] on span "Cancel" at bounding box center [746, 415] width 28 height 12
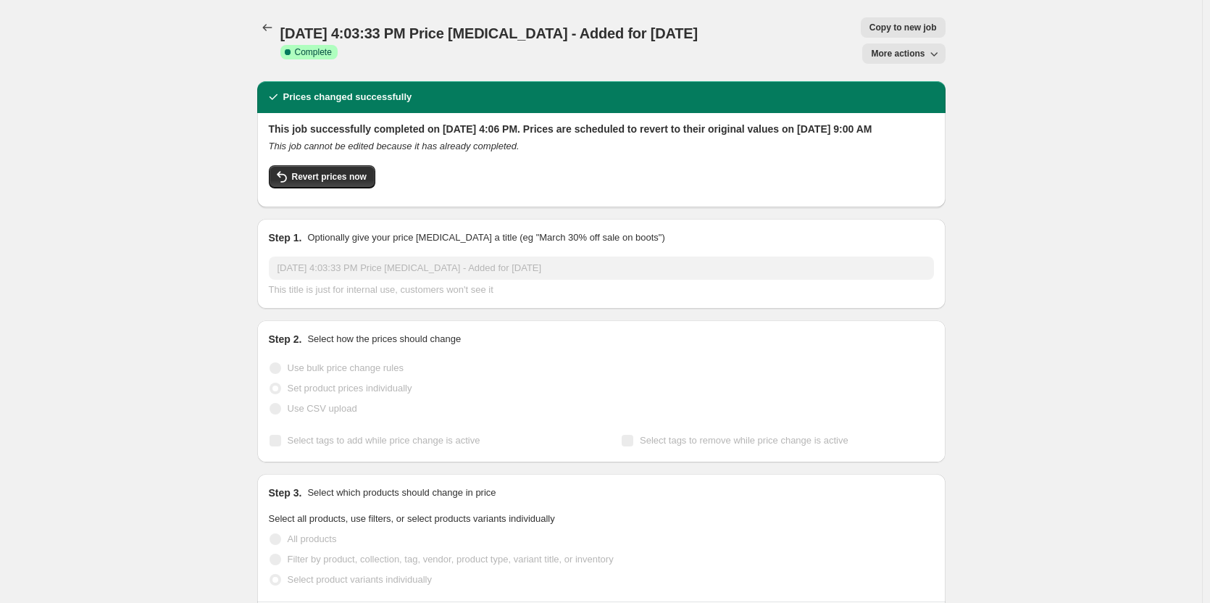
click at [914, 48] on span "More actions" at bounding box center [898, 54] width 54 height 12
click at [930, 46] on icon "button" at bounding box center [933, 53] width 14 height 14
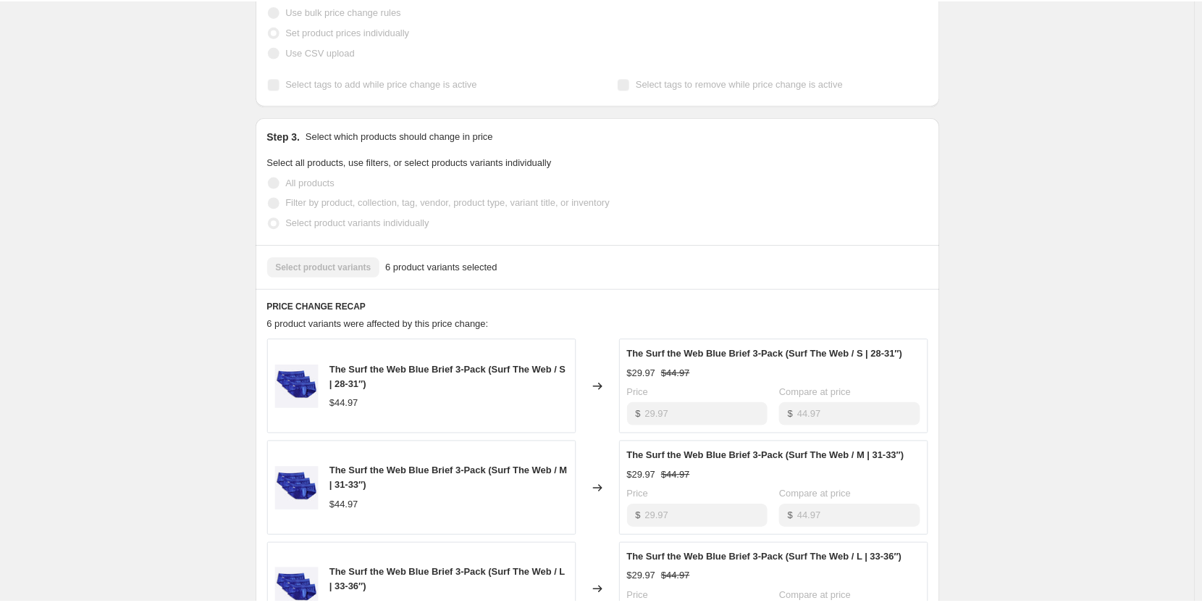
scroll to position [217, 0]
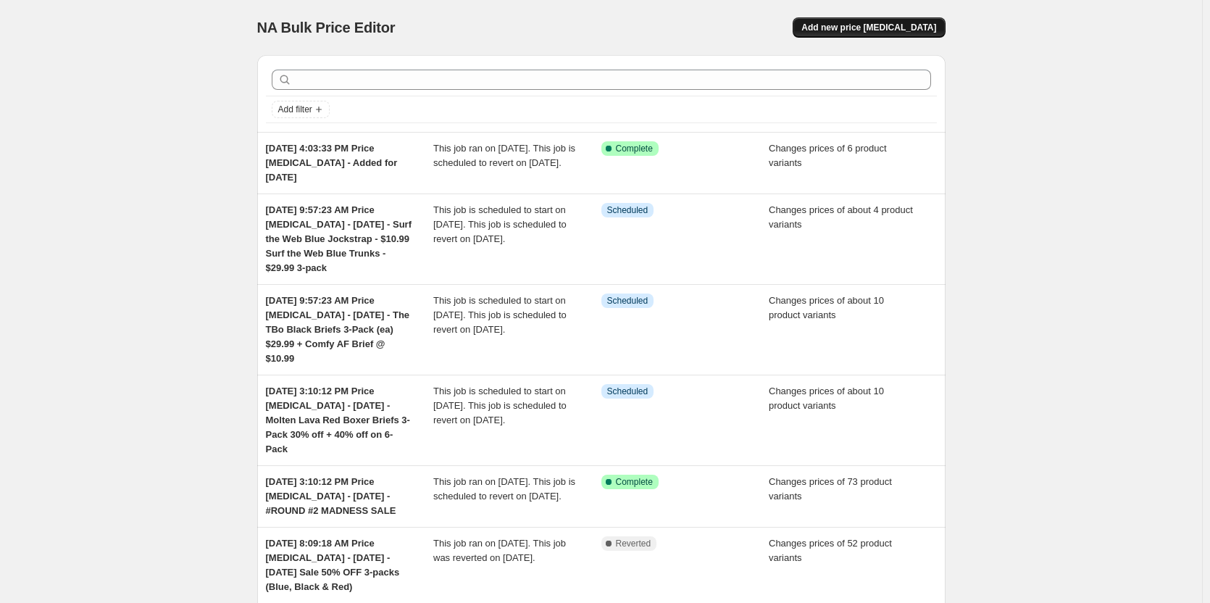
click at [876, 23] on span "Add new price [MEDICAL_DATA]" at bounding box center [868, 28] width 135 height 12
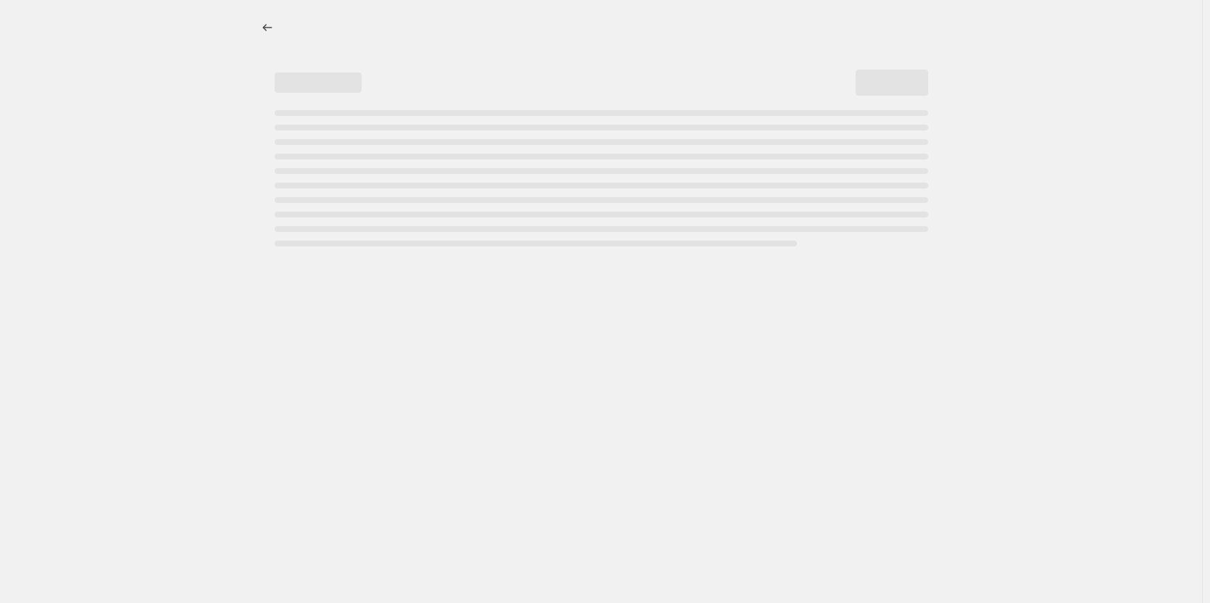
select select "percentage"
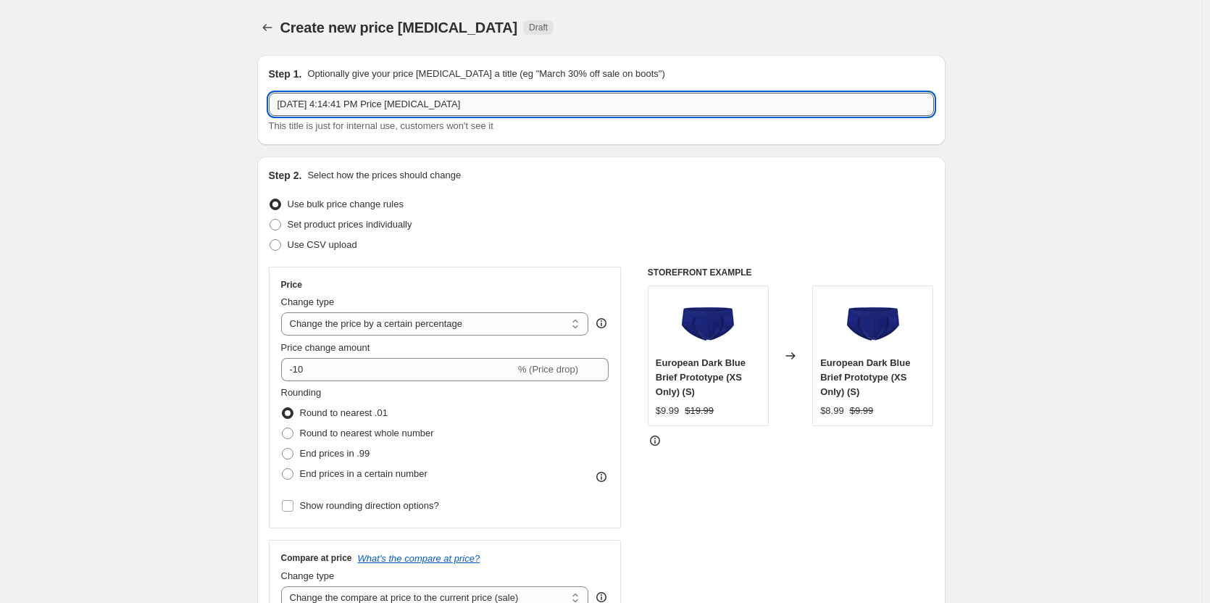
click at [459, 111] on input "[DATE] 4:14:41 PM Price [MEDICAL_DATA]" at bounding box center [601, 104] width 665 height 23
click at [559, 106] on input "[DATE] 4:14:41 PM Price [MEDICAL_DATA] - [DATE] -" at bounding box center [601, 104] width 665 height 23
paste input "The TBo Black Briefs 3-Pack (ea)"
click at [649, 96] on input "[DATE] 4:14:41 PM Price [MEDICAL_DATA] - [DATE] - The TBo Black Briefs 3-Pack (…" at bounding box center [601, 104] width 665 height 23
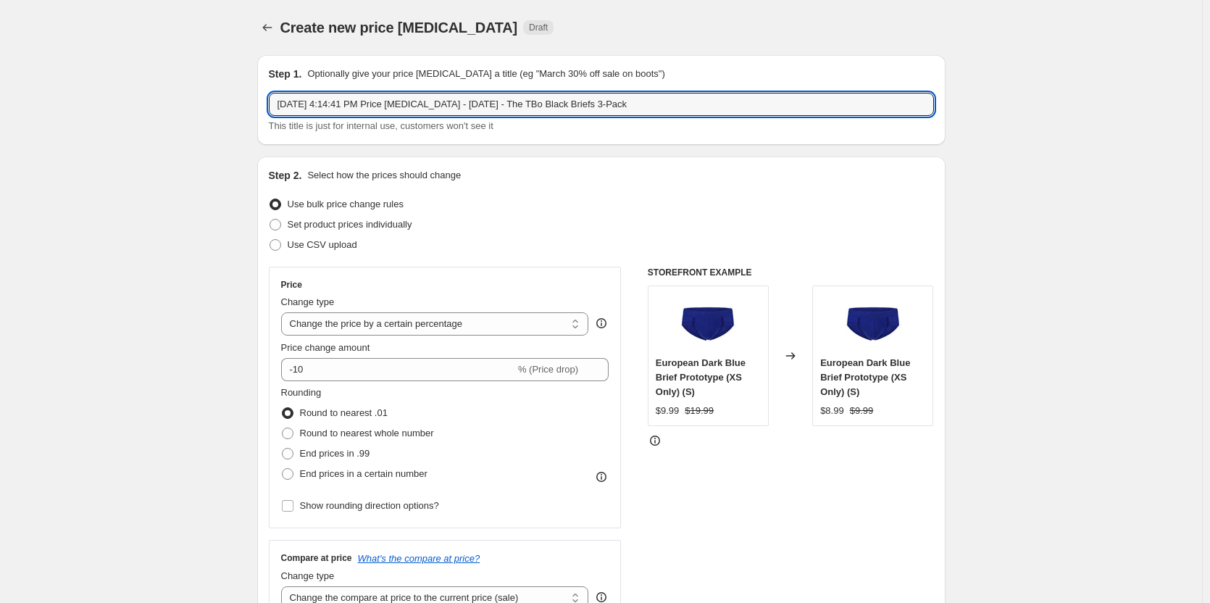
type input "[DATE] 4:14:41 PM Price [MEDICAL_DATA] - [DATE] - The TBo Black Briefs 3-Pack"
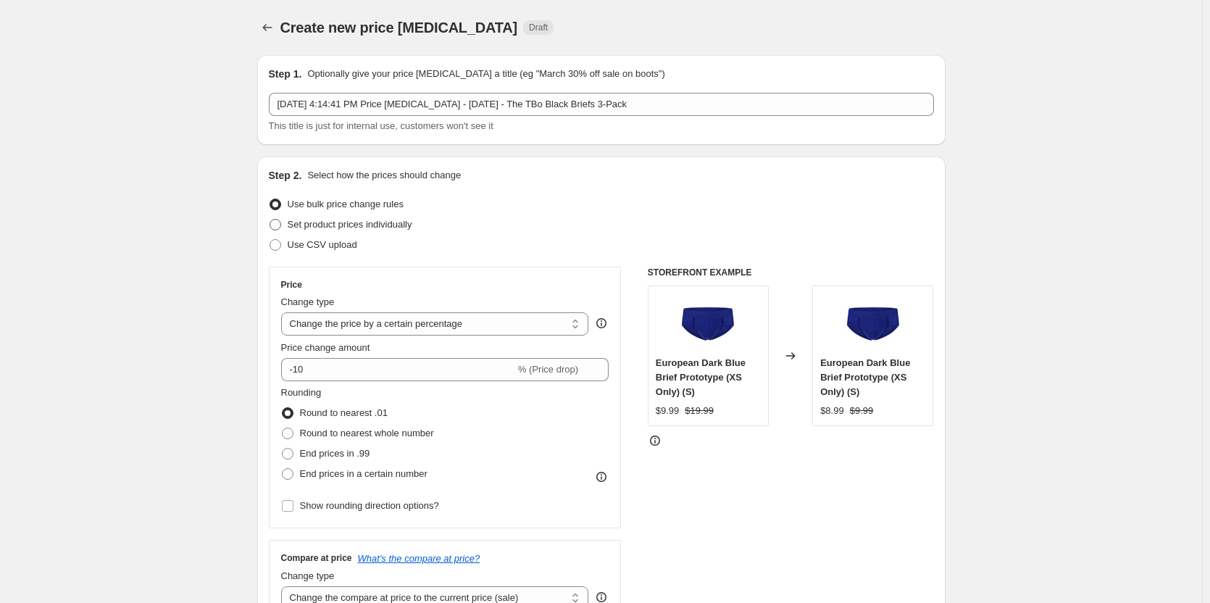
click at [358, 225] on span "Set product prices individually" at bounding box center [350, 224] width 125 height 11
click at [270, 219] on input "Set product prices individually" at bounding box center [269, 219] width 1 height 1
radio input "true"
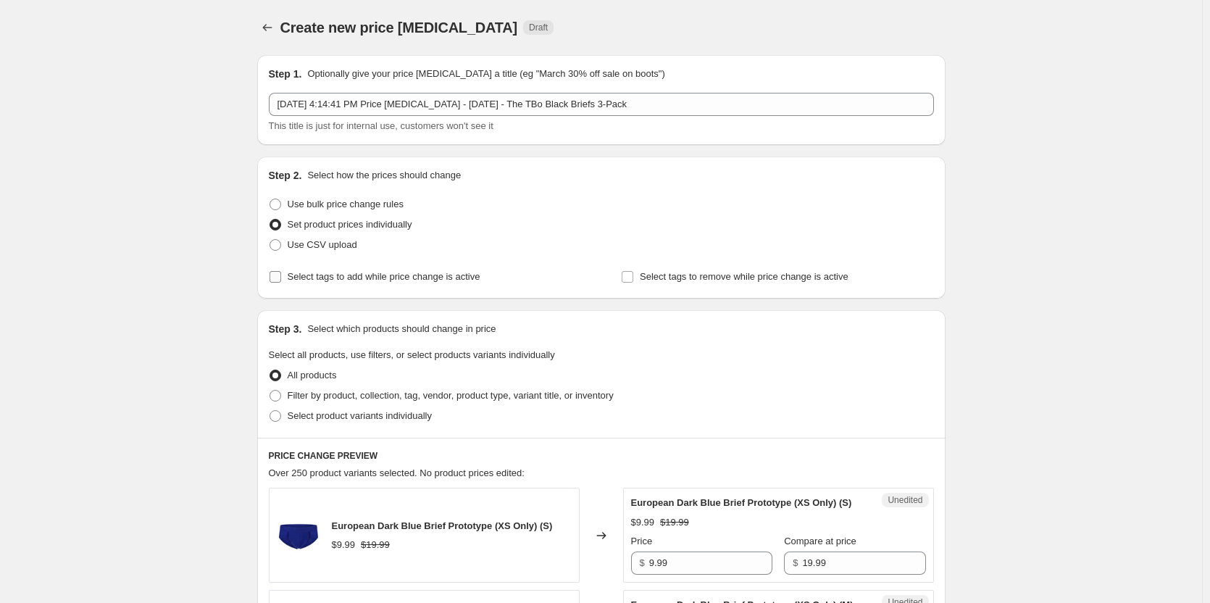
click at [330, 277] on span "Select tags to add while price change is active" at bounding box center [384, 276] width 193 height 11
click at [281, 277] on input "Select tags to add while price change is active" at bounding box center [275, 277] width 12 height 12
checkbox input "true"
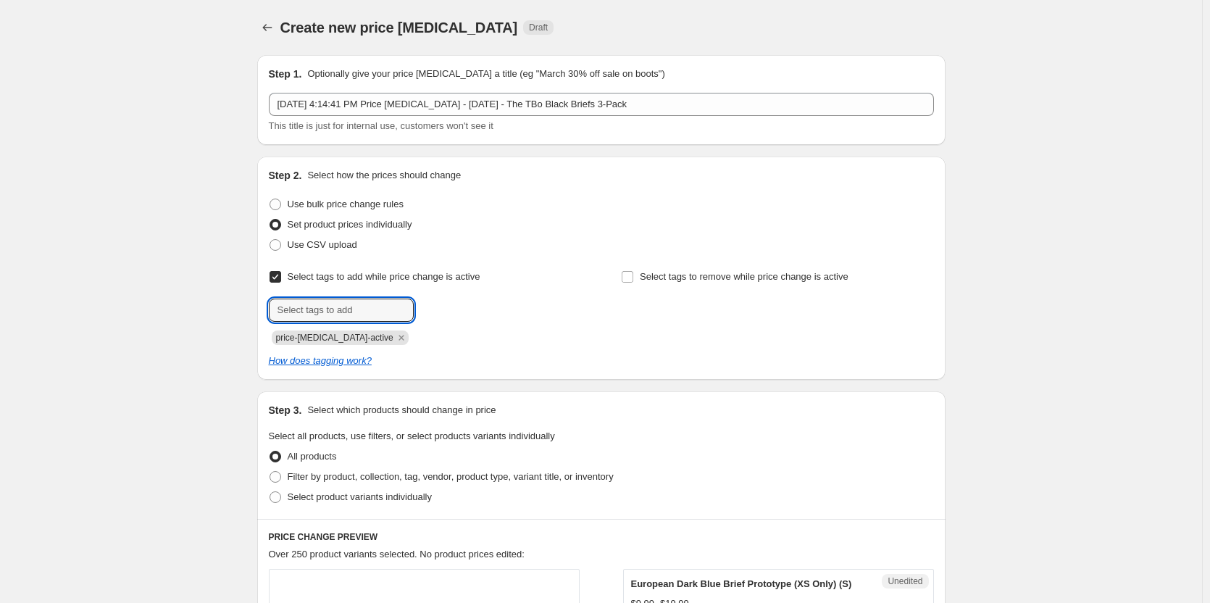
drag, startPoint x: 322, startPoint y: 305, endPoint x: 308, endPoint y: 293, distance: 19.0
click at [322, 305] on input "text" at bounding box center [341, 309] width 145 height 23
type input "dc"
click at [443, 306] on b "Add" at bounding box center [434, 308] width 17 height 10
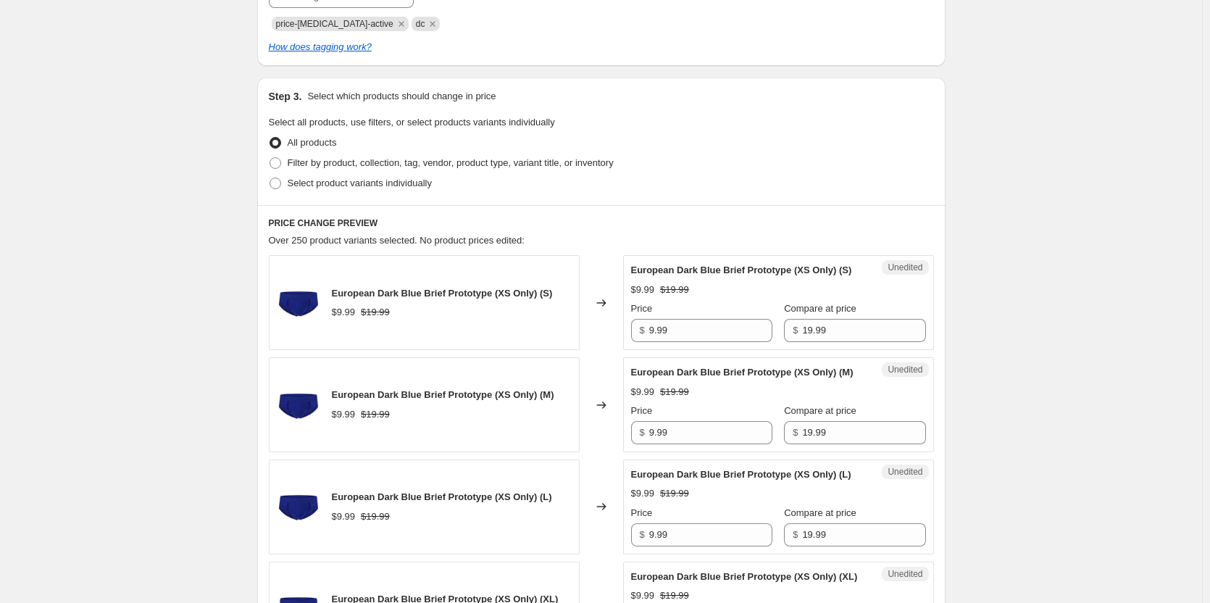
scroll to position [290, 0]
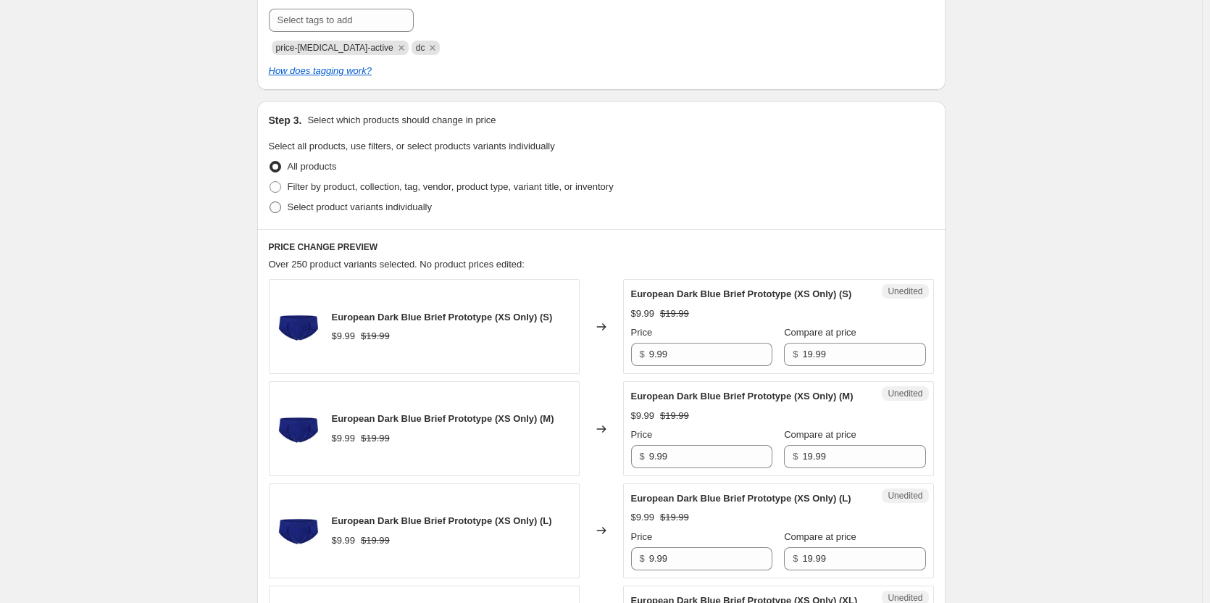
click at [338, 202] on span "Select product variants individually" at bounding box center [360, 206] width 144 height 11
click at [270, 202] on input "Select product variants individually" at bounding box center [269, 201] width 1 height 1
radio input "true"
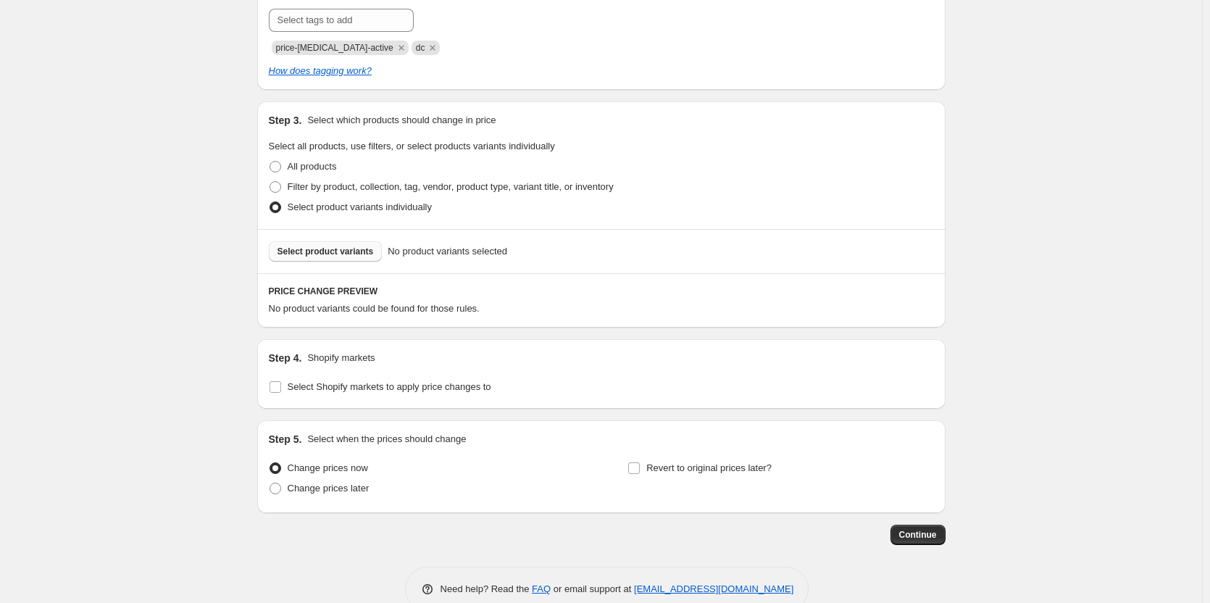
click at [316, 243] on button "Select product variants" at bounding box center [326, 251] width 114 height 20
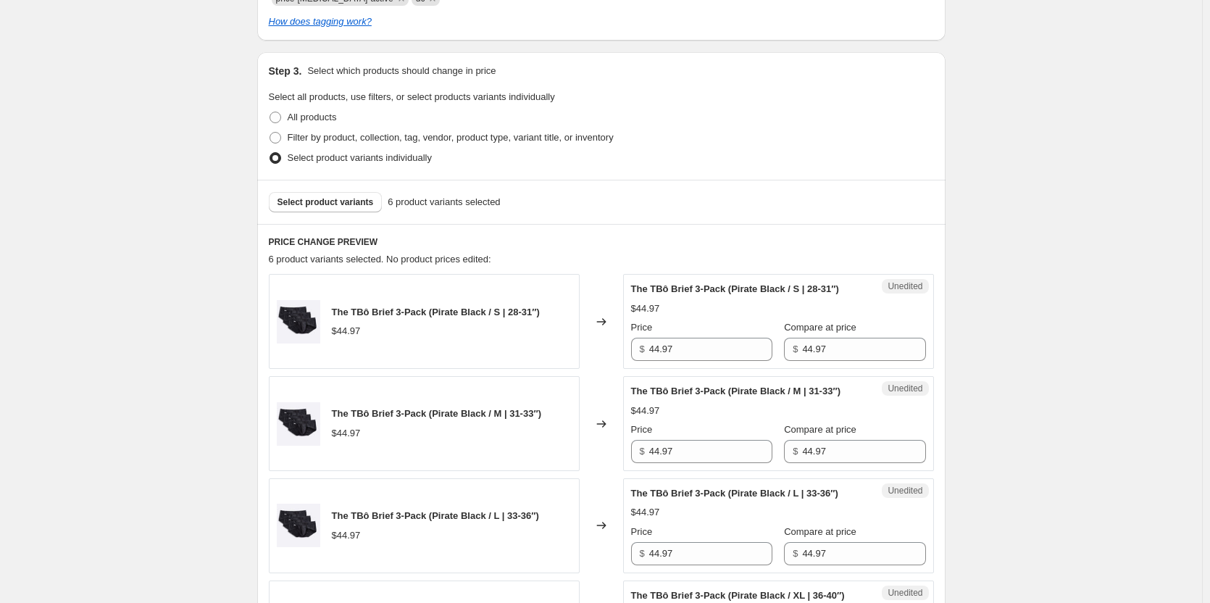
scroll to position [362, 0]
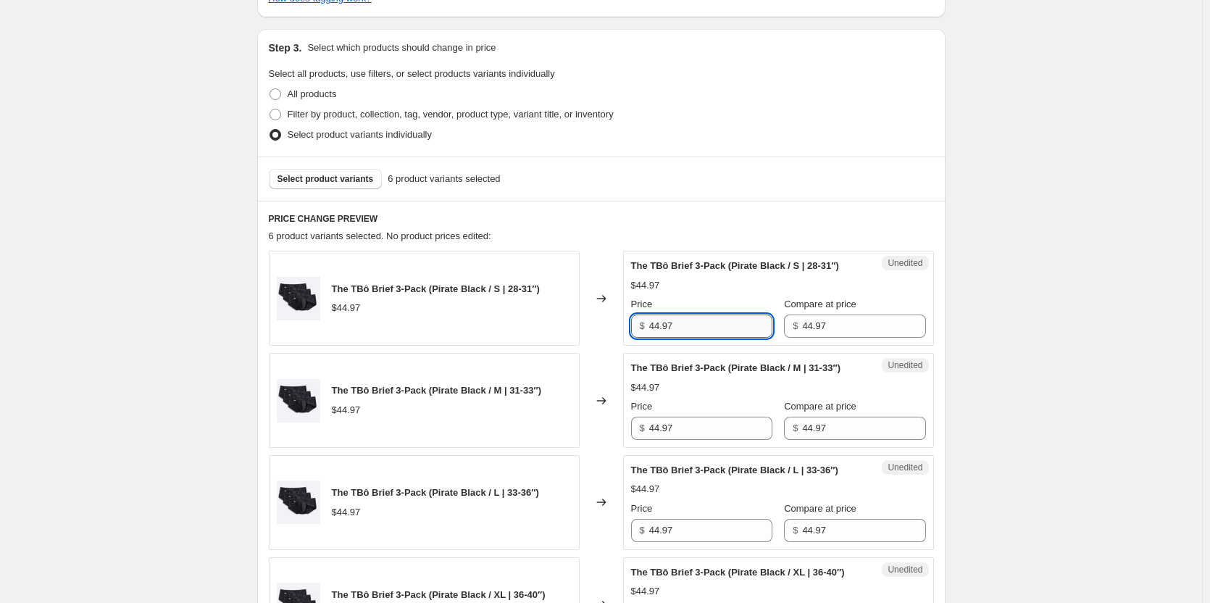
click at [732, 330] on input "44.97" at bounding box center [710, 325] width 123 height 23
type input "29.97"
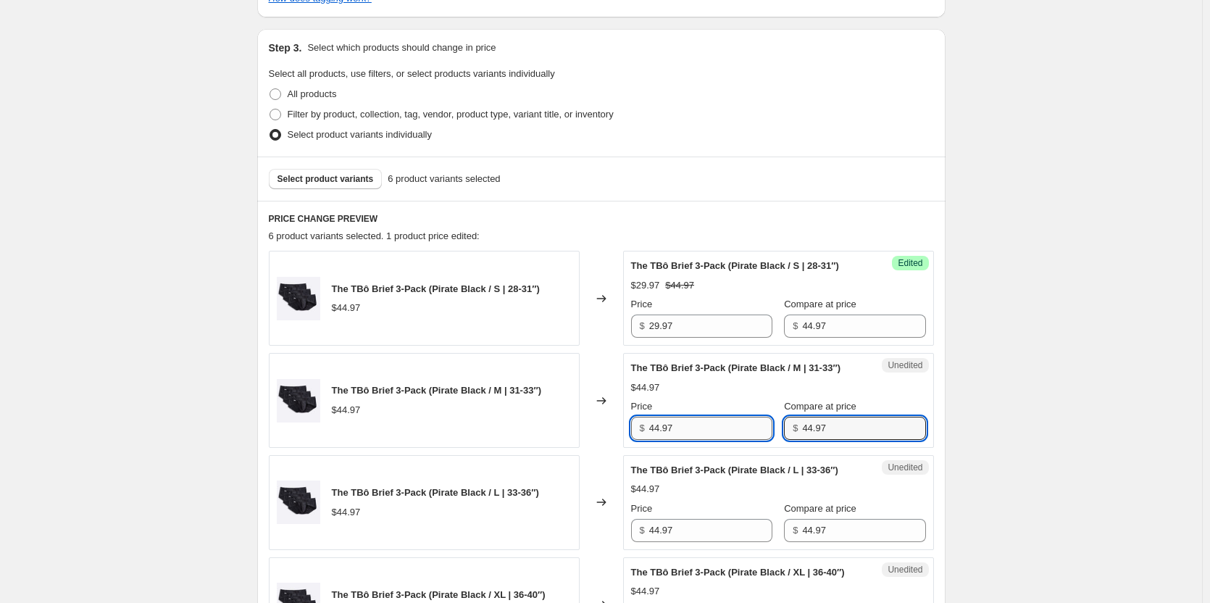
click at [728, 437] on input "44.97" at bounding box center [710, 427] width 123 height 23
type input "29.97"
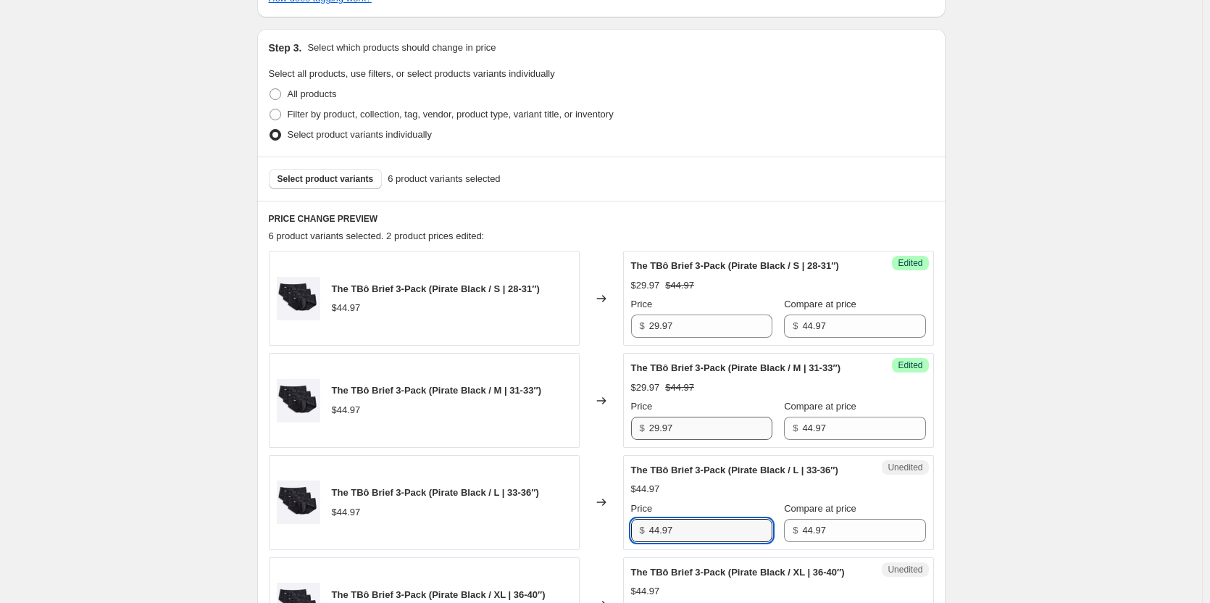
type input "1"
type input "29.97"
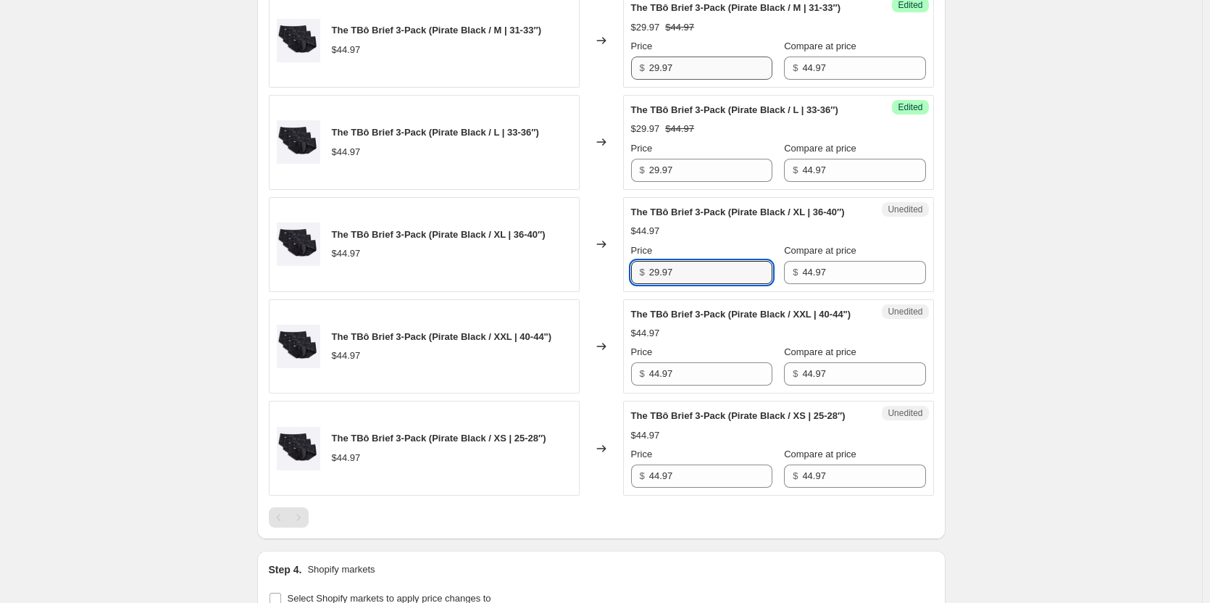
type input "29.97"
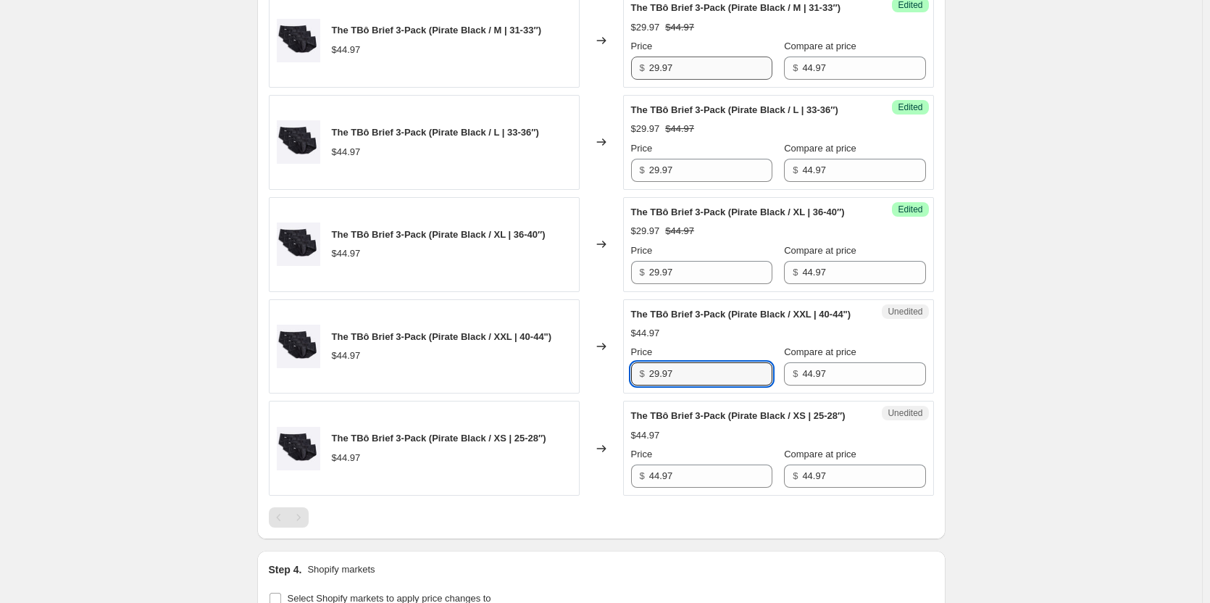
type input "29.97"
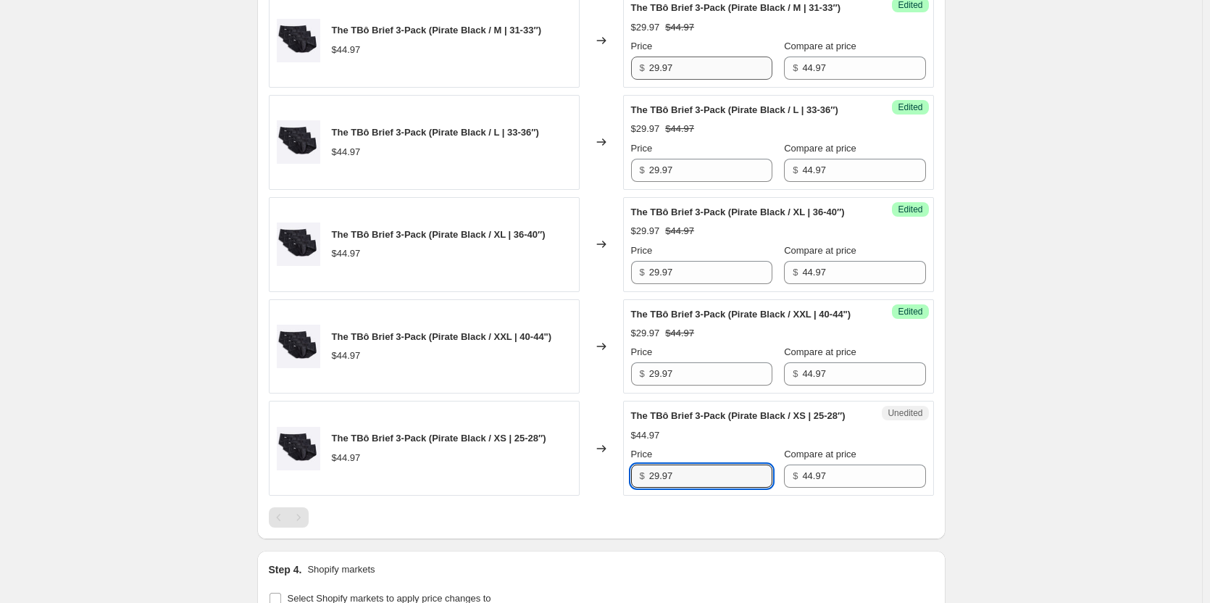
type input "29.97"
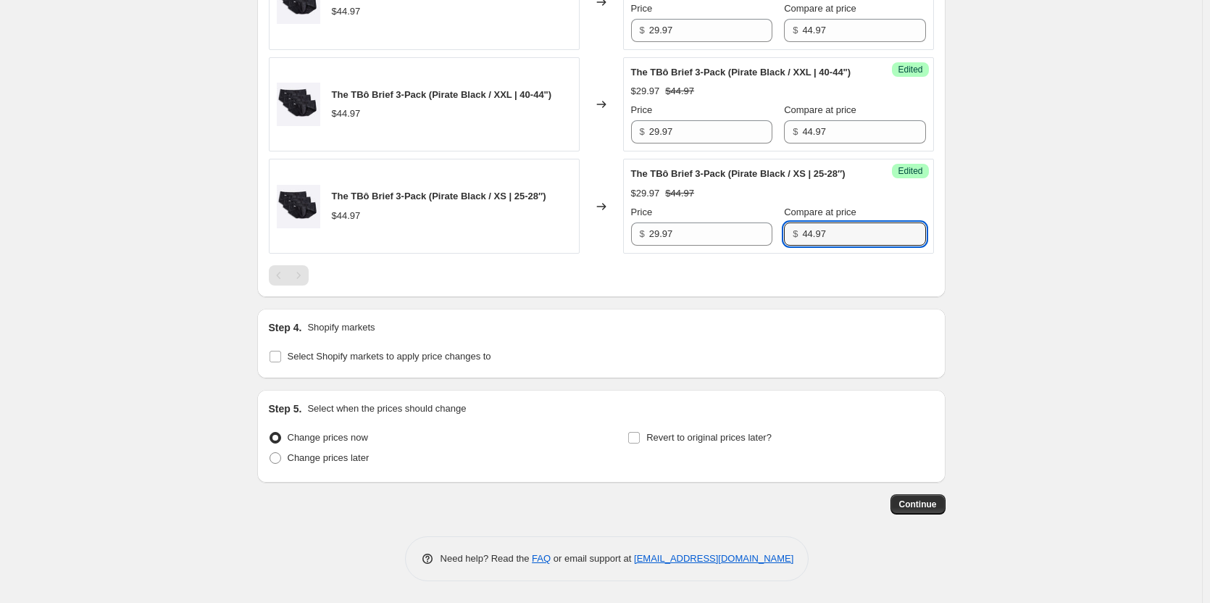
scroll to position [1022, 0]
click at [279, 466] on label "Change prices later" at bounding box center [319, 458] width 101 height 20
click at [270, 453] on input "Change prices later" at bounding box center [269, 452] width 1 height 1
radio input "true"
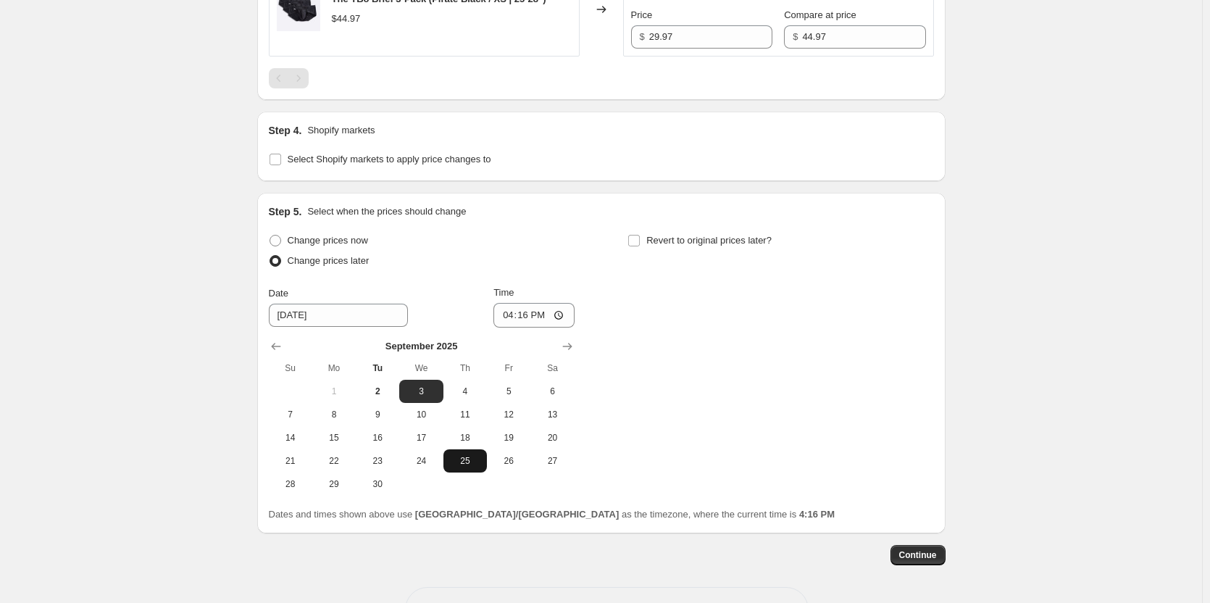
scroll to position [1239, 0]
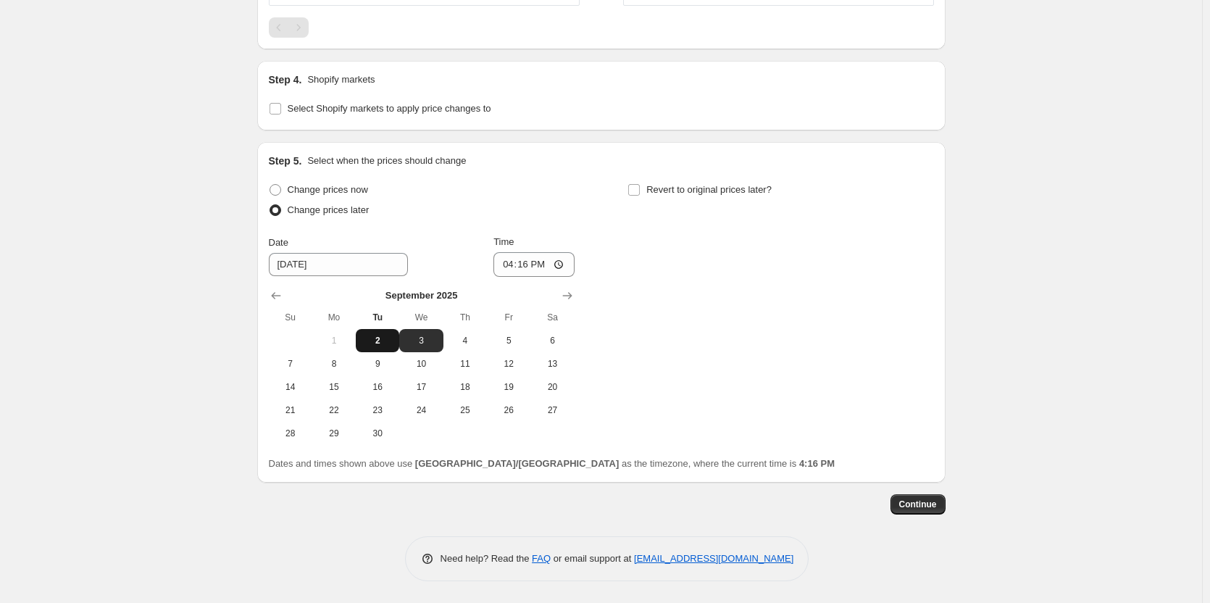
click at [381, 346] on span "2" at bounding box center [377, 341] width 32 height 12
type input "[DATE]"
click at [639, 196] on input "Revert to original prices later?" at bounding box center [634, 190] width 12 height 12
checkbox input "true"
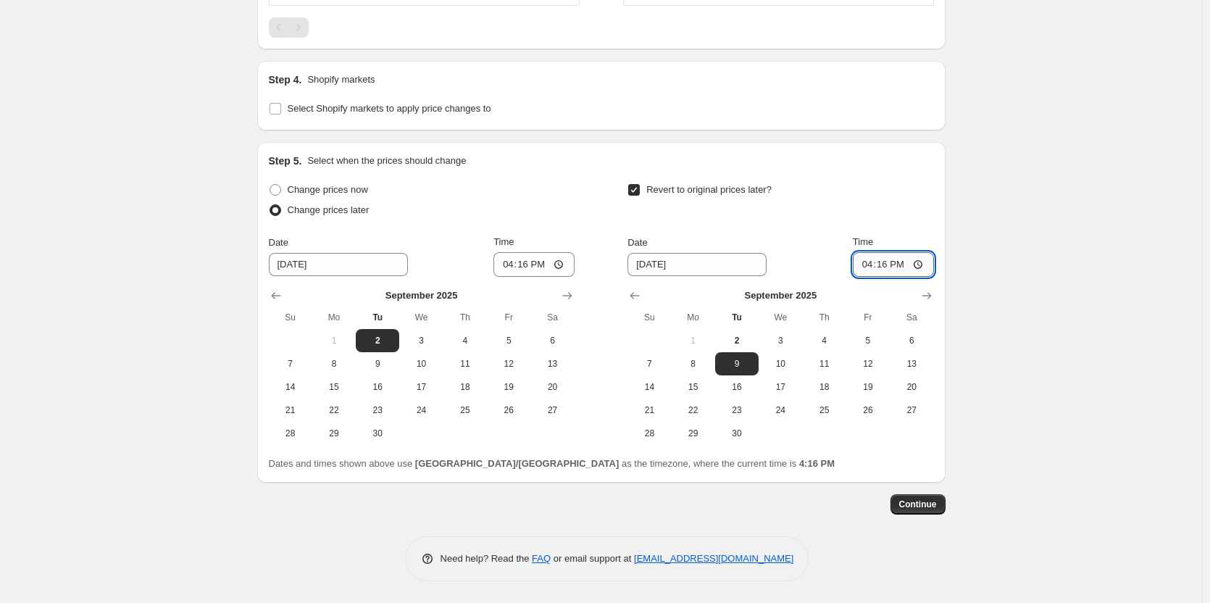
click at [895, 277] on input "16:16" at bounding box center [893, 264] width 81 height 25
click at [908, 277] on input "09:16" at bounding box center [893, 264] width 81 height 25
type input "09:00"
click at [781, 346] on span "3" at bounding box center [780, 341] width 32 height 12
type input "[DATE]"
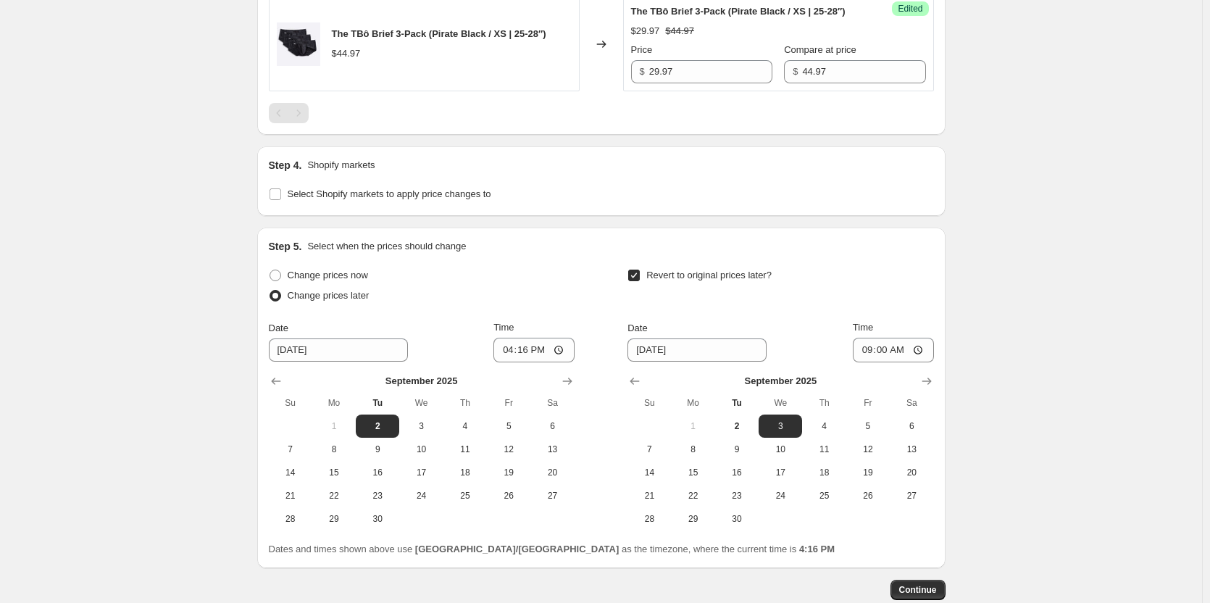
scroll to position [1270, 0]
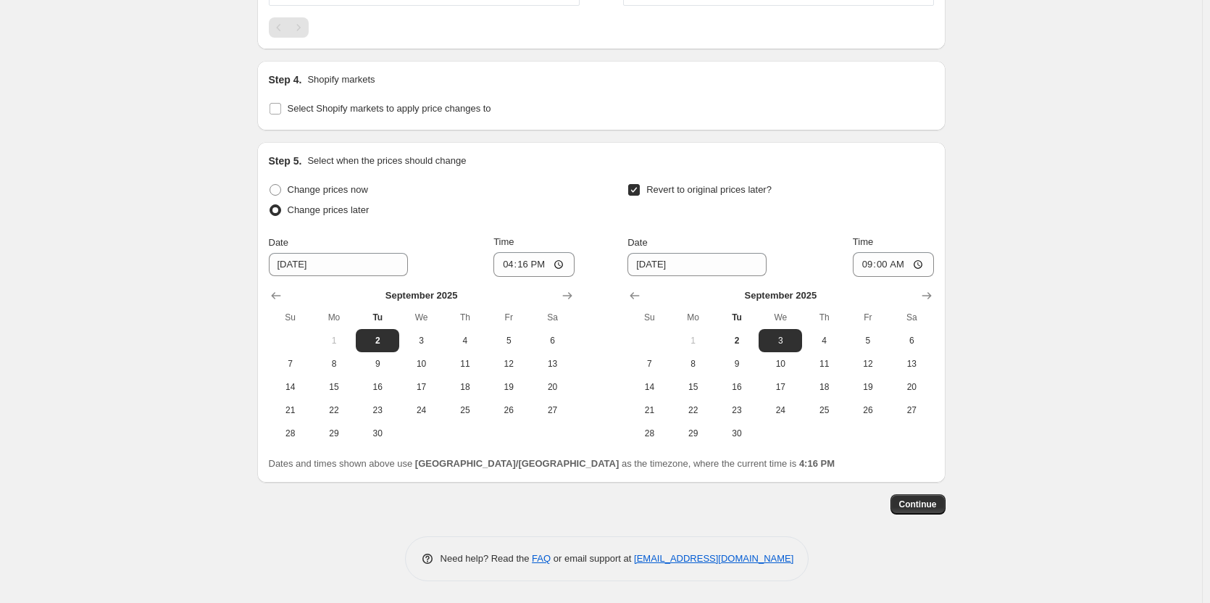
click at [916, 503] on span "Continue" at bounding box center [918, 504] width 38 height 12
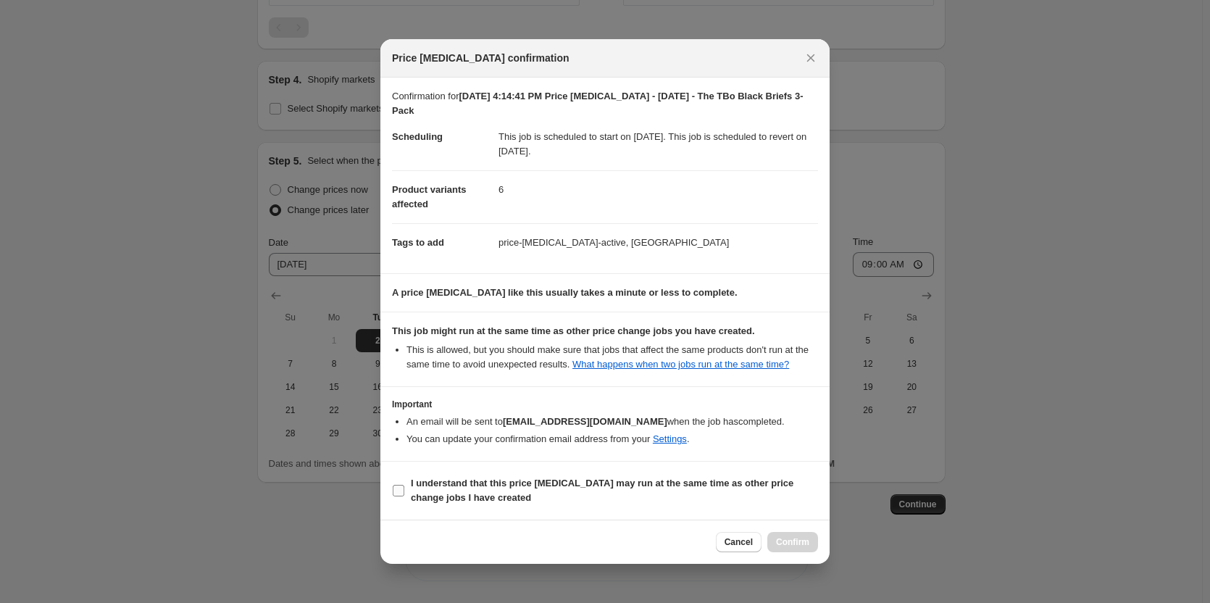
drag, startPoint x: 466, startPoint y: 493, endPoint x: 493, endPoint y: 500, distance: 27.1
click at [466, 493] on b "I understand that this price [MEDICAL_DATA] may run at the same time as other p…" at bounding box center [602, 489] width 382 height 25
click at [404, 493] on input "I understand that this price [MEDICAL_DATA] may run at the same time as other p…" at bounding box center [399, 491] width 12 height 12
checkbox input "true"
click at [785, 536] on span "Confirm" at bounding box center [792, 542] width 33 height 12
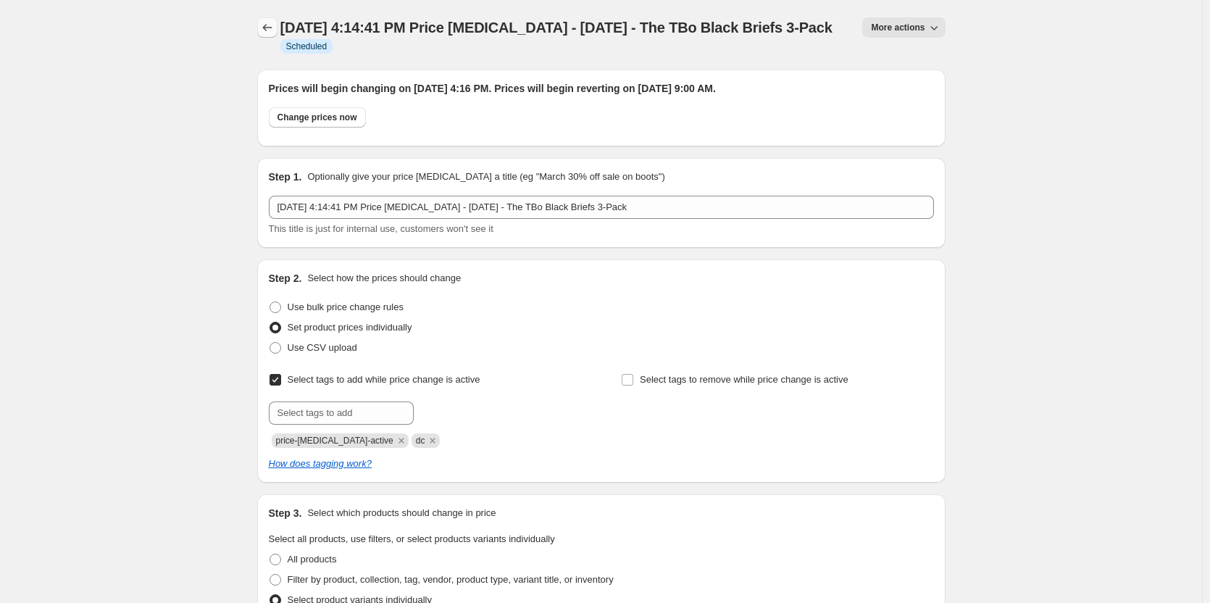
click at [266, 25] on icon "Price change jobs" at bounding box center [267, 27] width 14 height 14
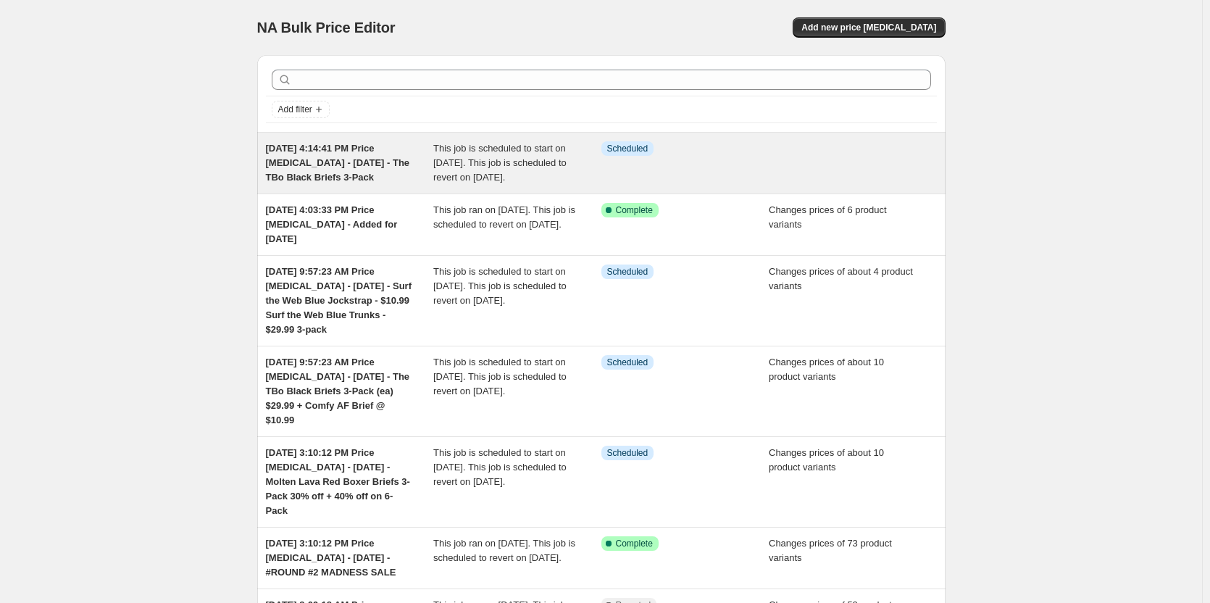
click at [503, 177] on span "This job is scheduled to start on [DATE]. This job is scheduled to revert on [D…" at bounding box center [499, 163] width 133 height 40
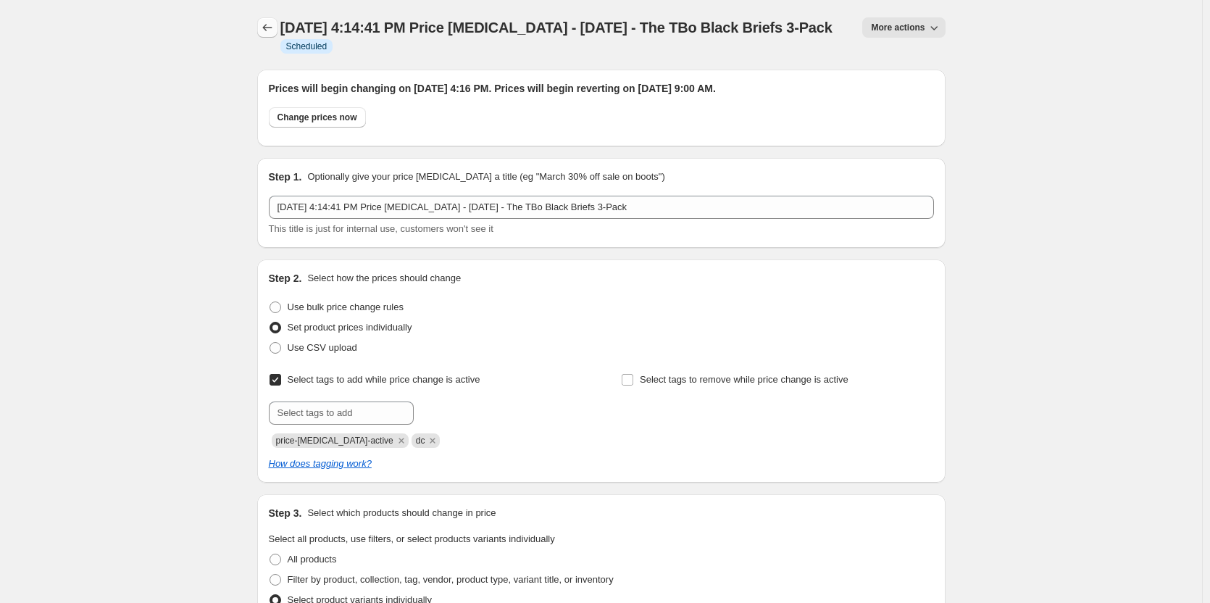
click at [267, 30] on icon "Price change jobs" at bounding box center [267, 27] width 14 height 14
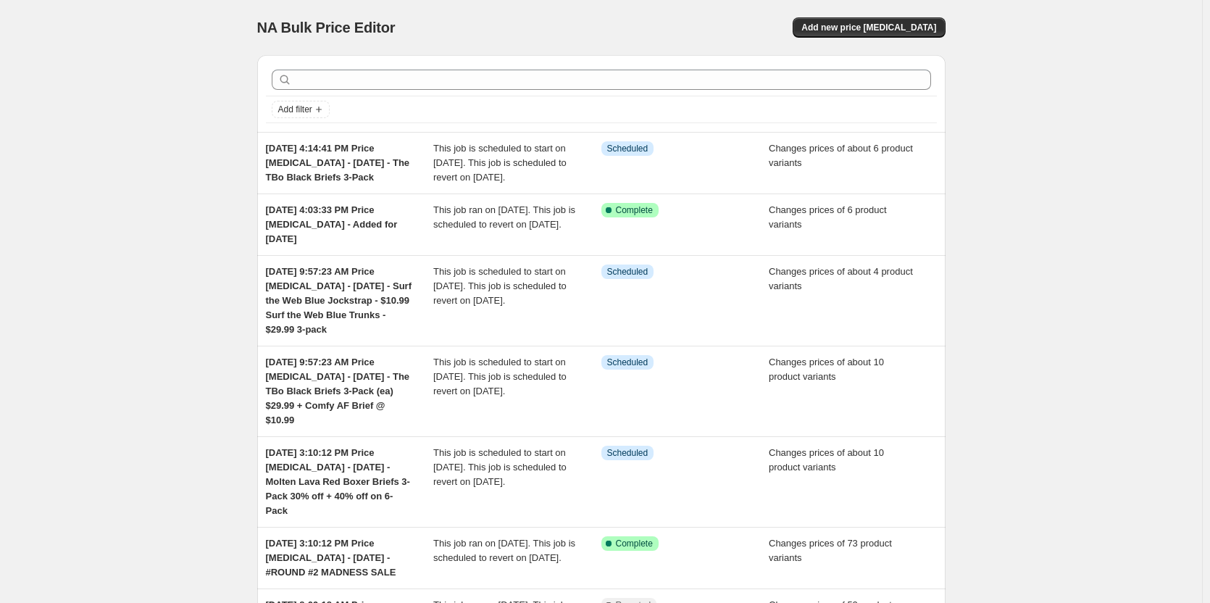
click at [1076, 198] on div "NA Bulk Price Editor. This page is ready NA Bulk Price Editor Add new price [ME…" at bounding box center [601, 518] width 1202 height 1036
